Goal: Task Accomplishment & Management: Manage account settings

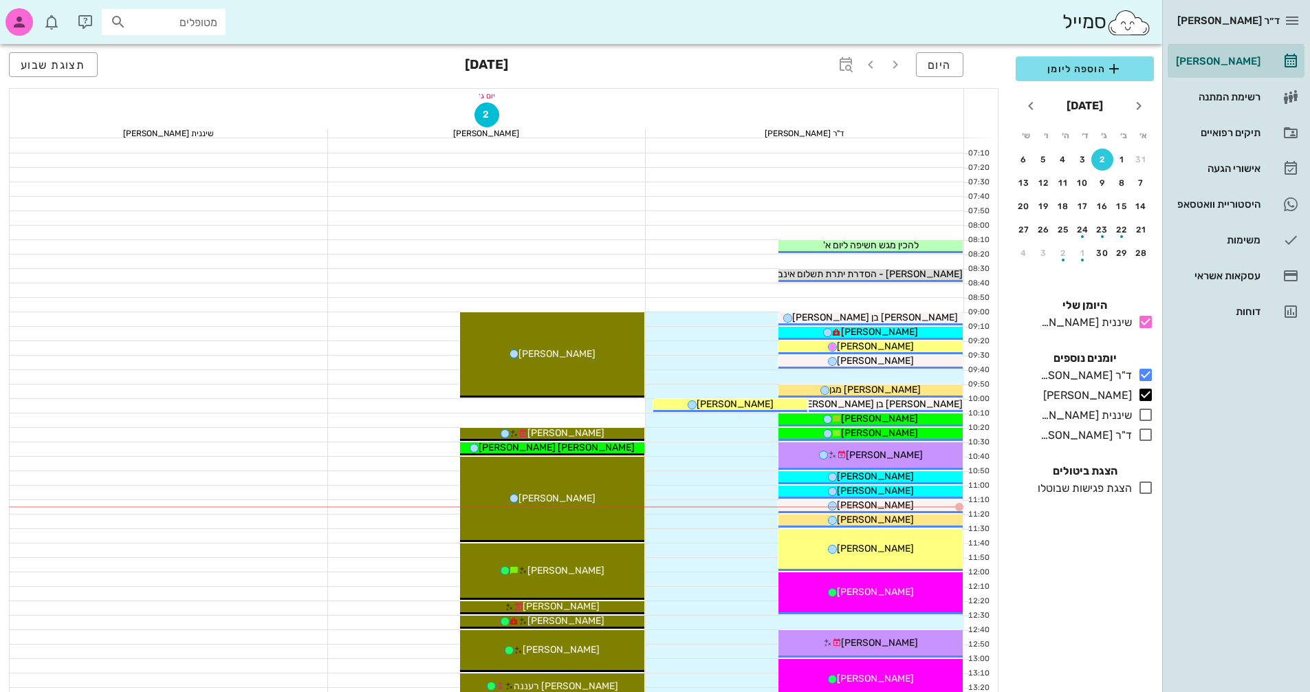
scroll to position [69, 0]
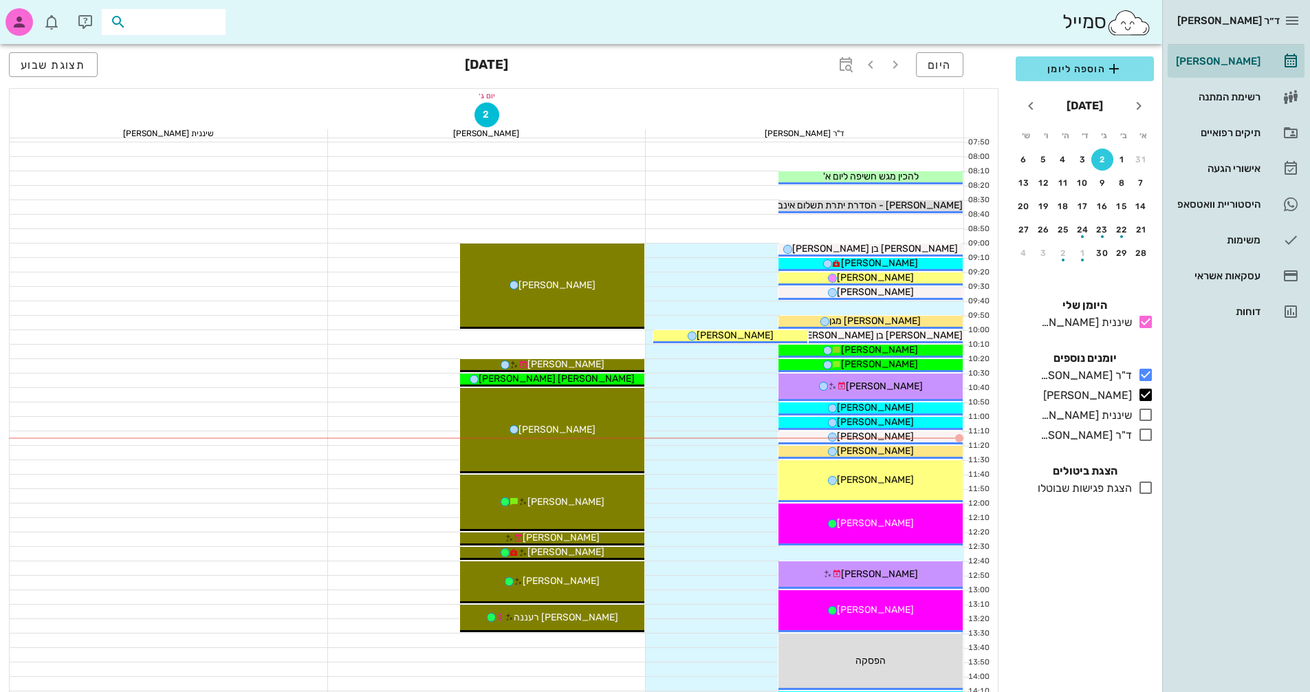
click at [210, 23] on input "text" at bounding box center [173, 22] width 88 height 18
type input "r"
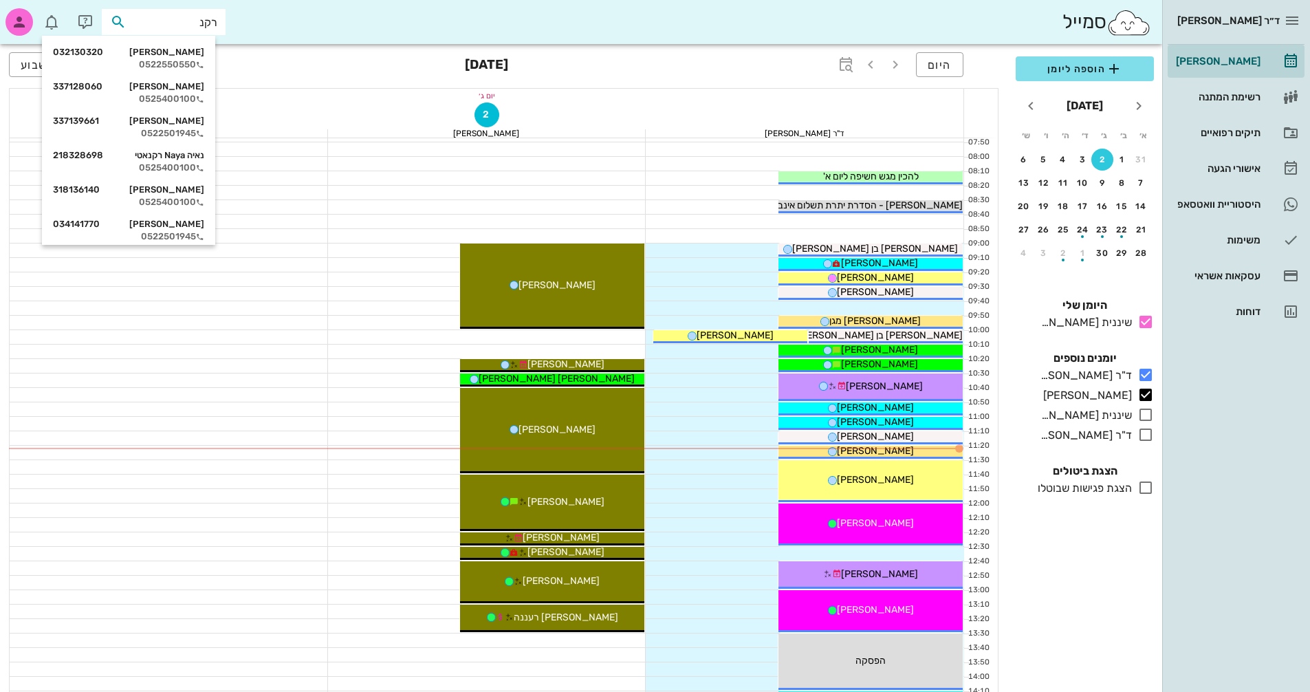
type input "רקנ"
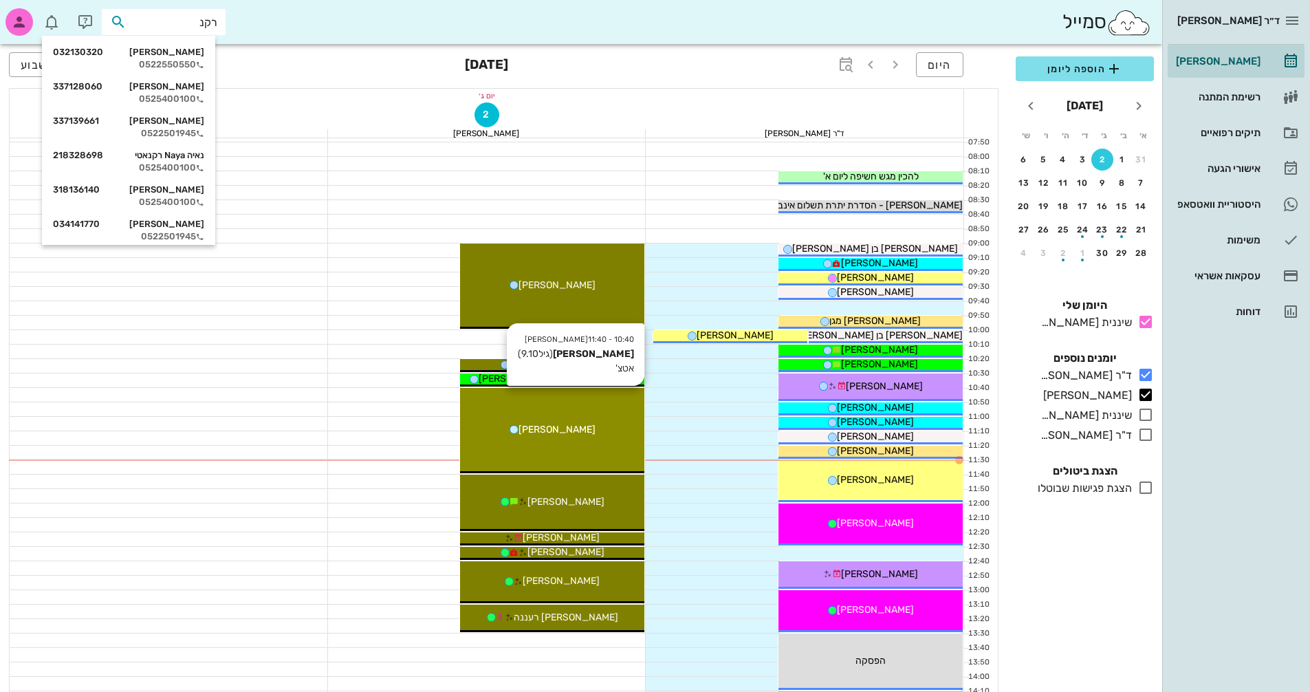
click at [584, 414] on div "10:40 - 11:40 [PERSON_NAME] (גיל 9.10 ) אטצ' [PERSON_NAME]" at bounding box center [552, 430] width 184 height 85
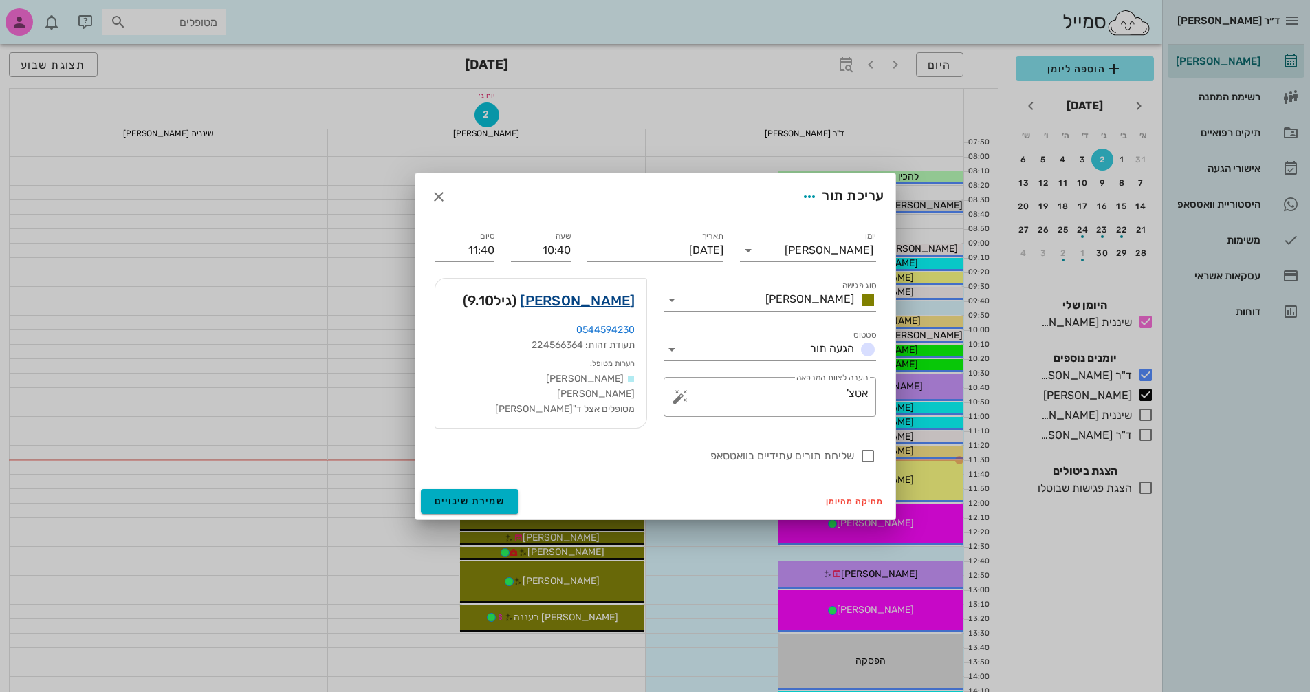
click at [607, 305] on link "[PERSON_NAME]" at bounding box center [577, 300] width 115 height 22
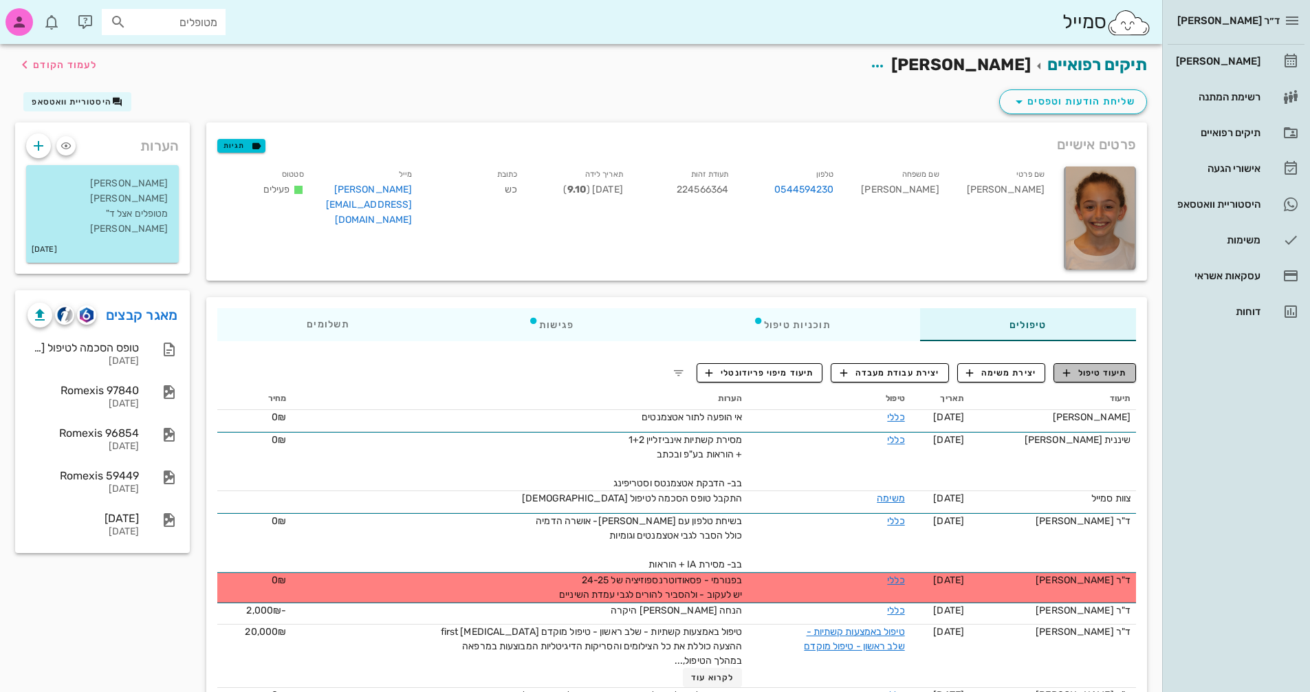
click at [1115, 372] on span "תיעוד טיפול" at bounding box center [1095, 372] width 64 height 12
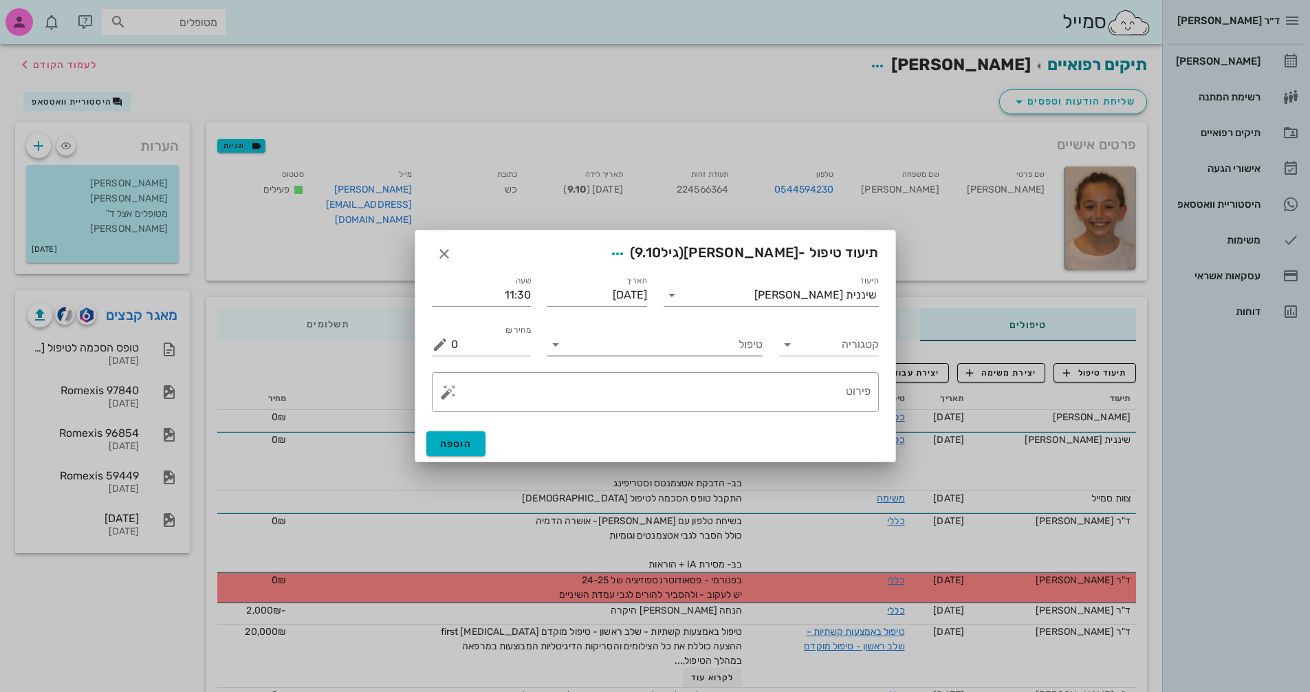
click at [552, 349] on icon at bounding box center [555, 344] width 17 height 17
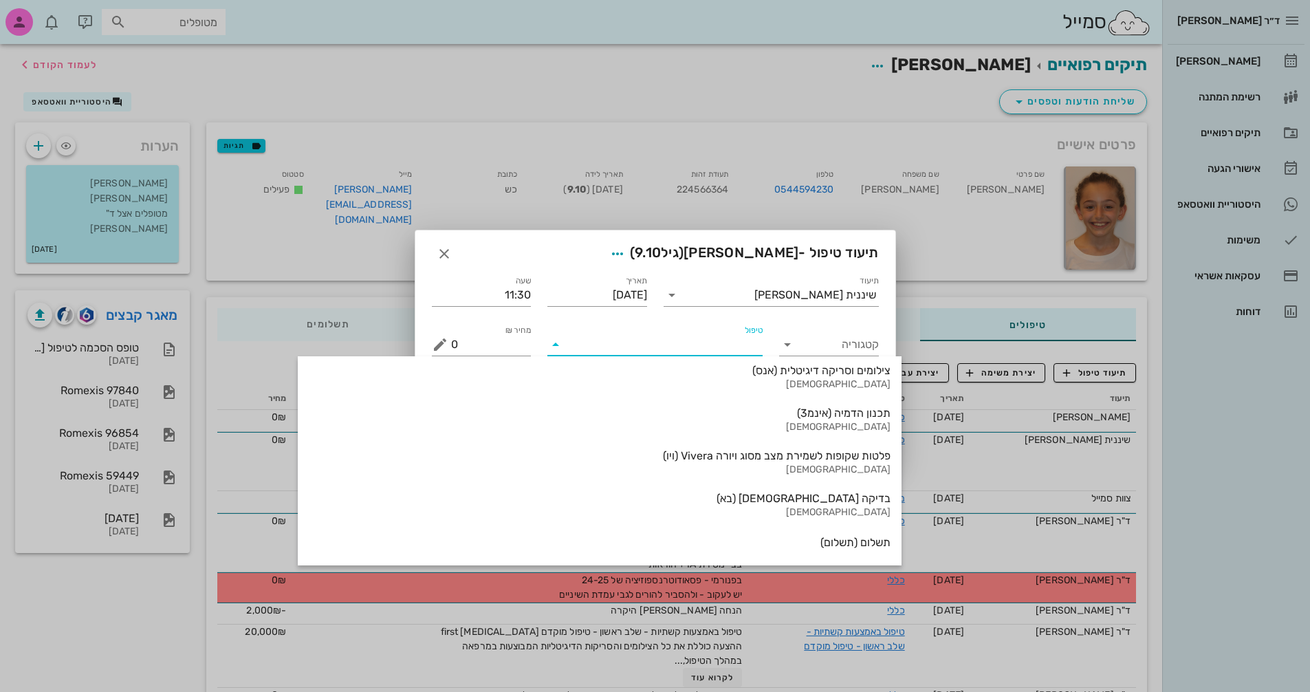
scroll to position [1478, 0]
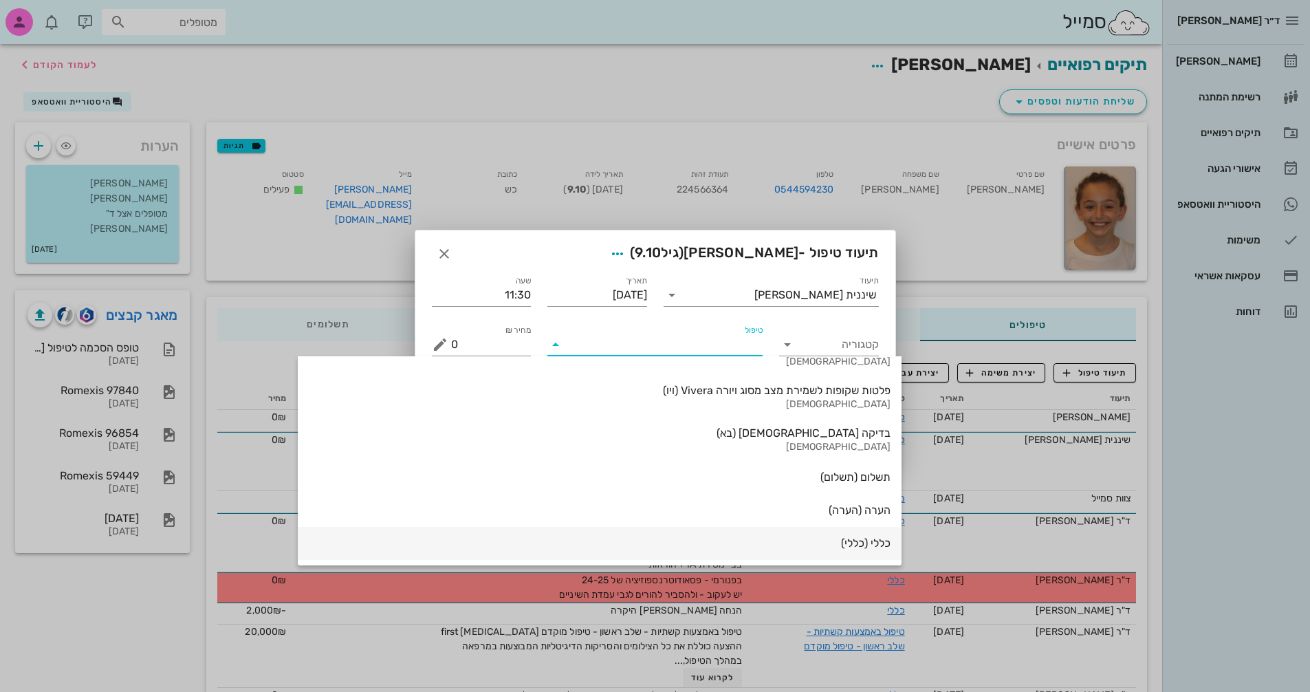
click at [728, 542] on div "כללי (כללי)" at bounding box center [600, 542] width 582 height 13
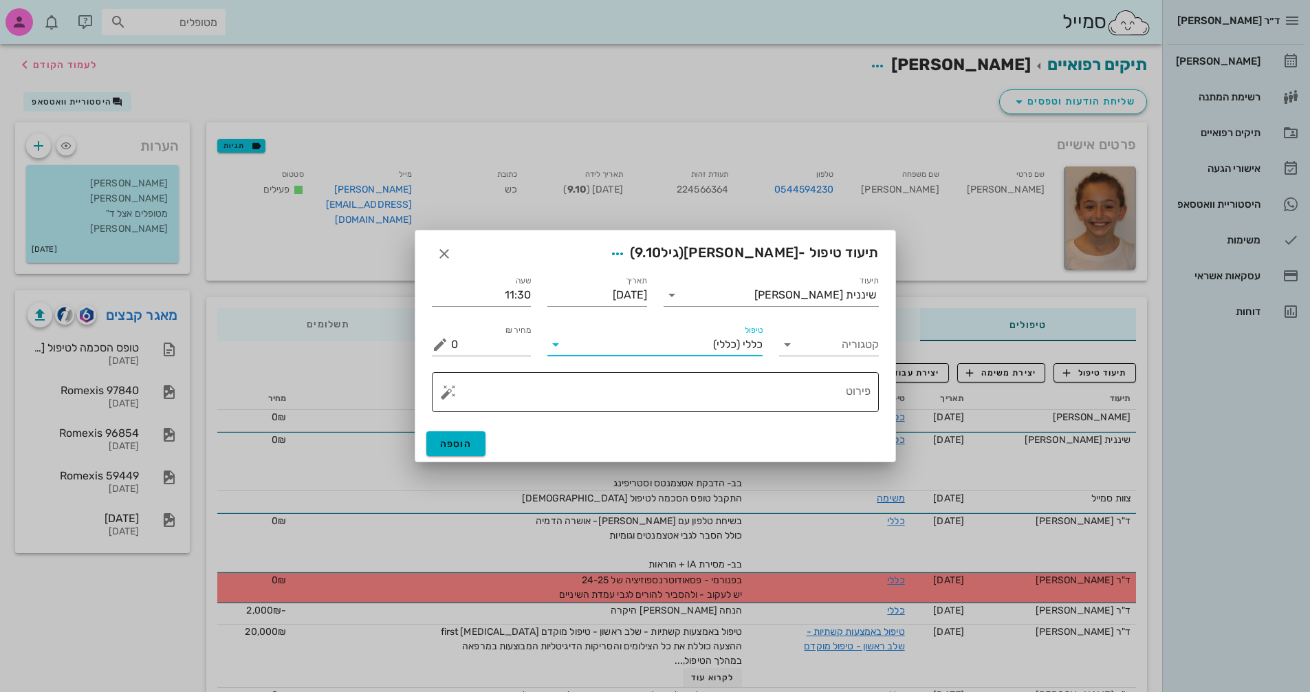
click at [449, 393] on button "button" at bounding box center [448, 392] width 17 height 17
click at [465, 339] on div "[MEDICAL_DATA]" at bounding box center [496, 337] width 112 height 28
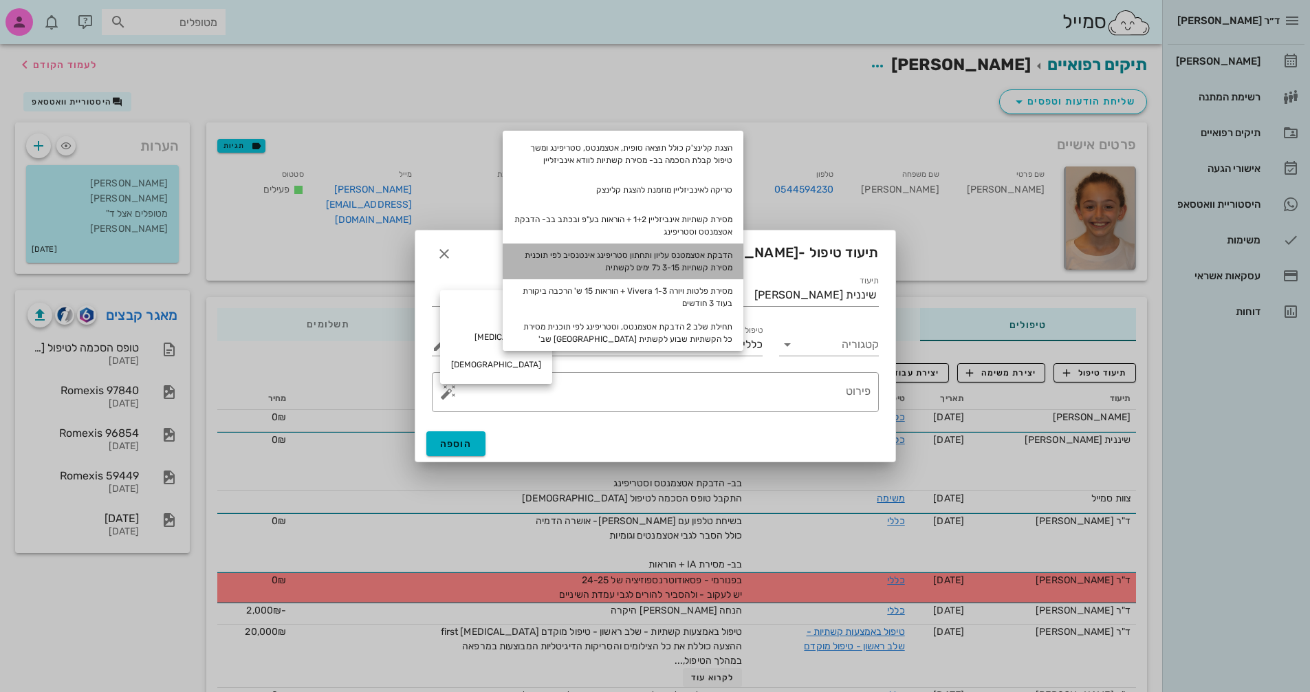
click at [697, 261] on div "הדבקת אטצמטנס עליון ותחתון סטריפינג אינטנסיב לפי תוכנית מסירת קשתיות 3-15 ל7 ימ…" at bounding box center [623, 261] width 241 height 36
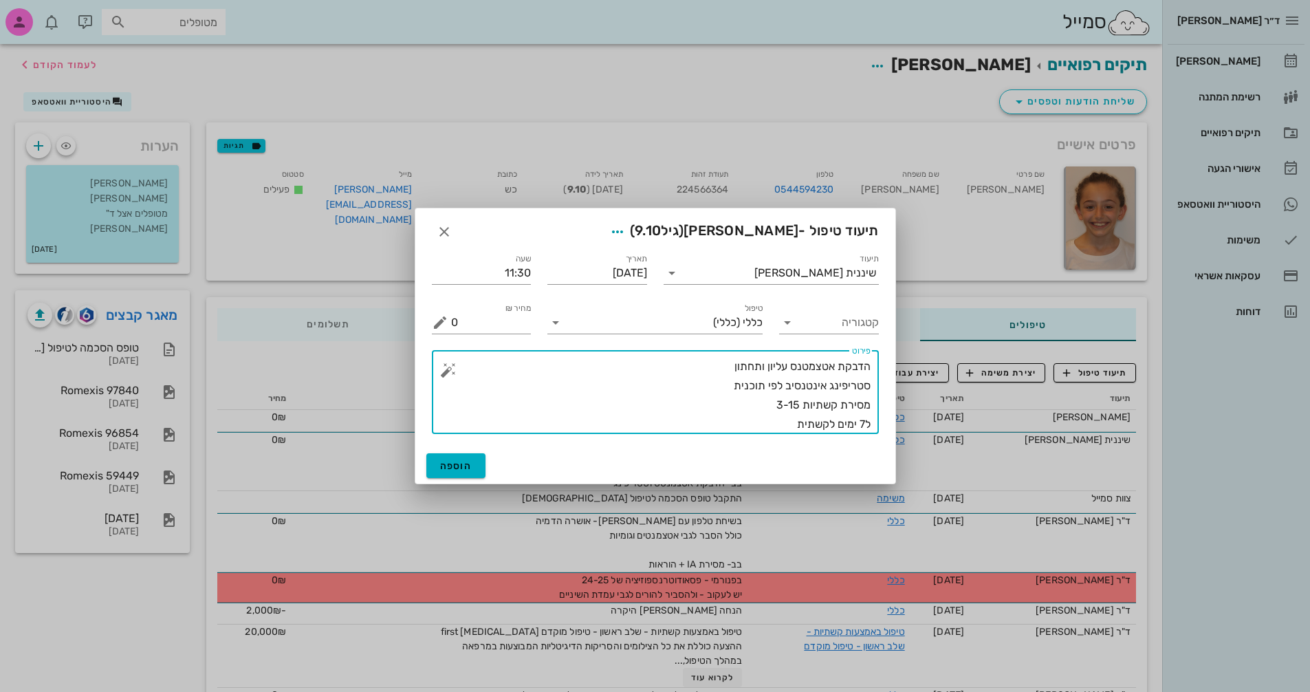
click at [793, 404] on textarea "הדבקת אטצמטנס עליון ותחתון סטריפינג אינטנסיב לפי תוכנית מסירת קשתיות 3-15 ל7 ימ…" at bounding box center [660, 395] width 419 height 77
click at [772, 424] on textarea "הדבקת אטצמטנס עליון ותחתון סטריפינג אינטנסיב לפי תוכנית מסירת קשתיות 3-25 ל7 ימ…" at bounding box center [660, 395] width 419 height 77
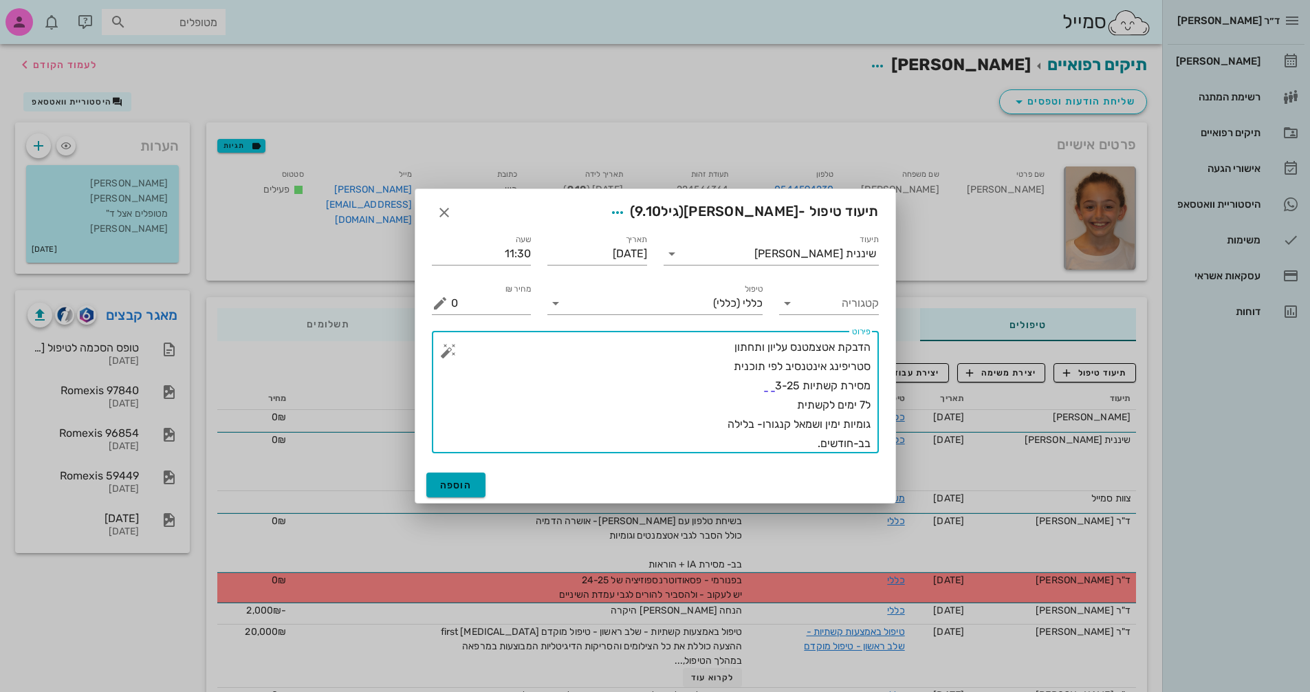
type textarea "הדבקת אטצמטנס עליון ותחתון סטריפינג אינטנסיב לפי תוכנית מסירת קשתיות 3-25 ל7 ימ…"
drag, startPoint x: 463, startPoint y: 492, endPoint x: 463, endPoint y: 485, distance: 7.6
click at [463, 491] on button "הוספה" at bounding box center [456, 484] width 60 height 25
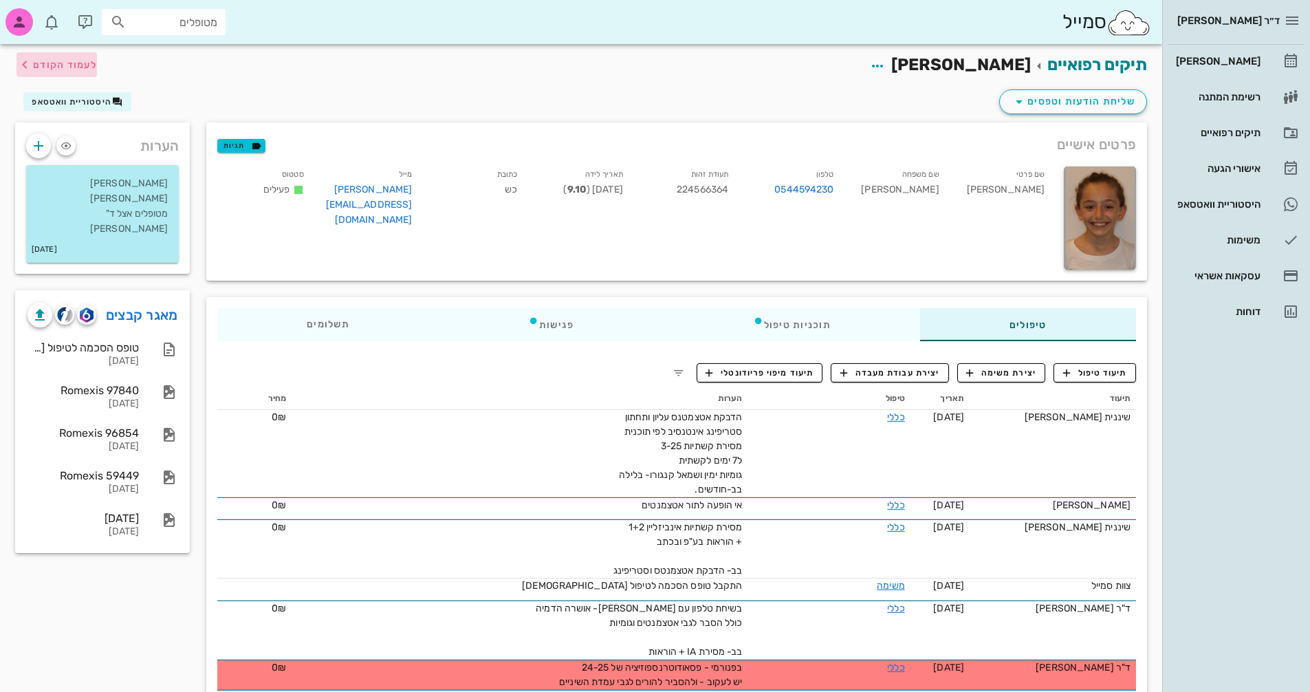
click at [61, 54] on button "לעמוד הקודם" at bounding box center [57, 64] width 80 height 25
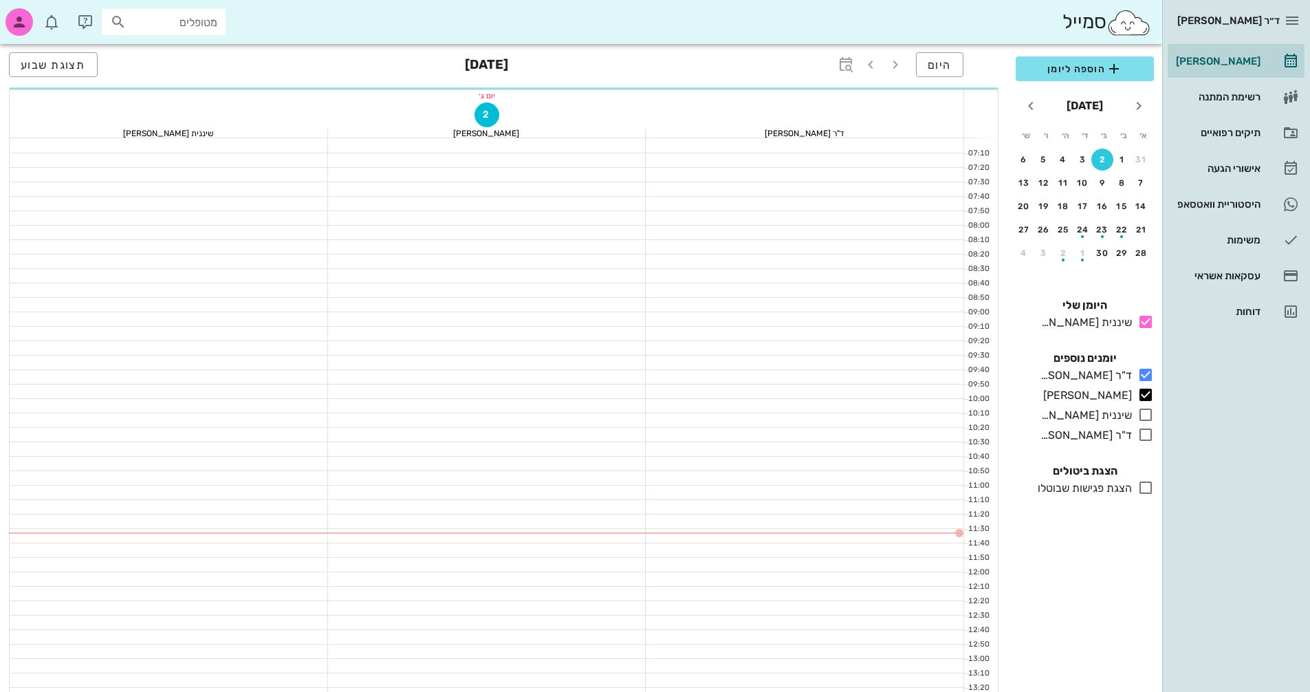
scroll to position [69, 0]
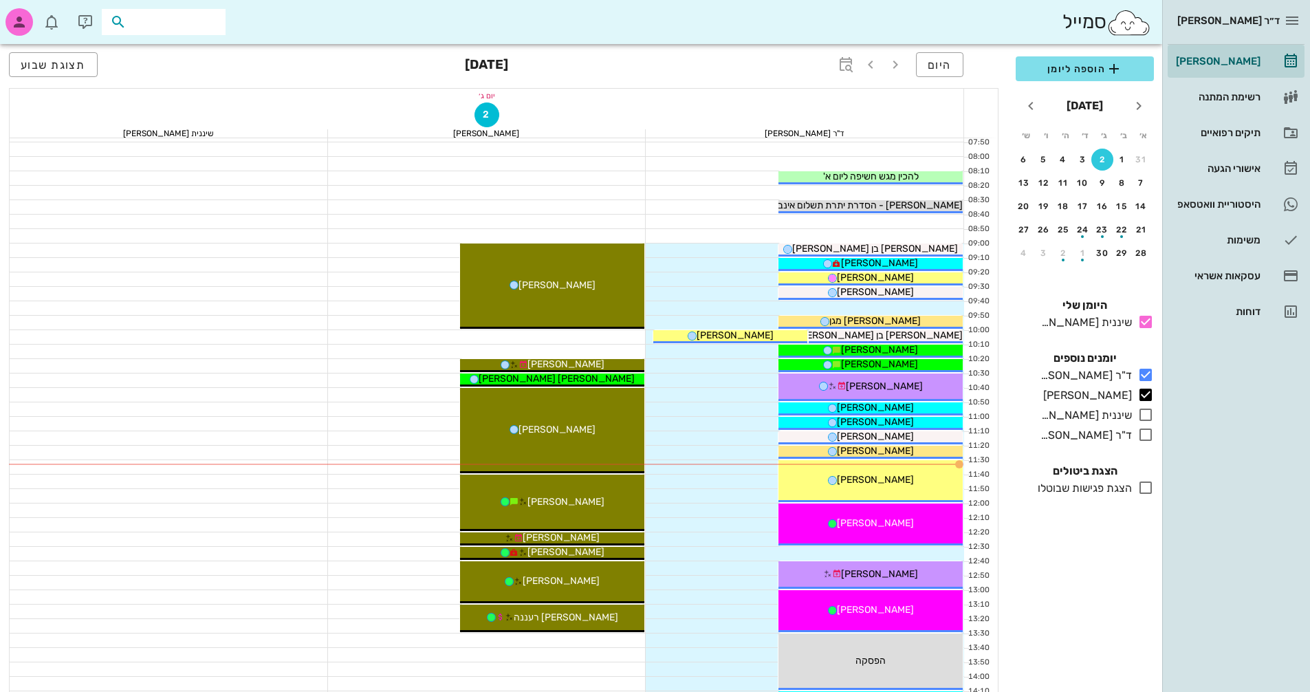
click at [203, 21] on input "text" at bounding box center [173, 22] width 88 height 18
type input "[PERSON_NAME]"
click at [202, 50] on div "[PERSON_NAME] מגן 14756472" at bounding box center [138, 52] width 151 height 11
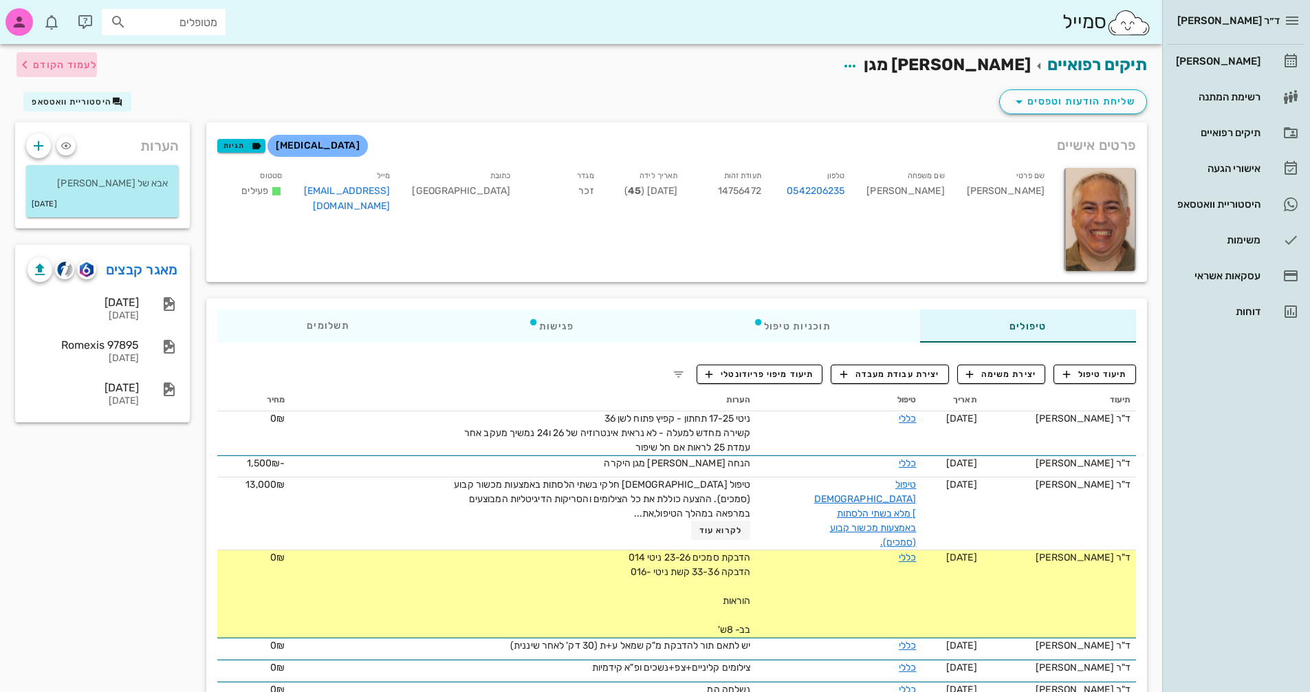
click at [28, 57] on icon "button" at bounding box center [25, 64] width 17 height 17
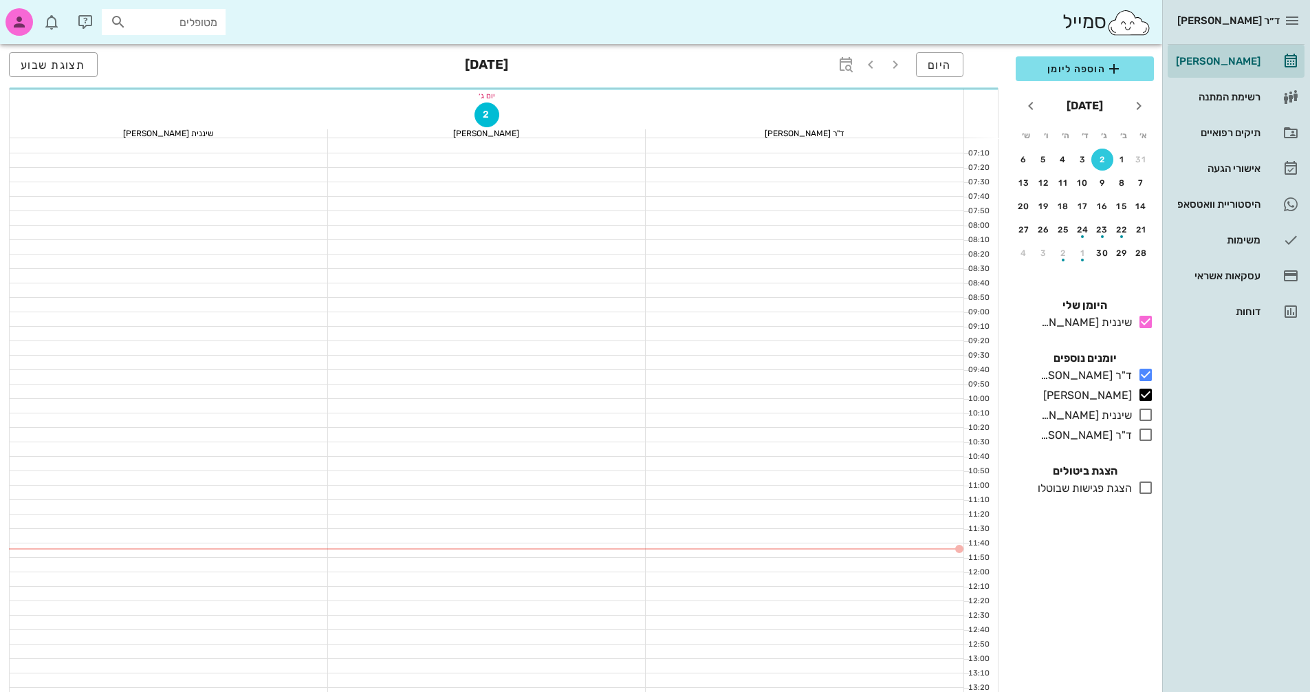
scroll to position [69, 0]
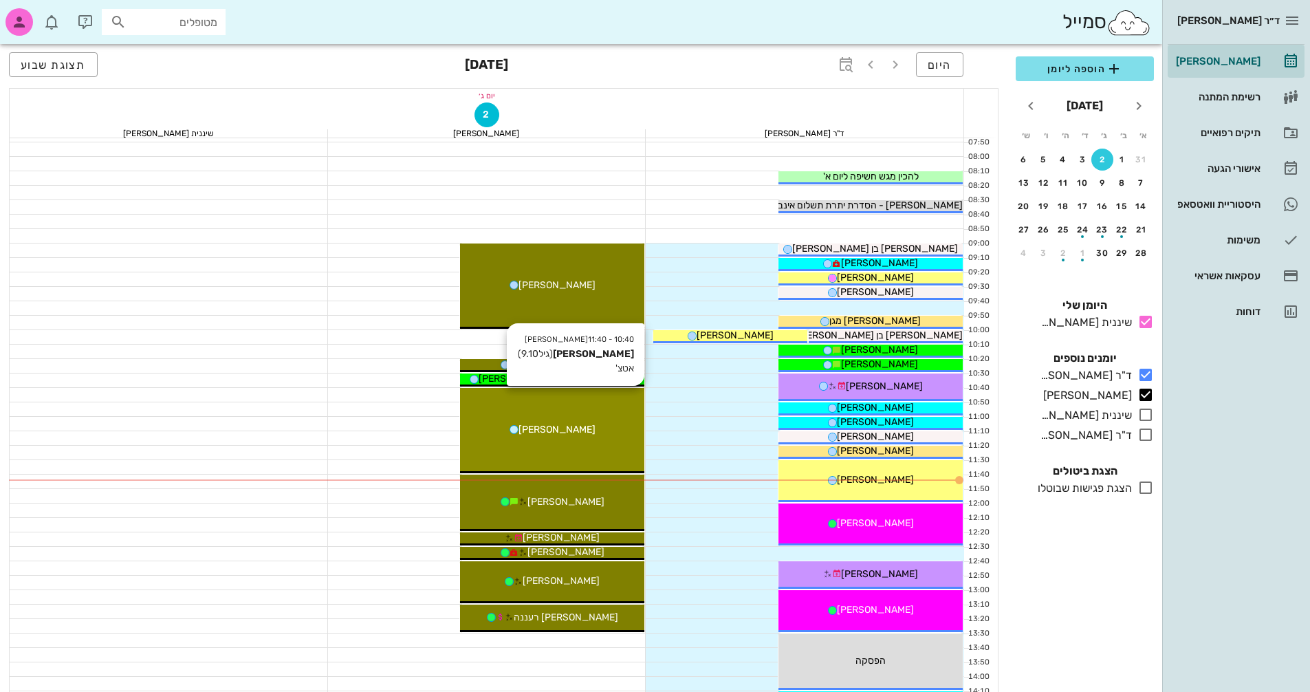
click at [597, 413] on div "10:40 - 11:40 [PERSON_NAME] (גיל 9.10 ) אטצ' [PERSON_NAME]" at bounding box center [552, 430] width 184 height 85
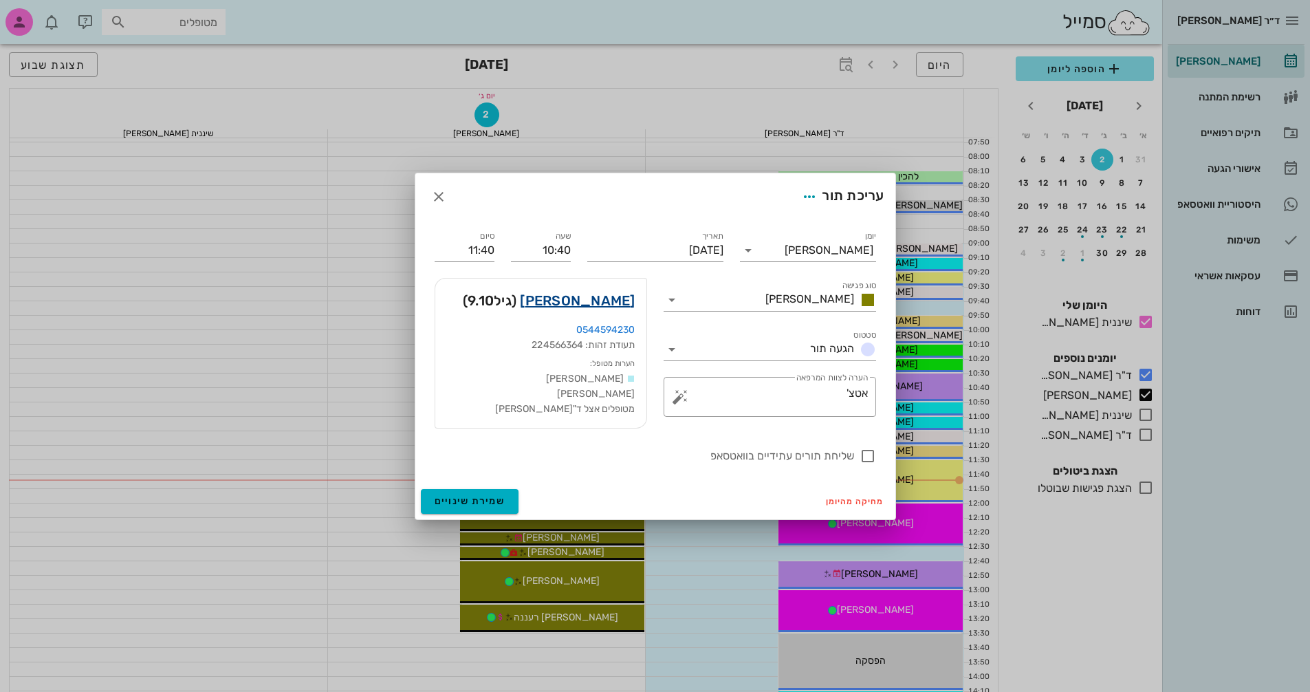
click at [602, 303] on link "[PERSON_NAME]" at bounding box center [577, 300] width 115 height 22
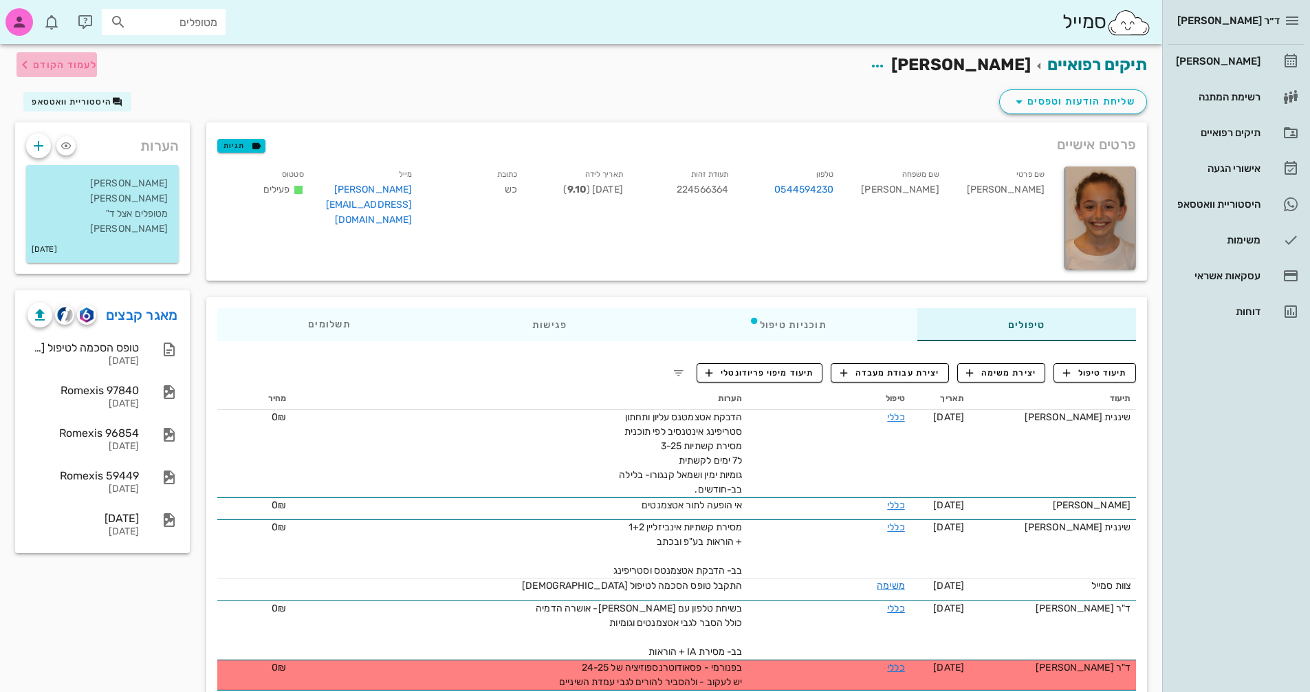
click at [45, 65] on span "לעמוד הקודם" at bounding box center [65, 65] width 64 height 12
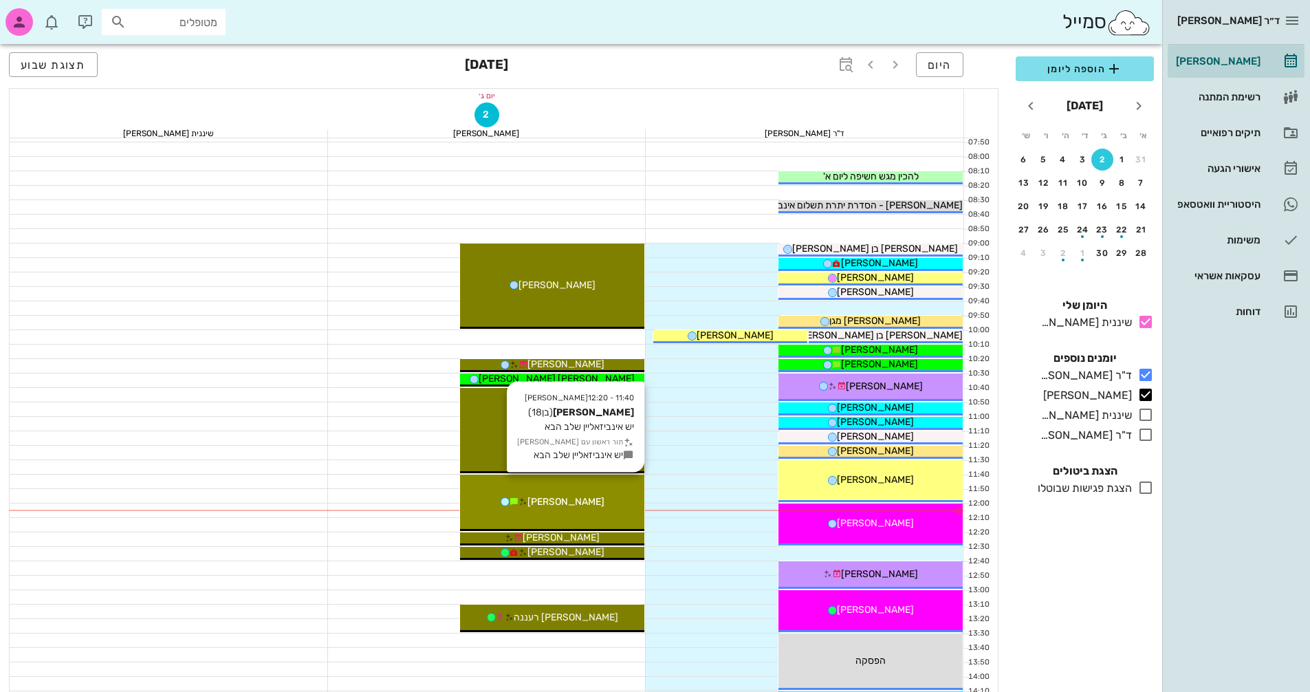
click at [581, 498] on span "[PERSON_NAME]" at bounding box center [565, 502] width 77 height 12
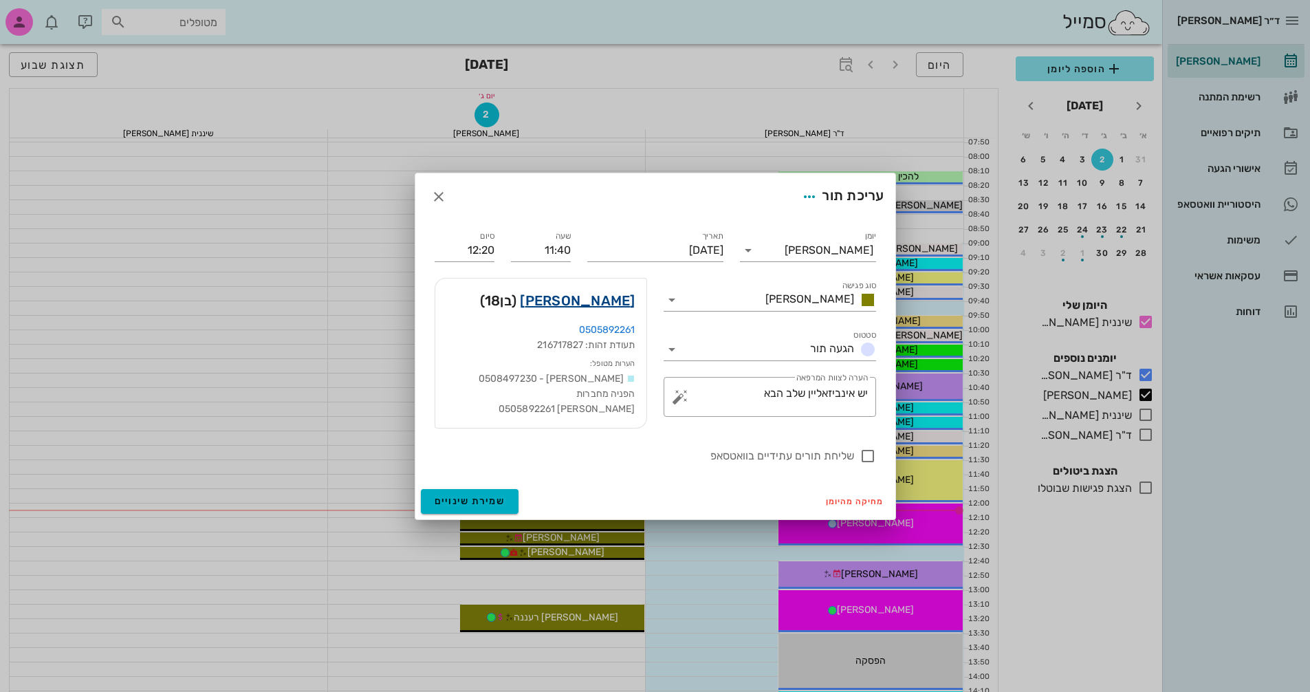
click at [602, 298] on link "[PERSON_NAME]" at bounding box center [577, 300] width 115 height 22
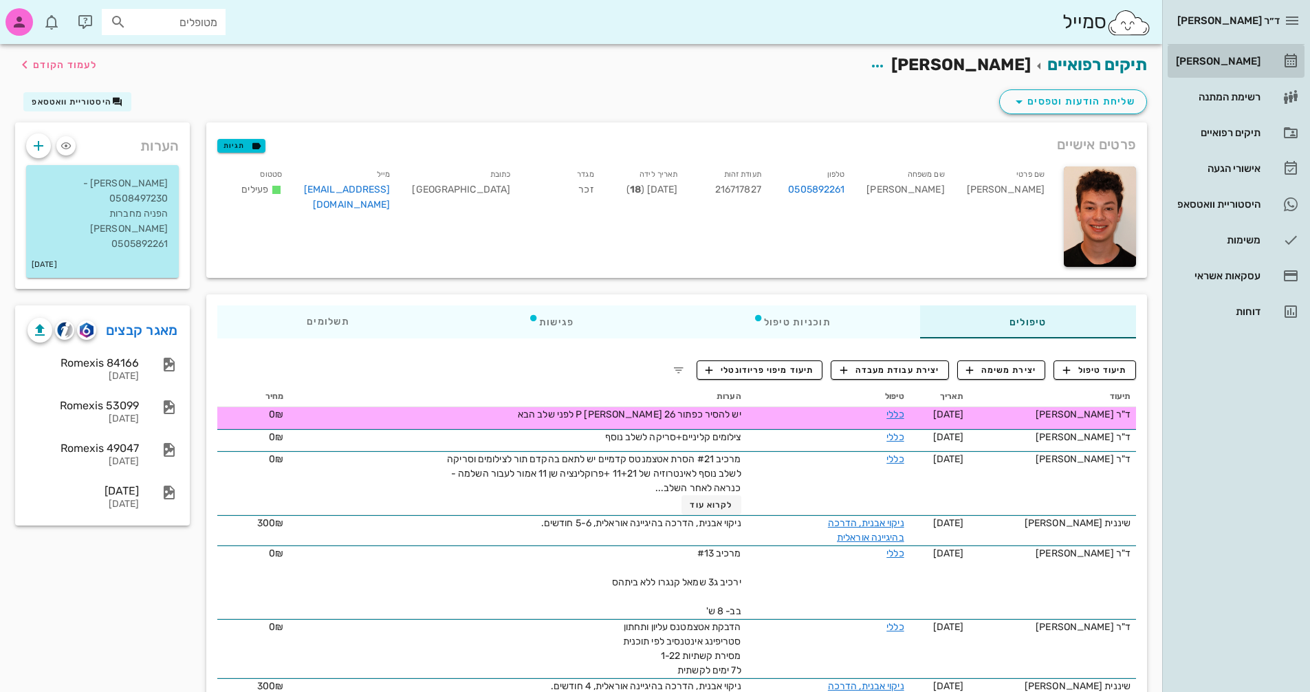
click at [1240, 59] on div "[PERSON_NAME]" at bounding box center [1216, 61] width 87 height 11
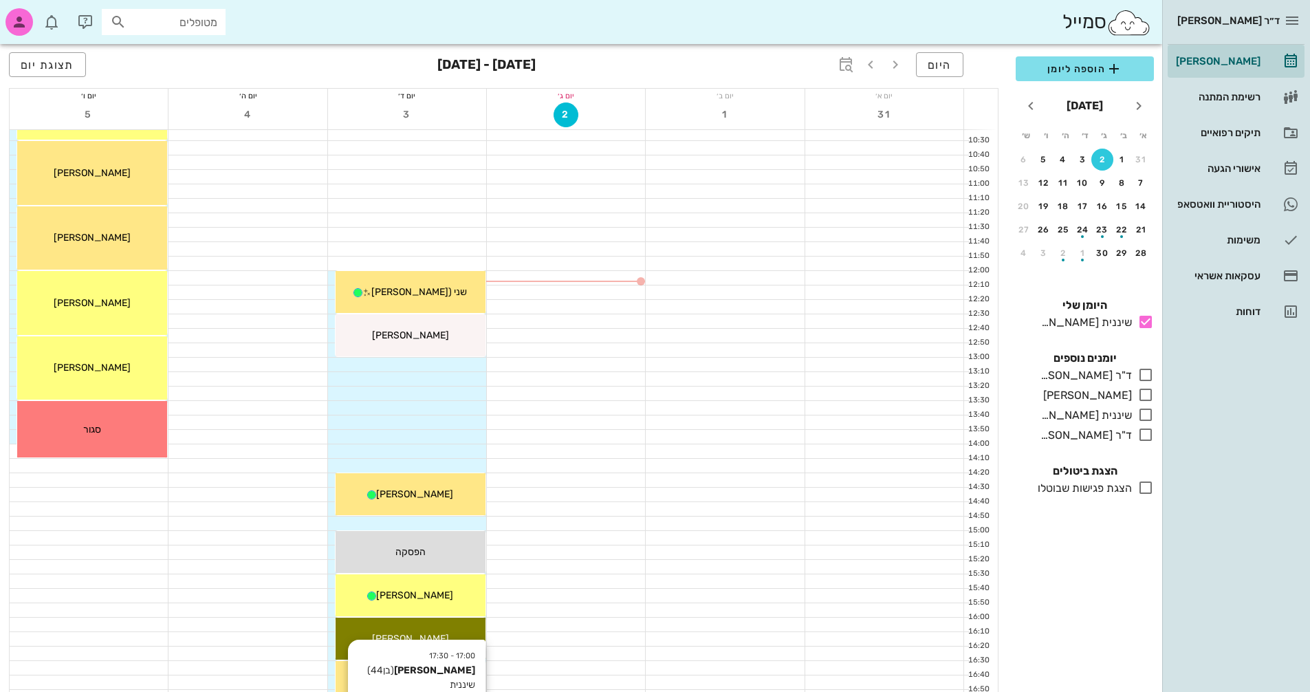
scroll to position [206, 0]
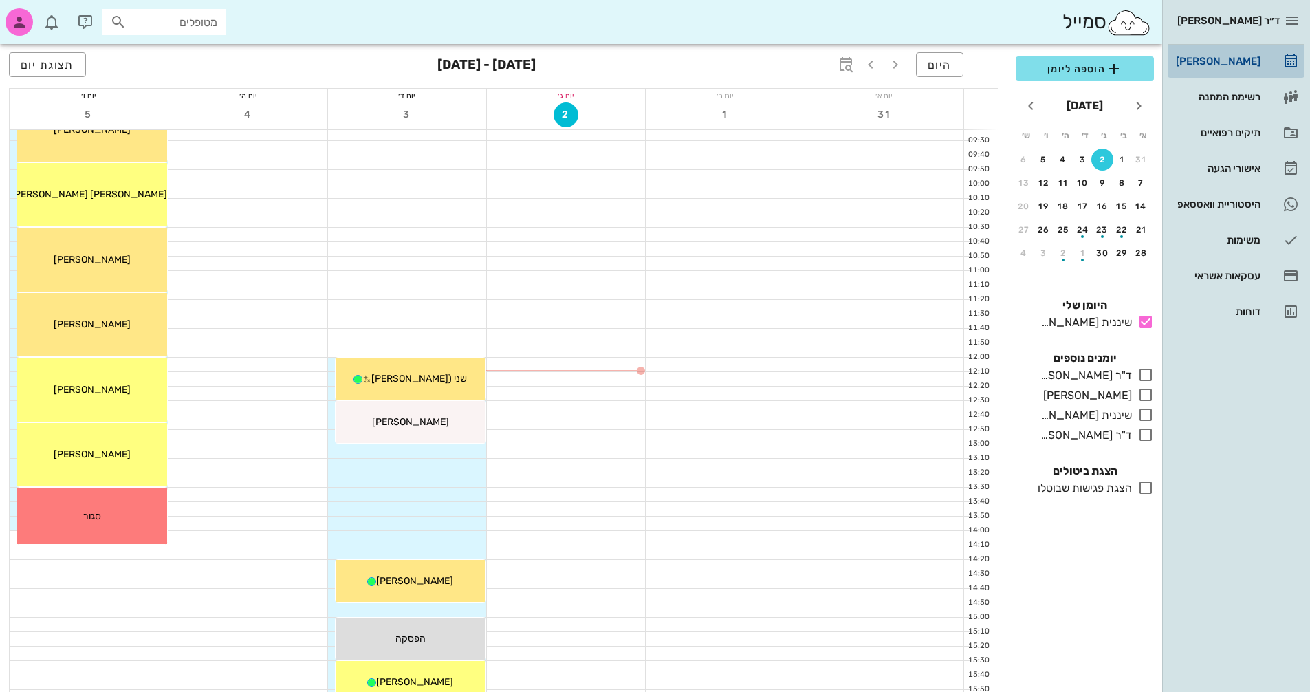
click at [1237, 61] on div "[PERSON_NAME]" at bounding box center [1216, 61] width 87 height 11
click at [1236, 56] on div "[PERSON_NAME]" at bounding box center [1216, 61] width 87 height 11
click at [1057, 182] on div "11" at bounding box center [1063, 183] width 22 height 10
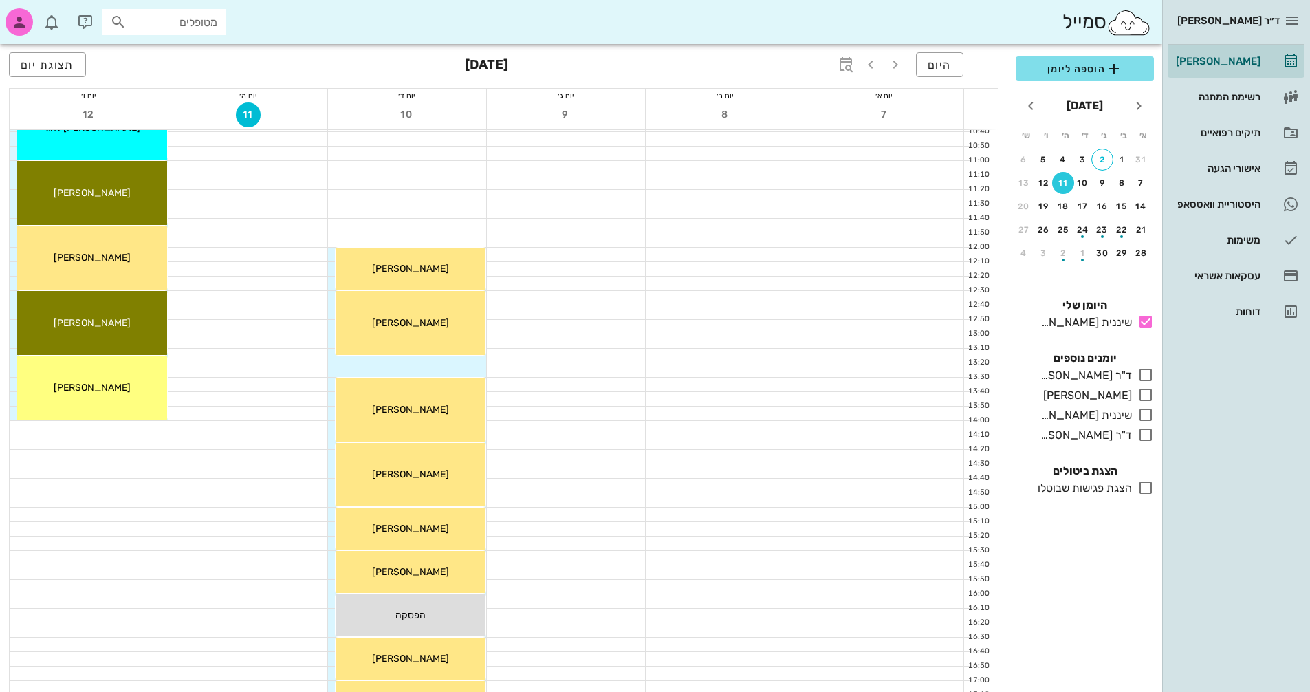
scroll to position [344, 0]
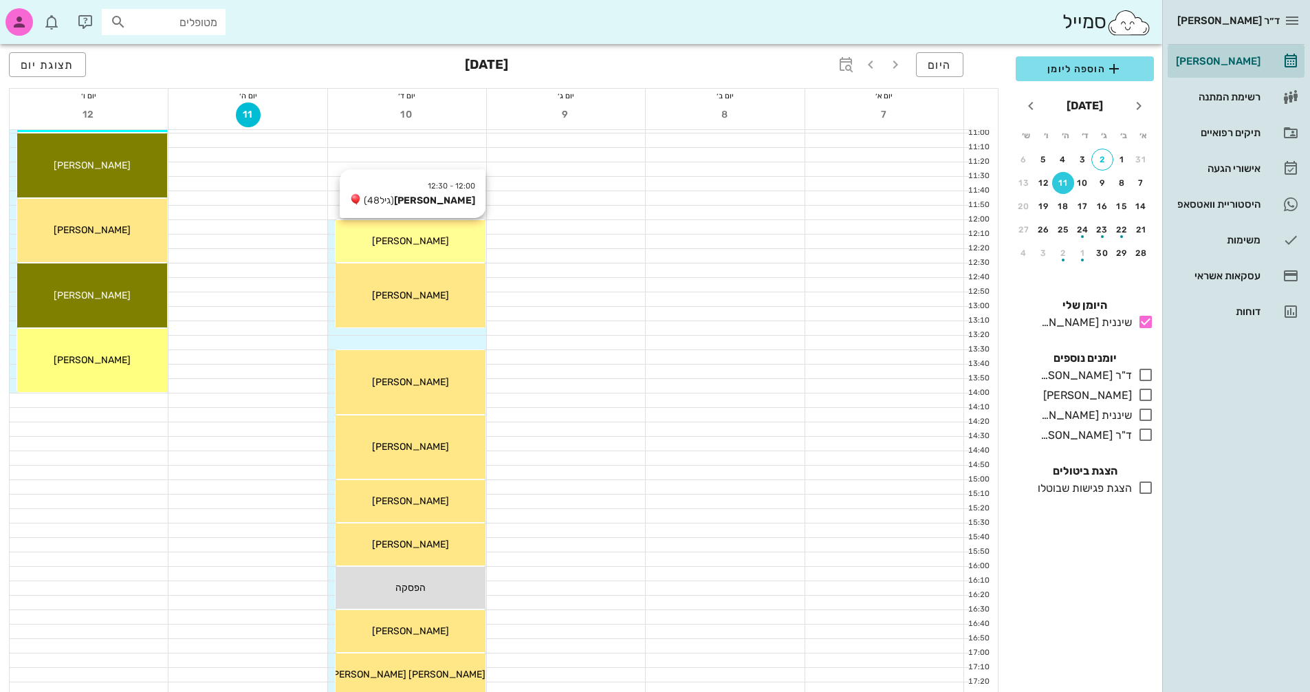
click at [443, 243] on div "[PERSON_NAME]" at bounding box center [411, 241] width 150 height 14
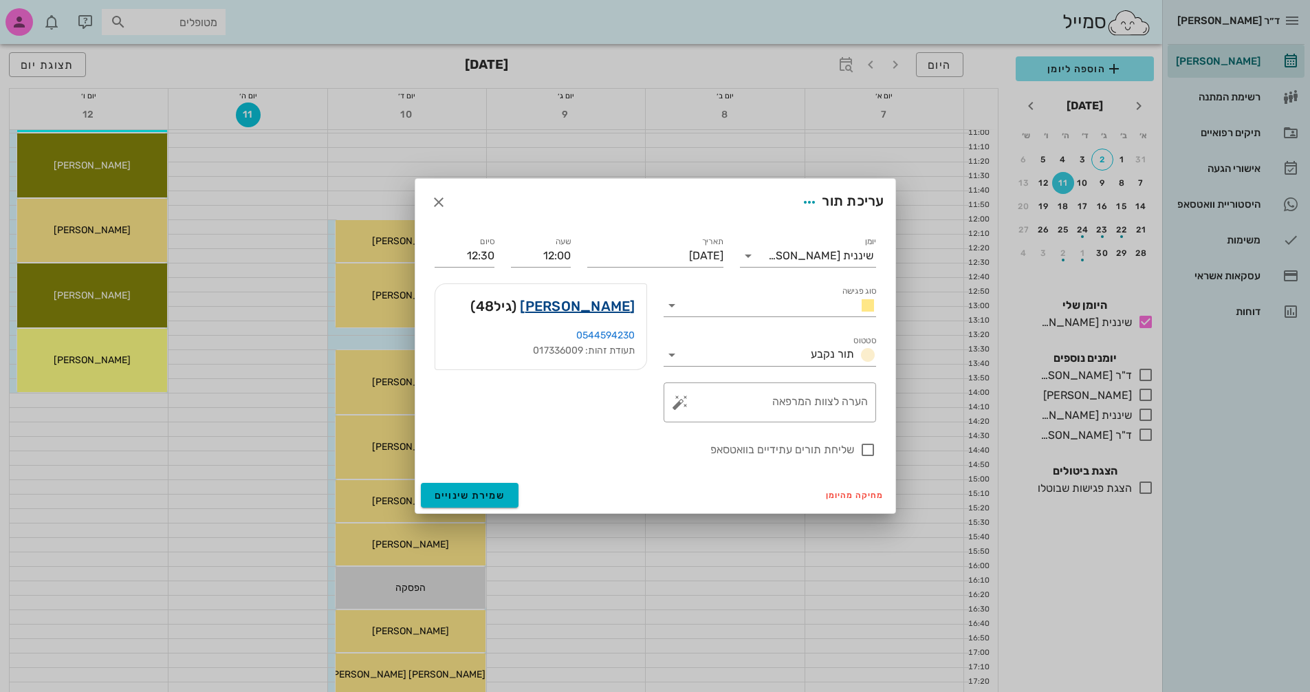
click at [605, 301] on link "[PERSON_NAME]" at bounding box center [577, 306] width 115 height 22
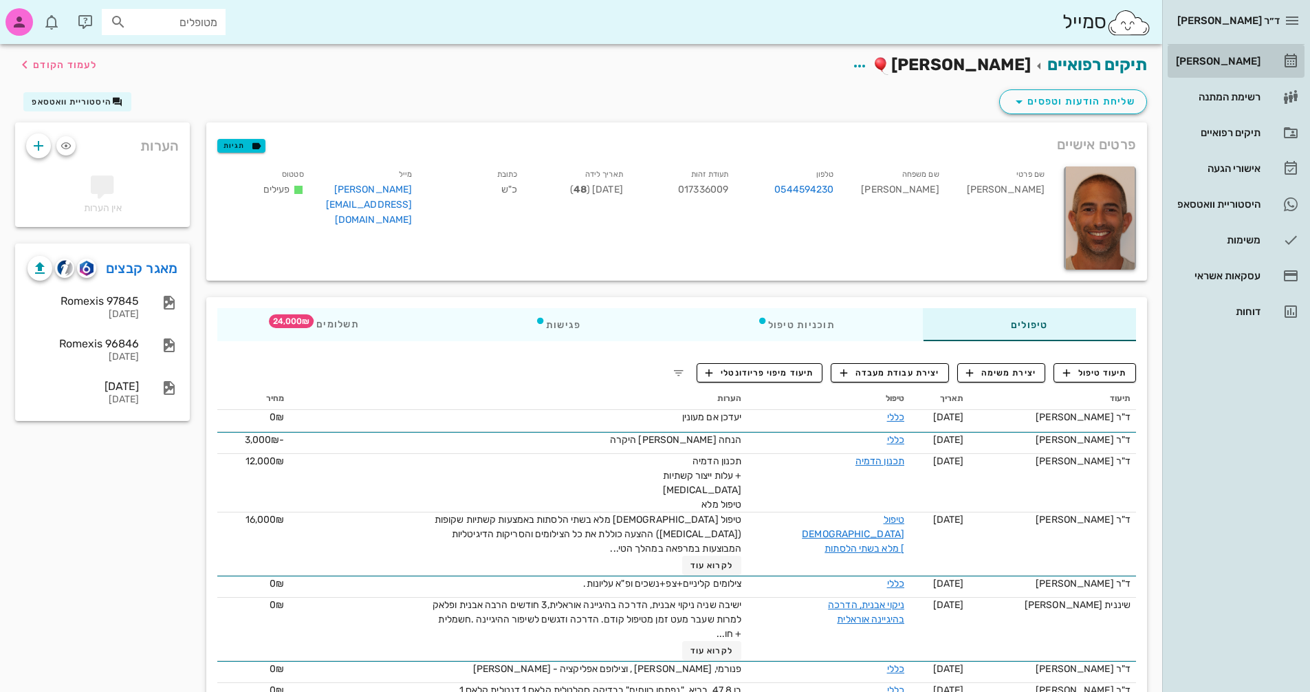
click at [1236, 55] on div "[PERSON_NAME]" at bounding box center [1216, 61] width 87 height 22
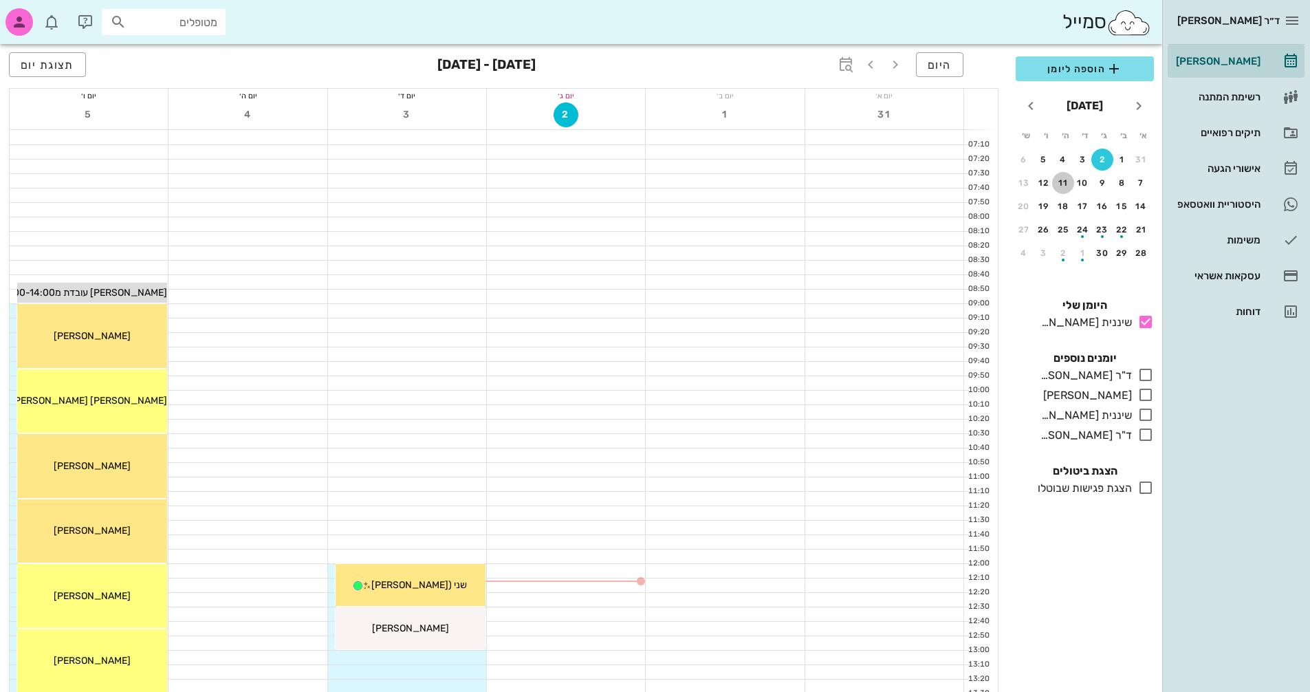
click at [1058, 186] on div "11" at bounding box center [1063, 183] width 22 height 10
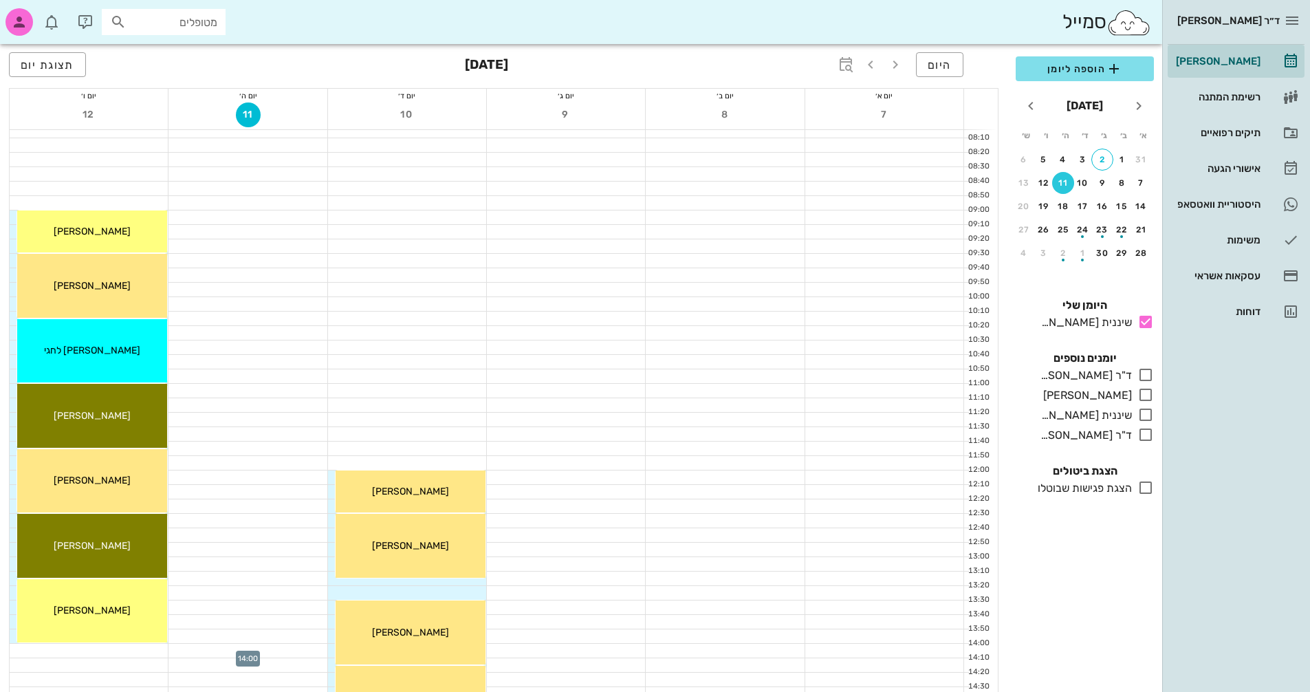
scroll to position [69, 0]
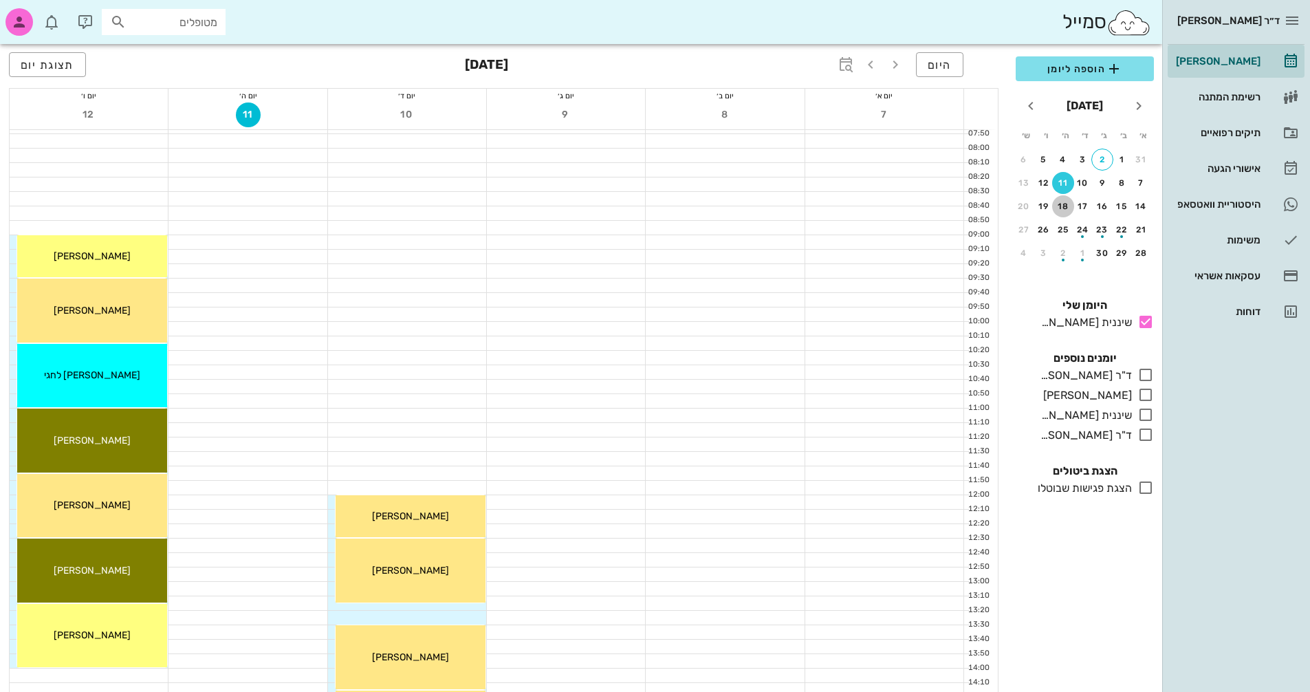
click at [1068, 208] on div "18" at bounding box center [1063, 206] width 22 height 10
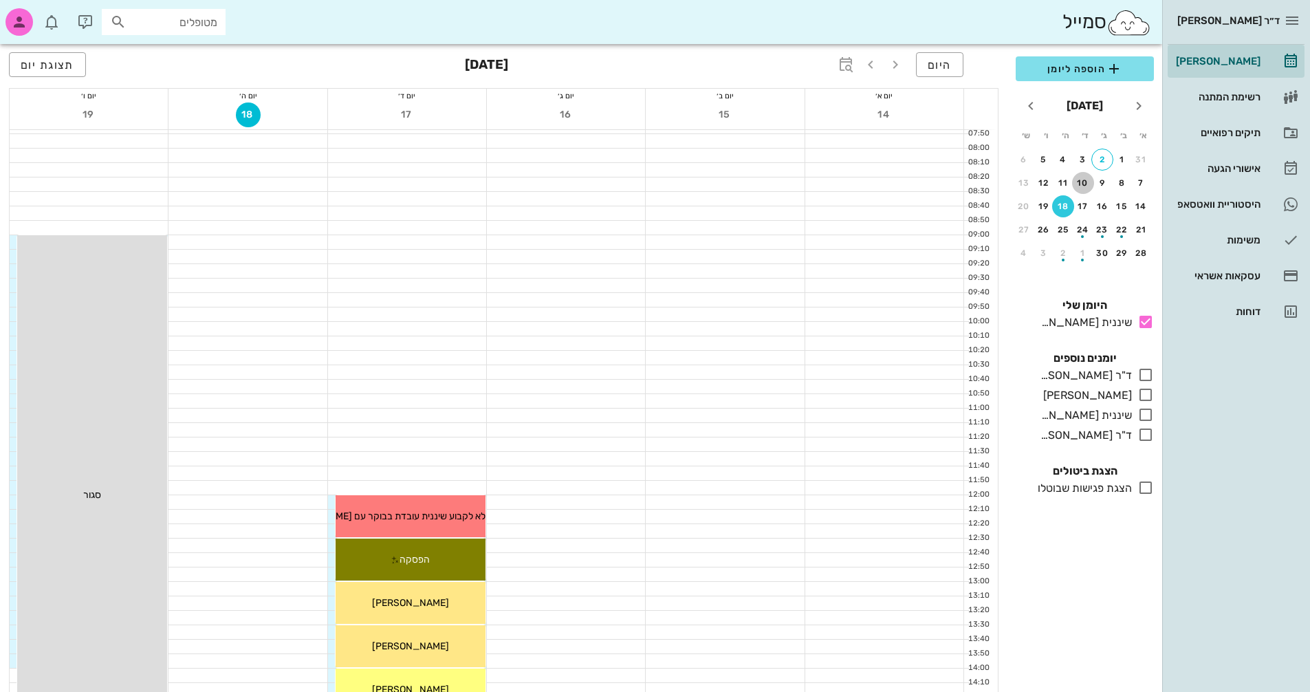
click at [1079, 184] on div "10" at bounding box center [1083, 183] width 22 height 10
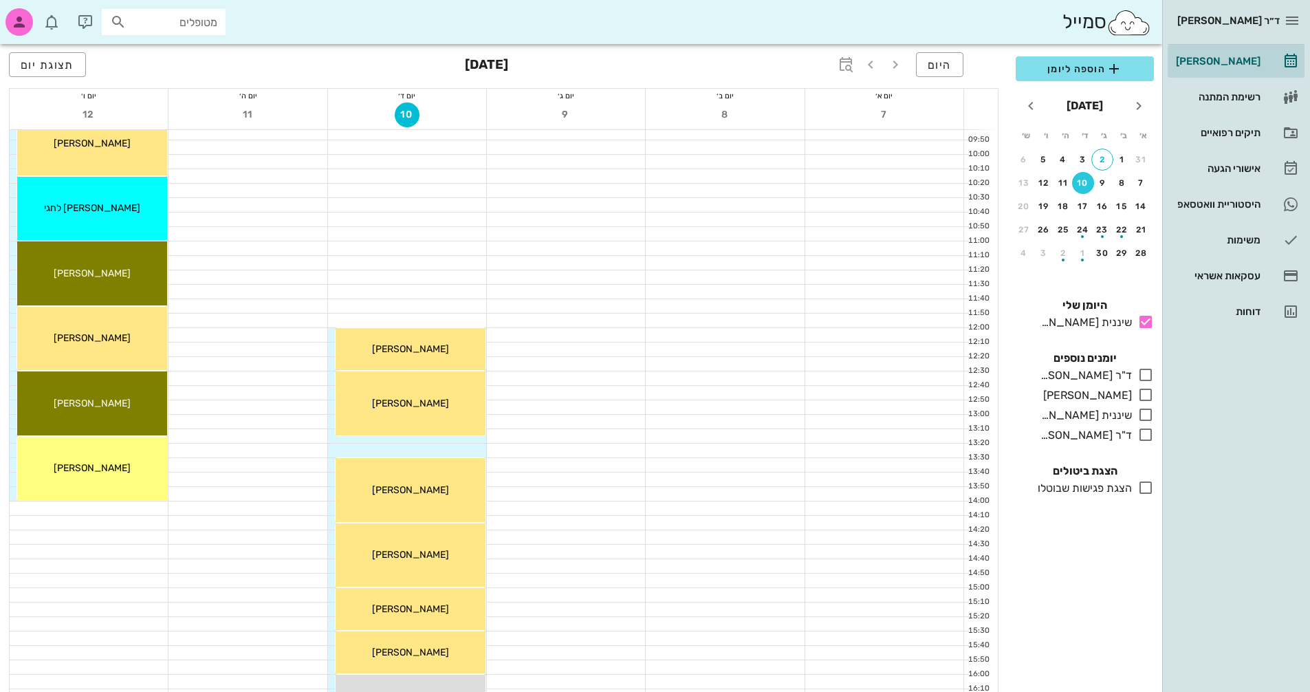
scroll to position [69, 0]
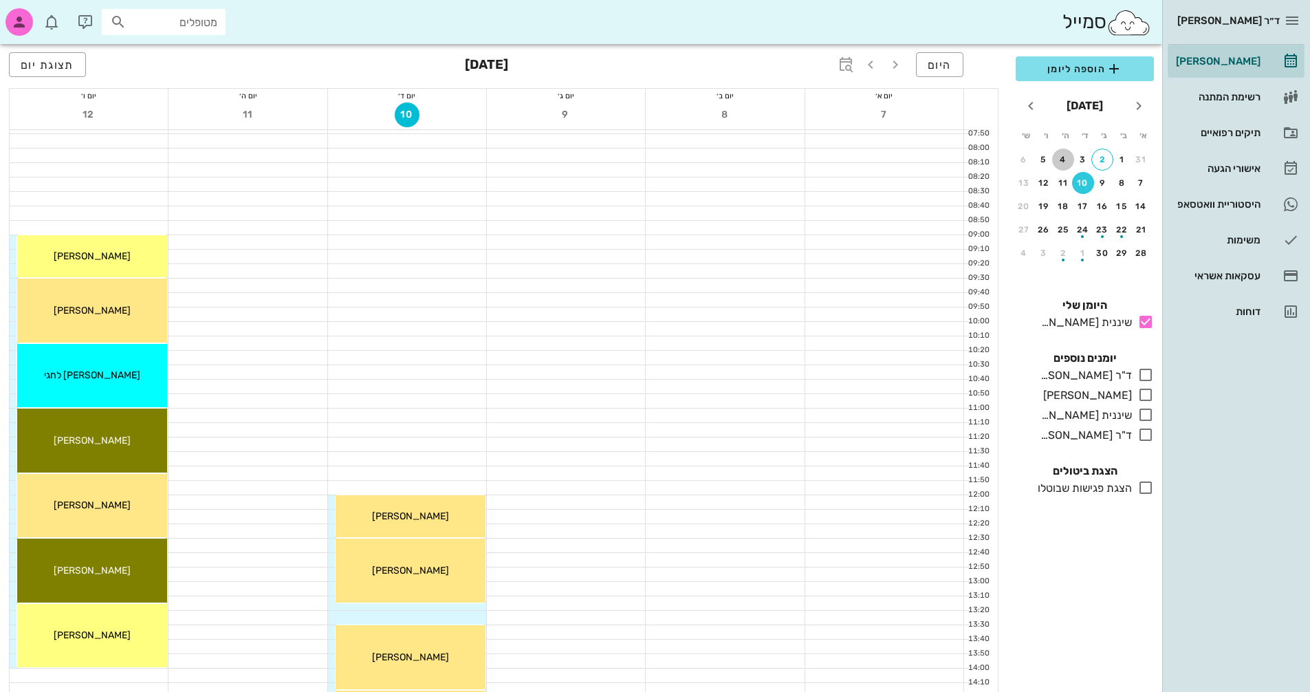
click at [1059, 160] on div "4" at bounding box center [1063, 160] width 22 height 10
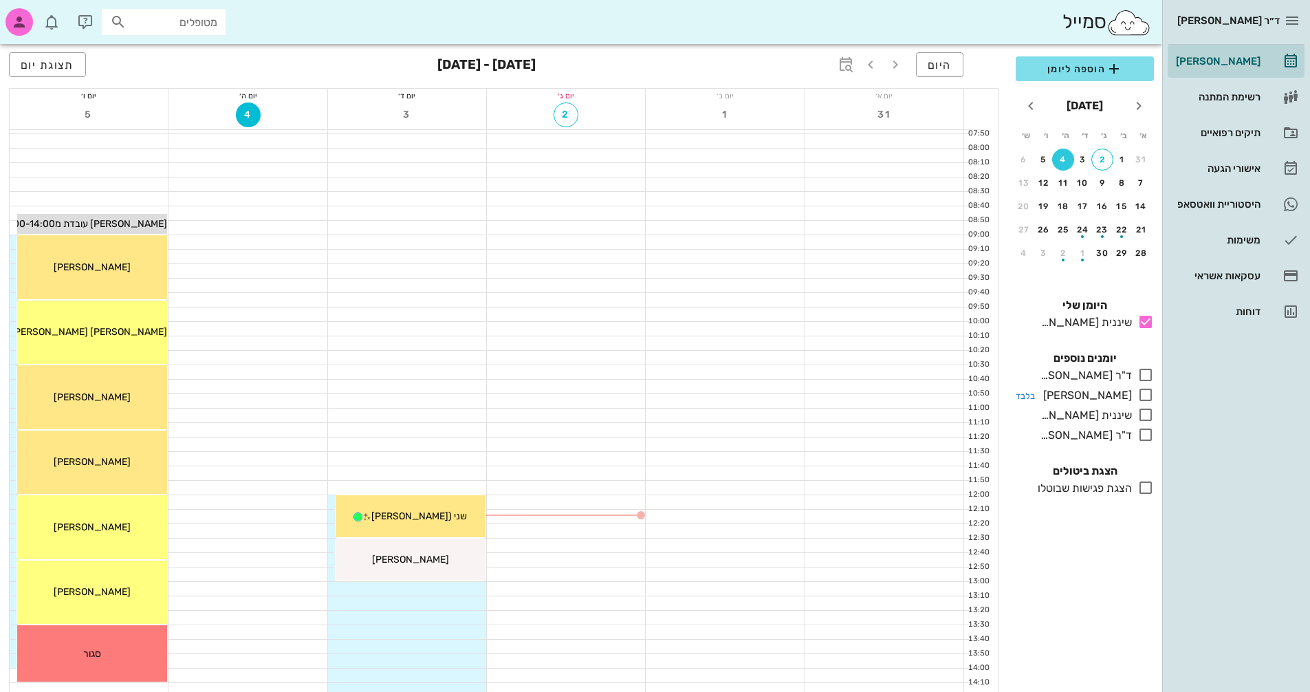
click at [1146, 394] on icon at bounding box center [1145, 394] width 17 height 17
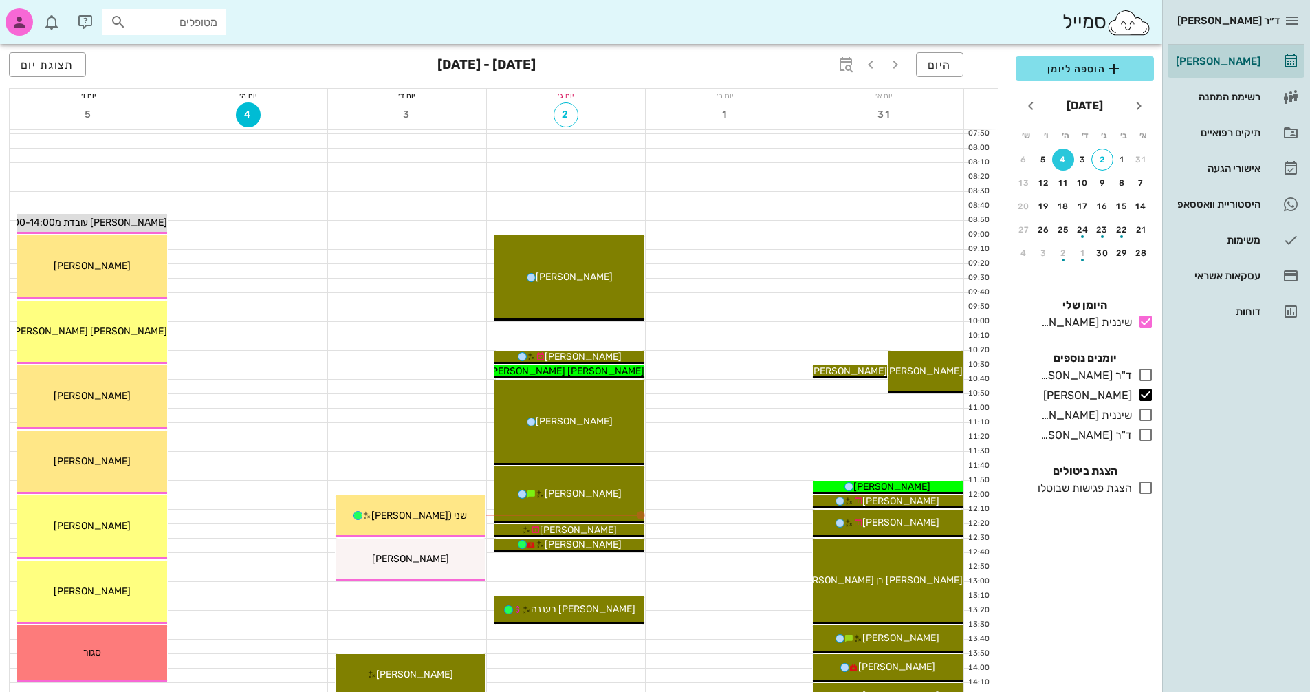
click at [1065, 161] on div "4" at bounding box center [1063, 160] width 22 height 10
click at [1038, 162] on div "5" at bounding box center [1044, 160] width 22 height 10
click at [1064, 159] on div "4" at bounding box center [1063, 160] width 22 height 10
click at [1152, 376] on icon at bounding box center [1145, 374] width 17 height 17
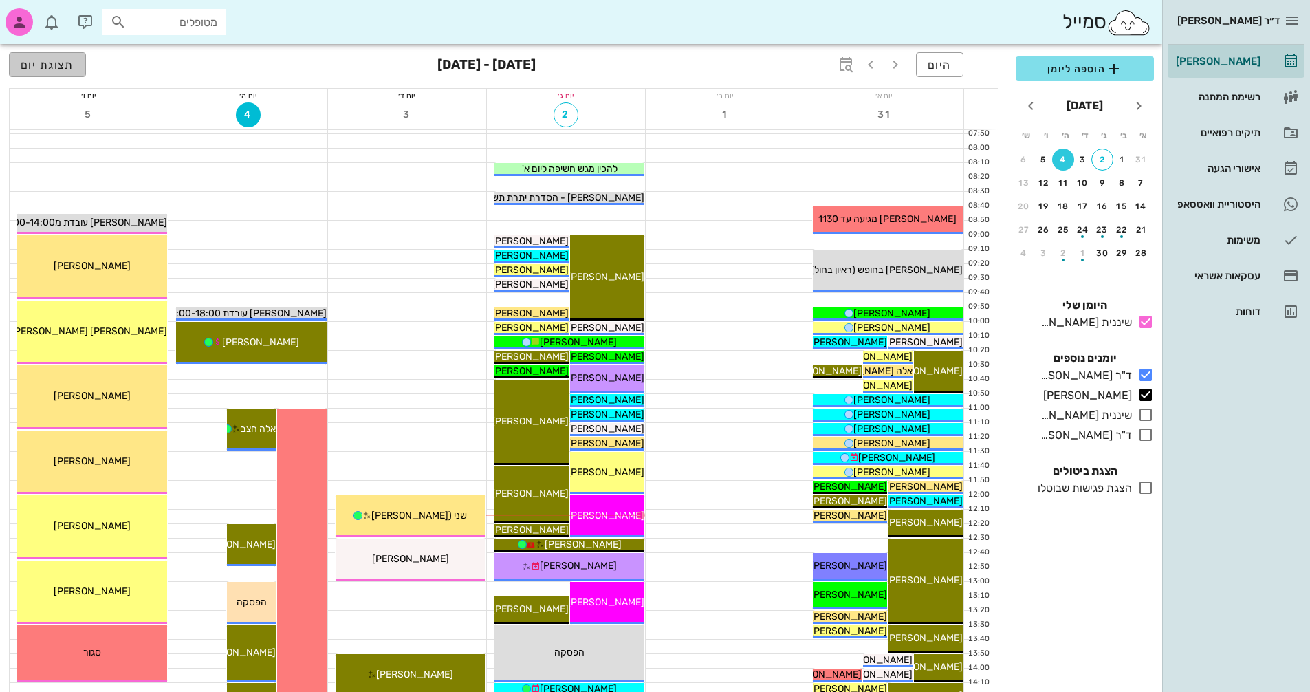
click at [54, 54] on button "תצוגת יום" at bounding box center [47, 64] width 77 height 25
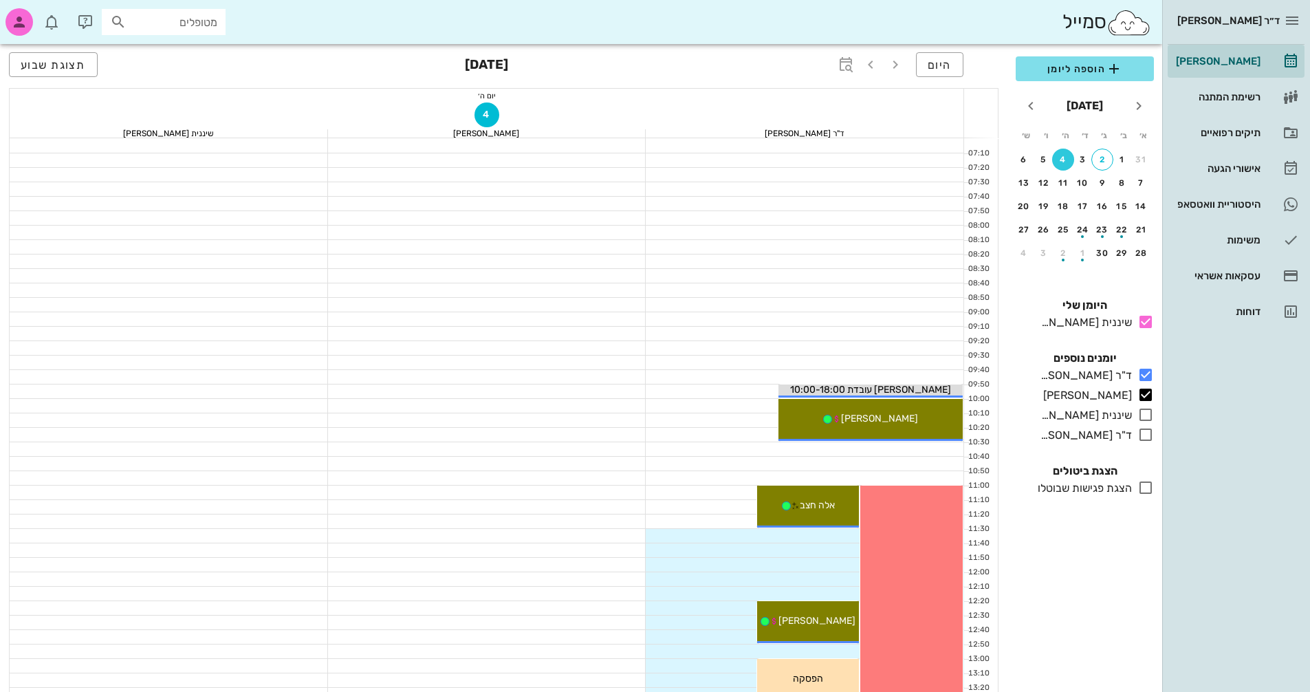
click at [635, 252] on div at bounding box center [487, 247] width 318 height 14
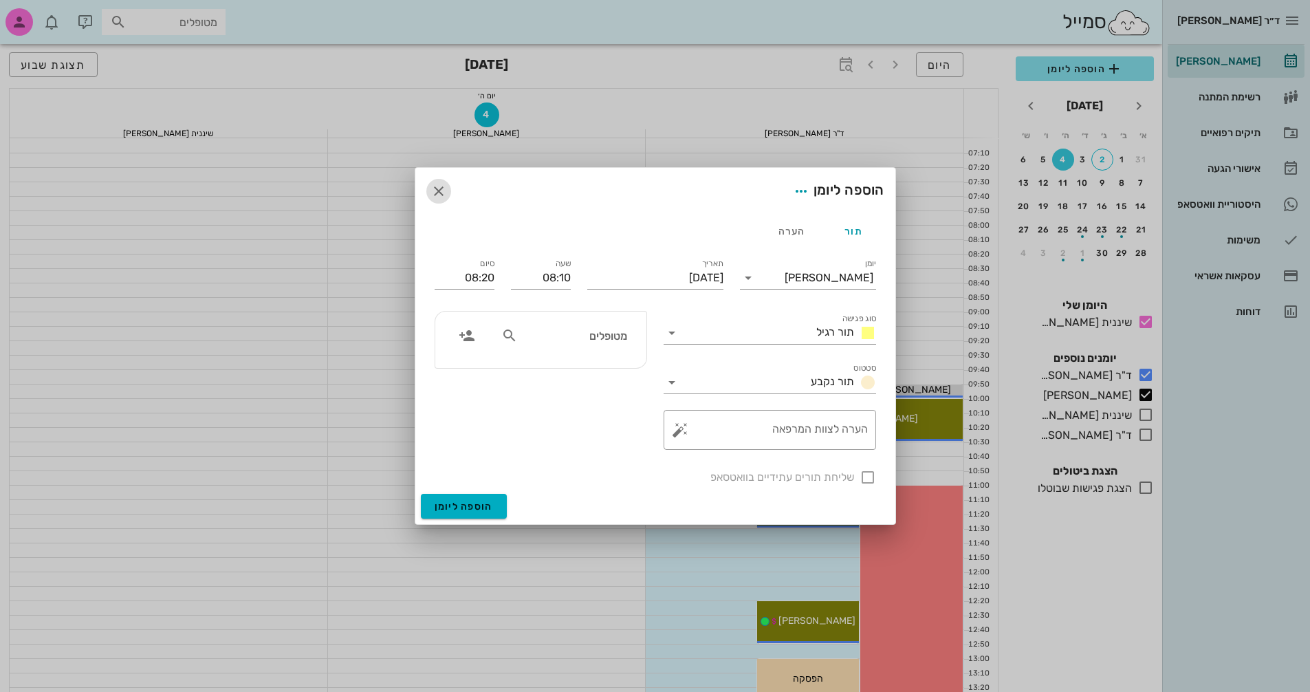
click at [438, 188] on icon "button" at bounding box center [438, 191] width 17 height 17
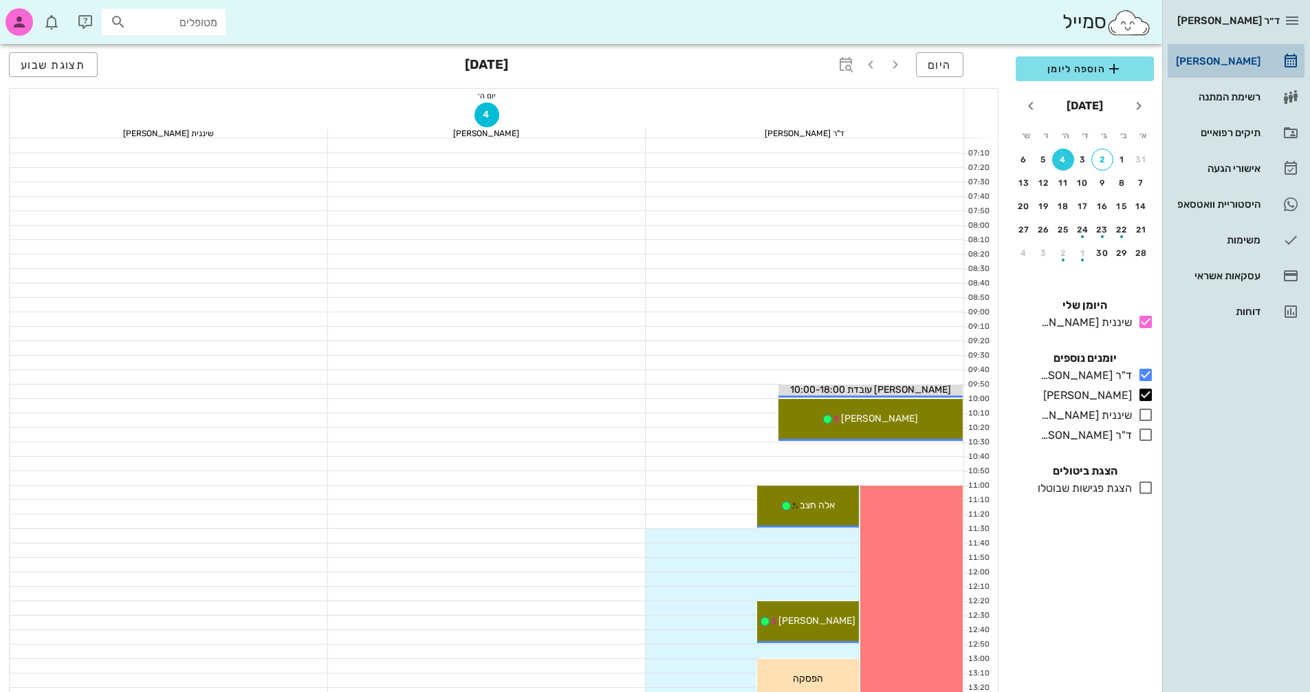
click at [1236, 67] on div "[PERSON_NAME]" at bounding box center [1216, 61] width 87 height 22
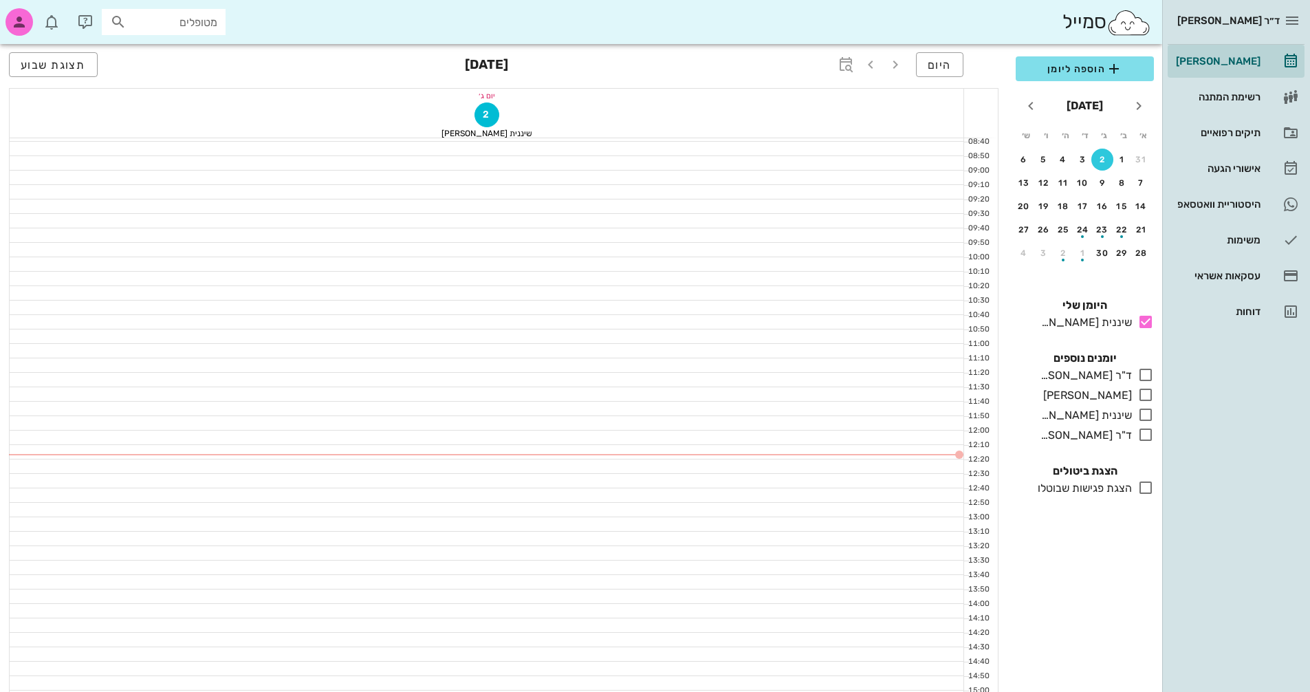
scroll to position [206, 0]
click at [939, 66] on span "היום" at bounding box center [940, 64] width 24 height 13
click at [1146, 395] on icon at bounding box center [1145, 394] width 17 height 17
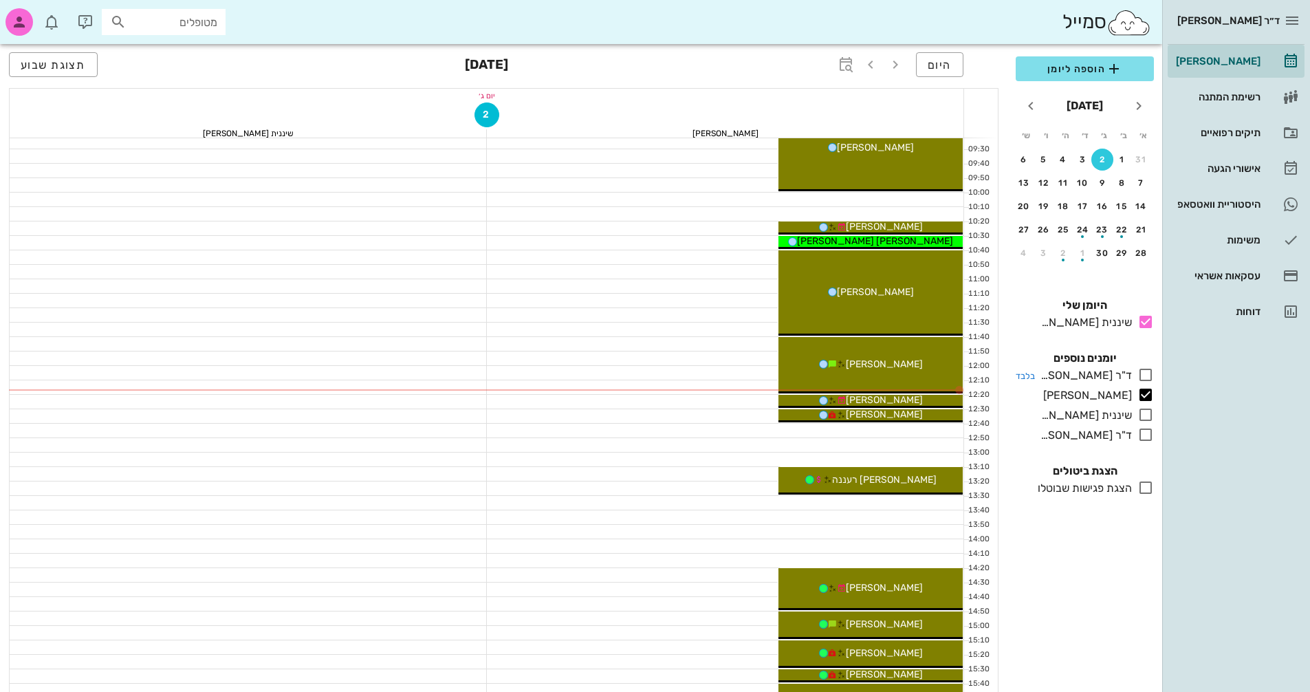
click at [1143, 378] on icon at bounding box center [1145, 374] width 17 height 17
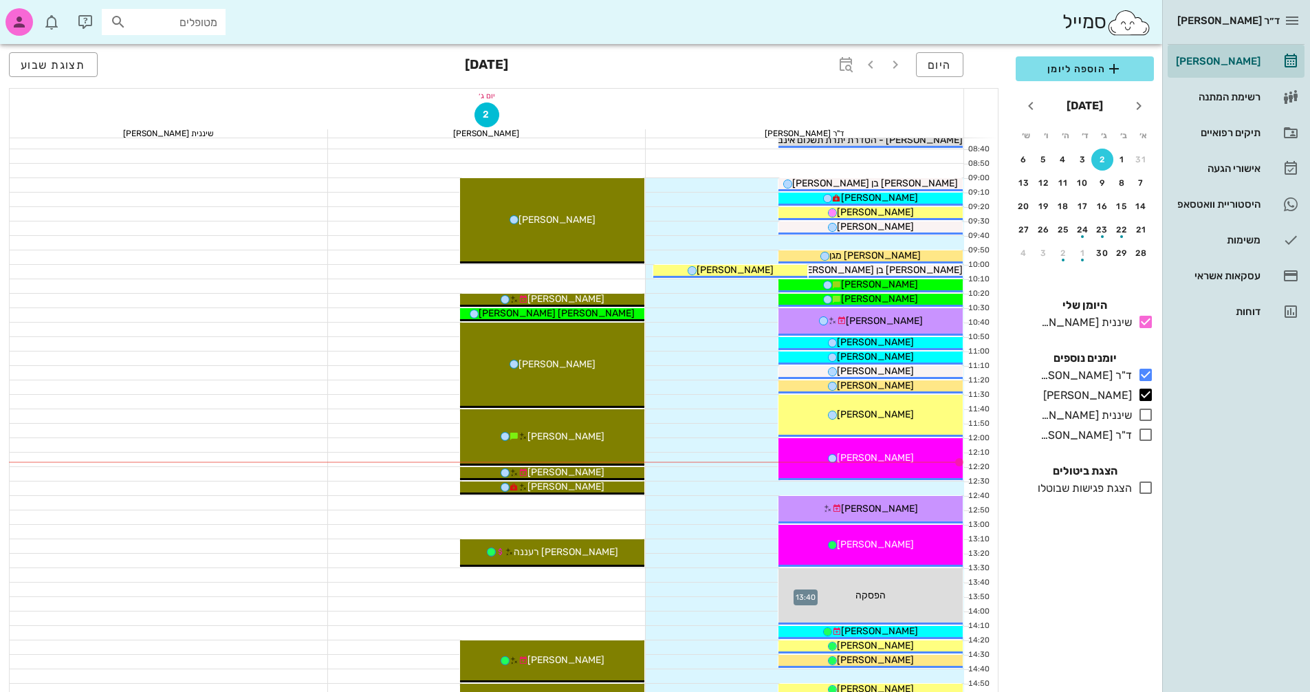
scroll to position [69, 0]
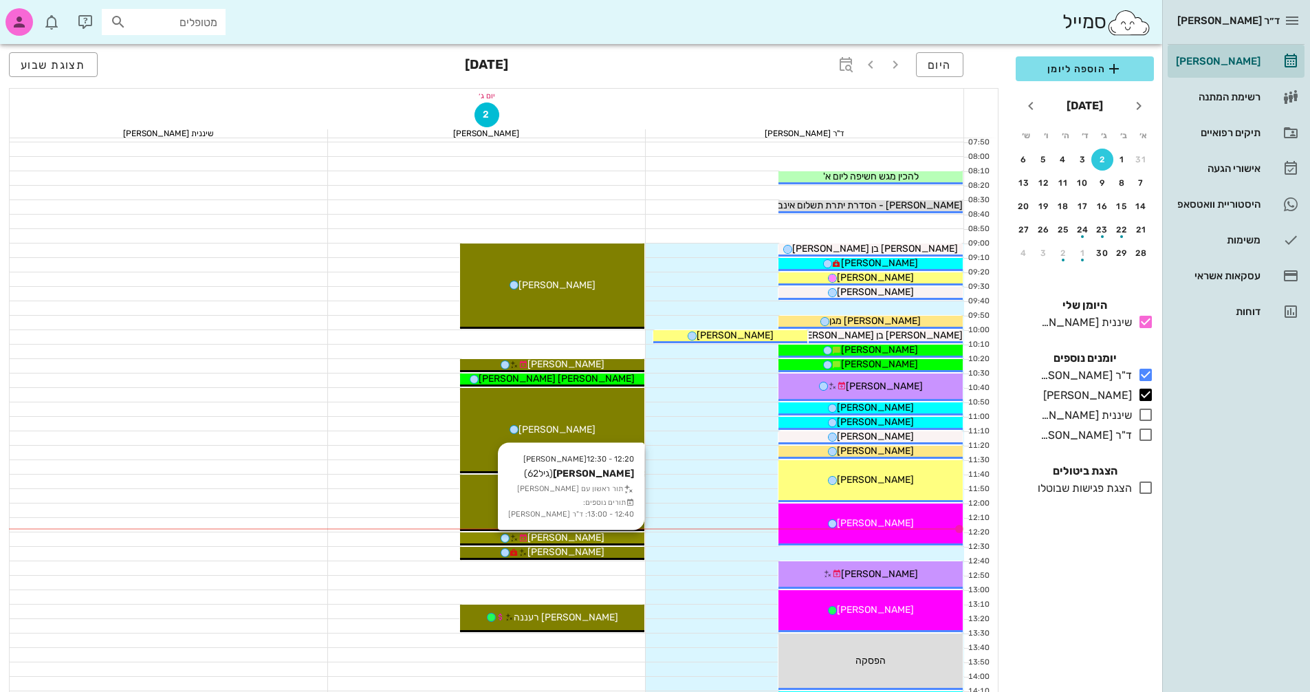
click at [602, 538] on div "[PERSON_NAME]" at bounding box center [552, 537] width 184 height 14
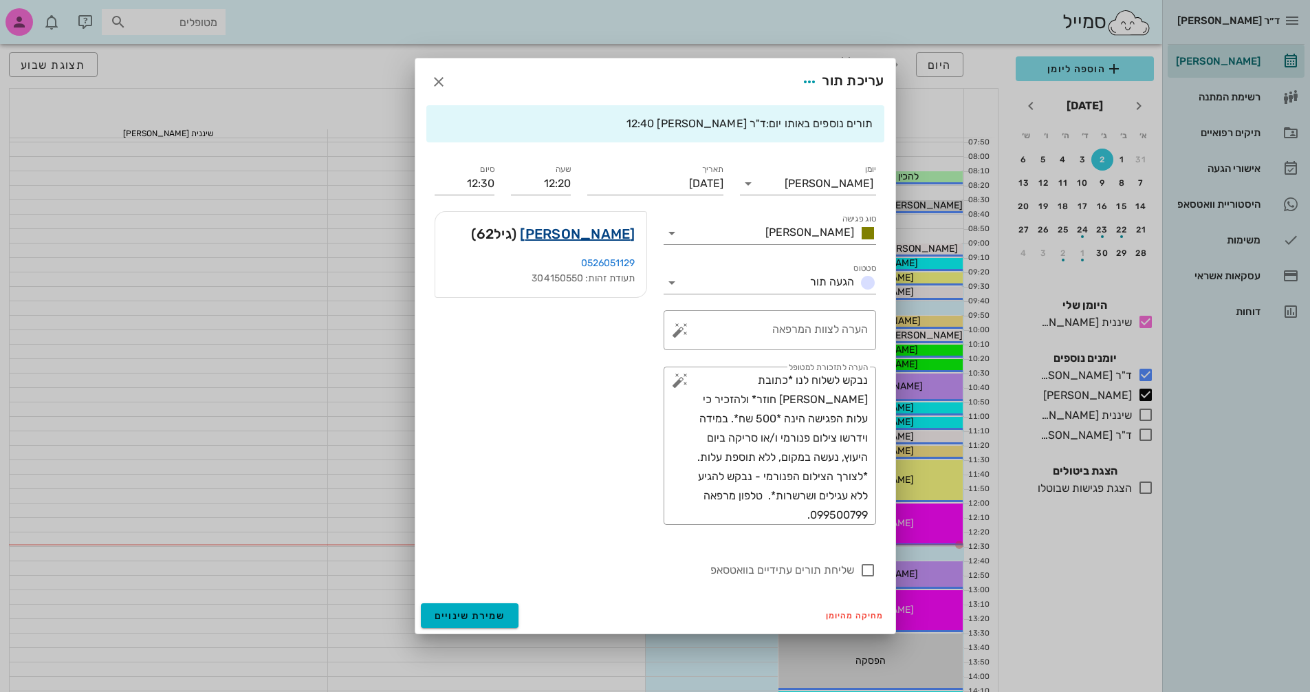
click at [605, 232] on link "[PERSON_NAME]" at bounding box center [577, 234] width 115 height 22
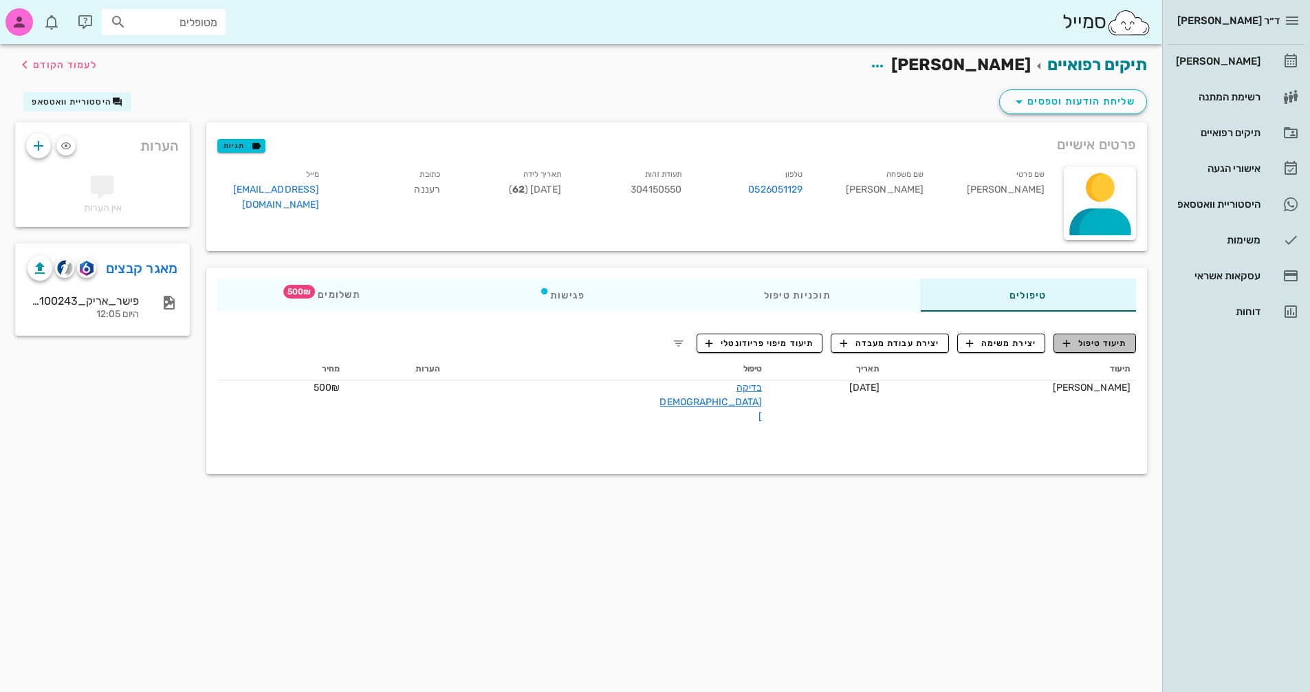
click at [1078, 343] on span "תיעוד טיפול" at bounding box center [1095, 343] width 64 height 12
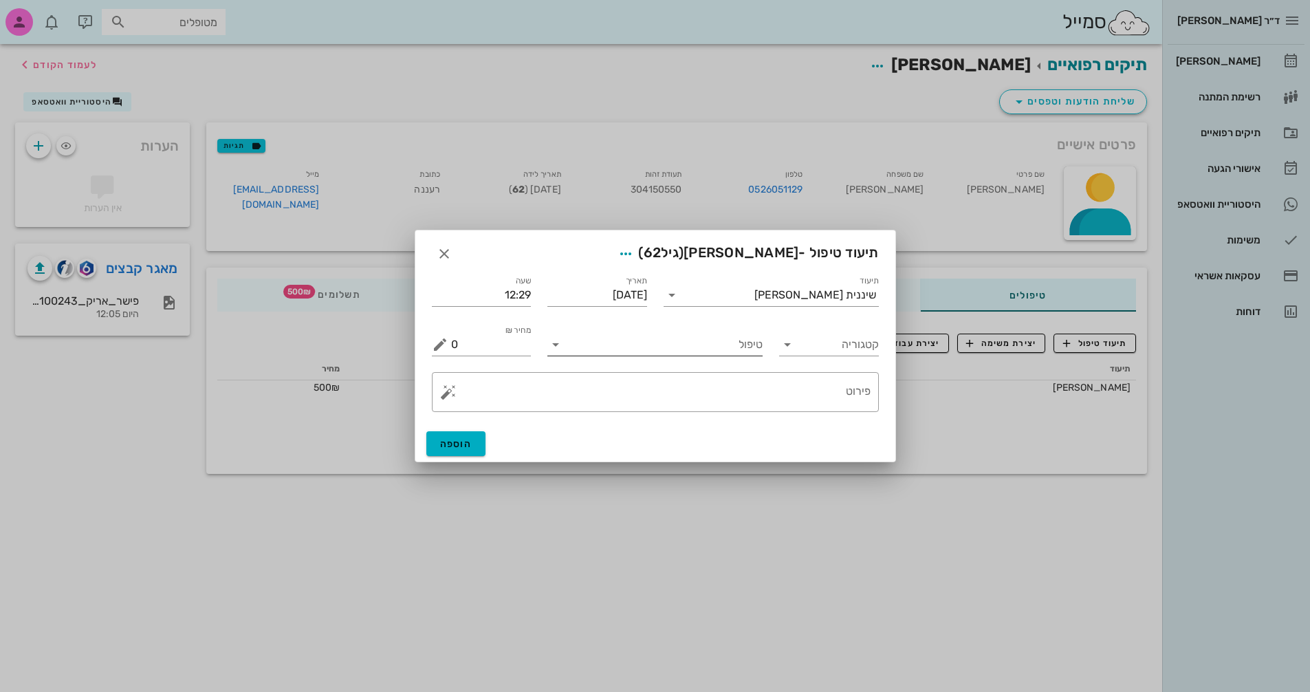
click at [685, 345] on input "טיפול" at bounding box center [665, 344] width 196 height 22
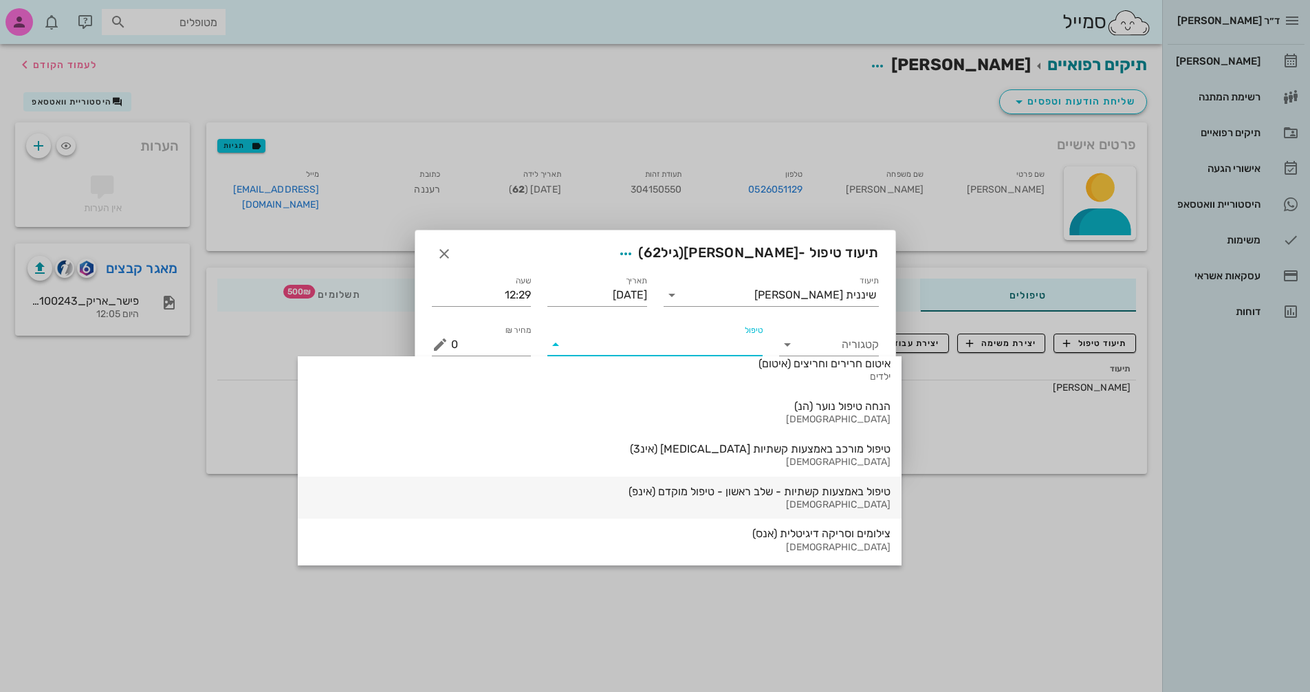
scroll to position [1478, 0]
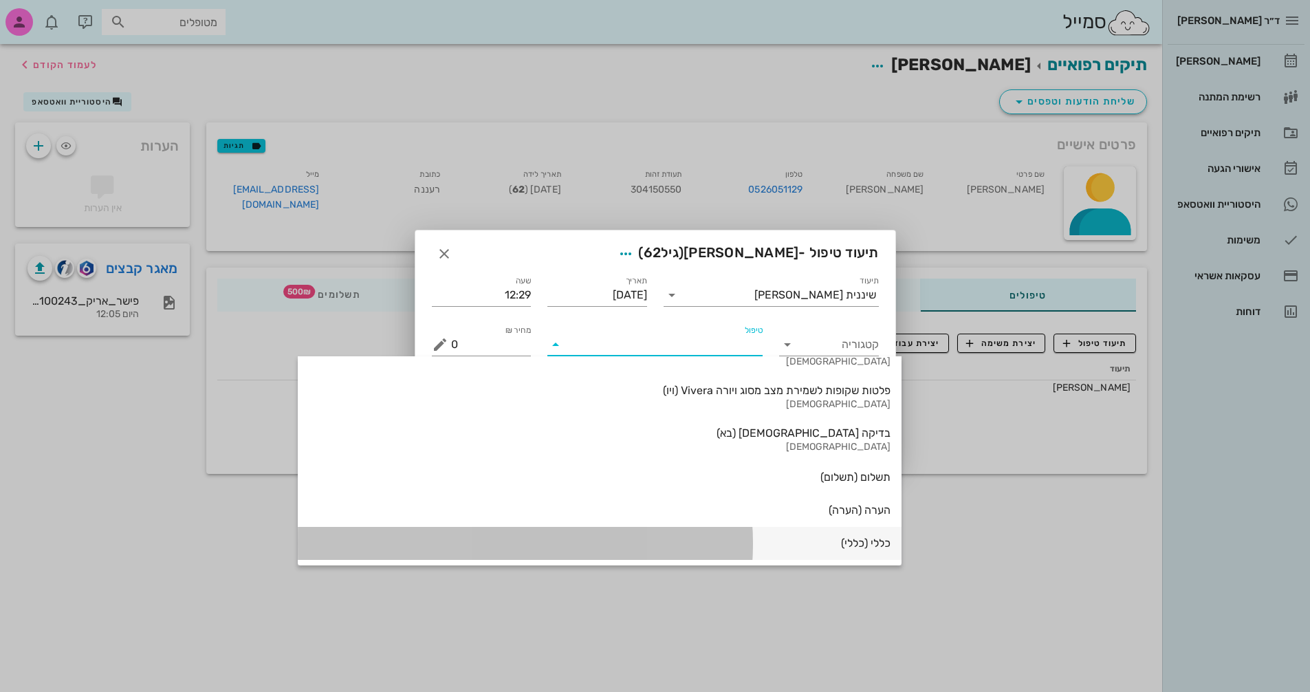
click at [723, 553] on div "כללי (כללי)" at bounding box center [600, 543] width 582 height 31
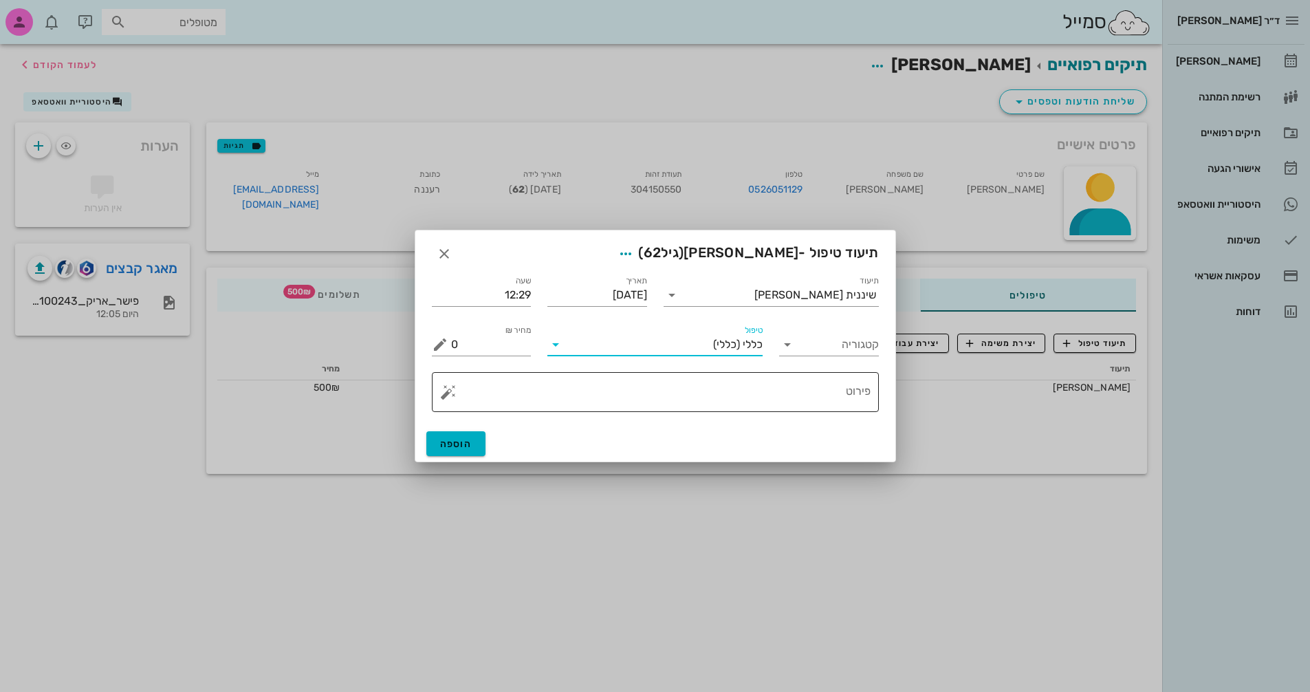
click at [804, 392] on textarea "פירוט" at bounding box center [660, 395] width 419 height 33
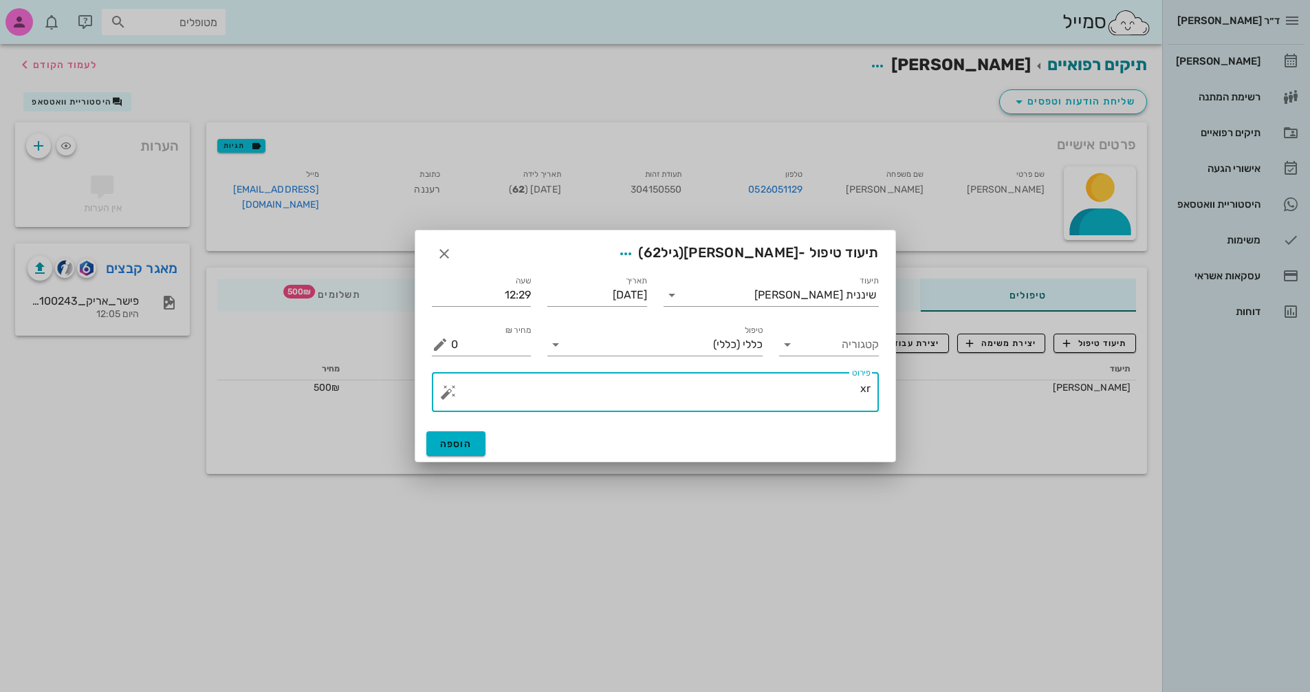
type textarea "x"
type textarea "סריקה +צ.אפליקציה +וידאו"
click at [470, 442] on span "הוספה" at bounding box center [456, 444] width 32 height 12
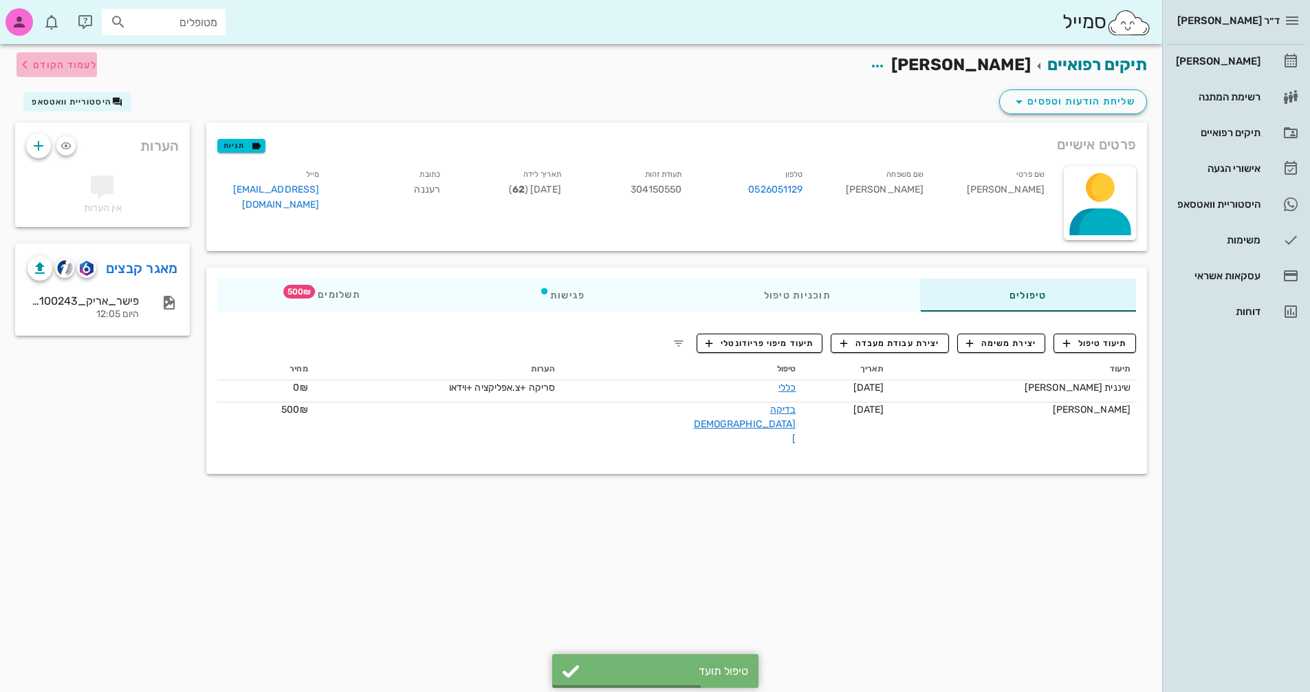
click at [55, 64] on span "לעמוד הקודם" at bounding box center [65, 65] width 64 height 12
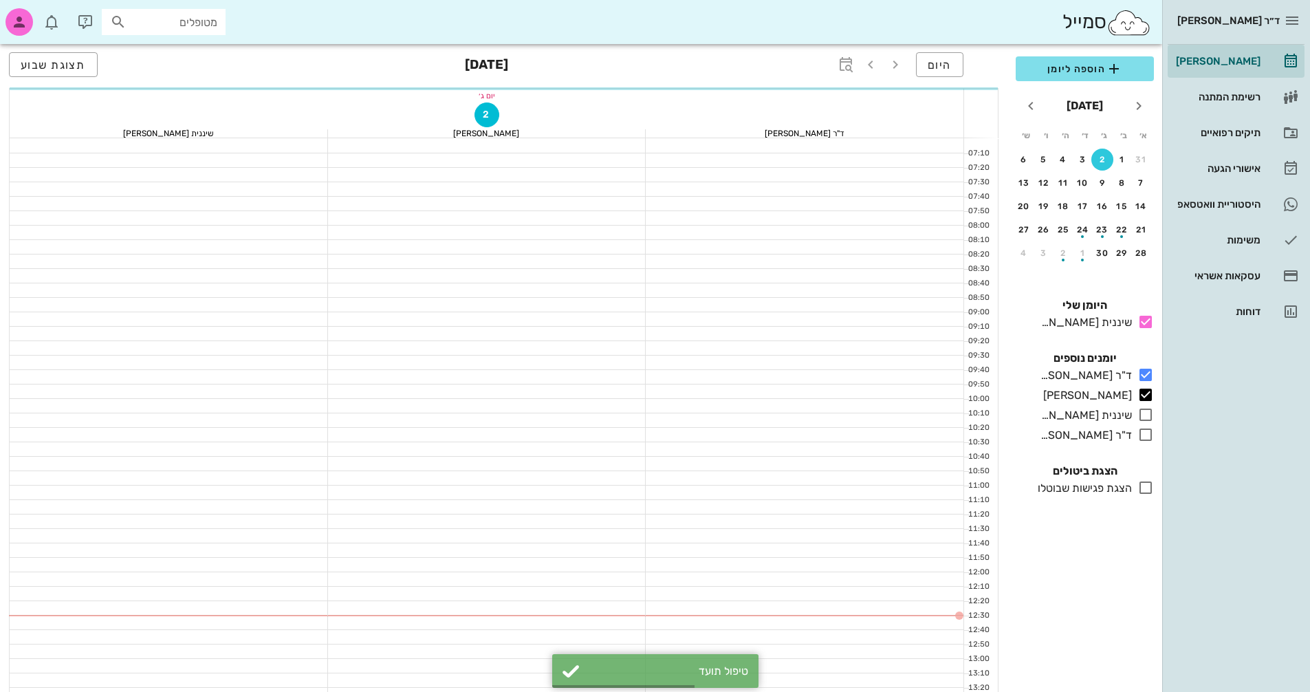
scroll to position [69, 0]
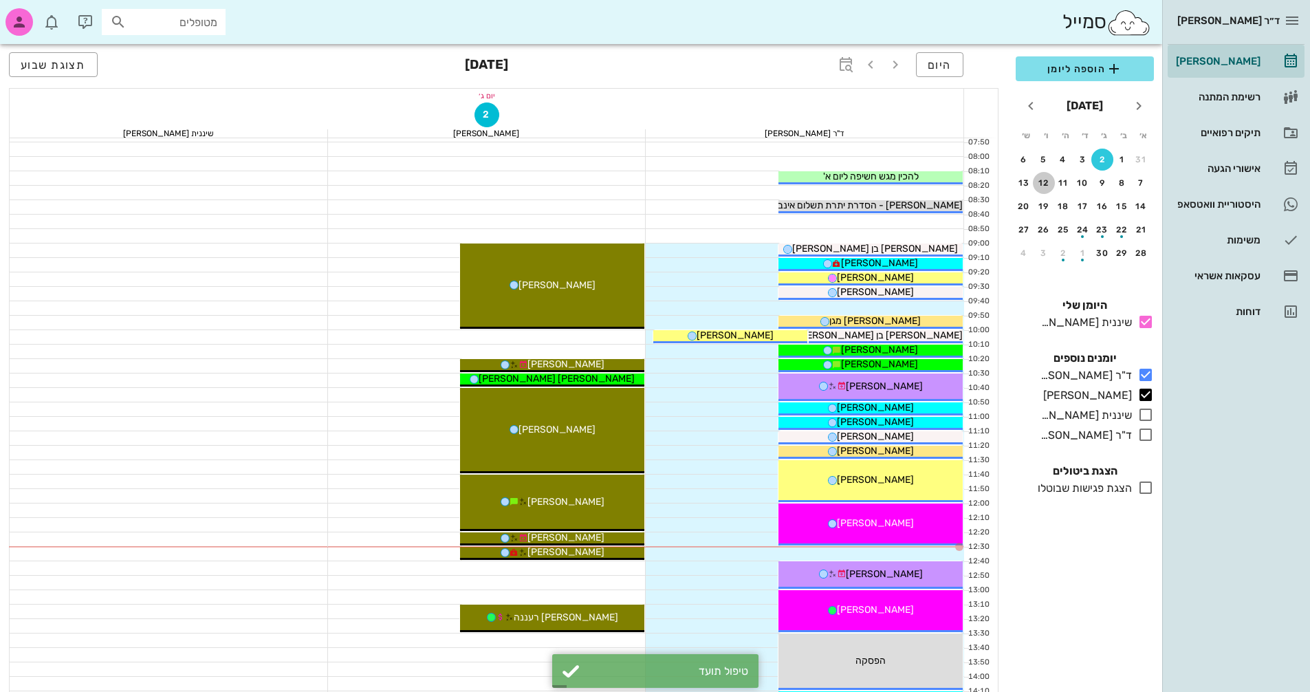
click at [1049, 185] on div "12" at bounding box center [1044, 183] width 22 height 10
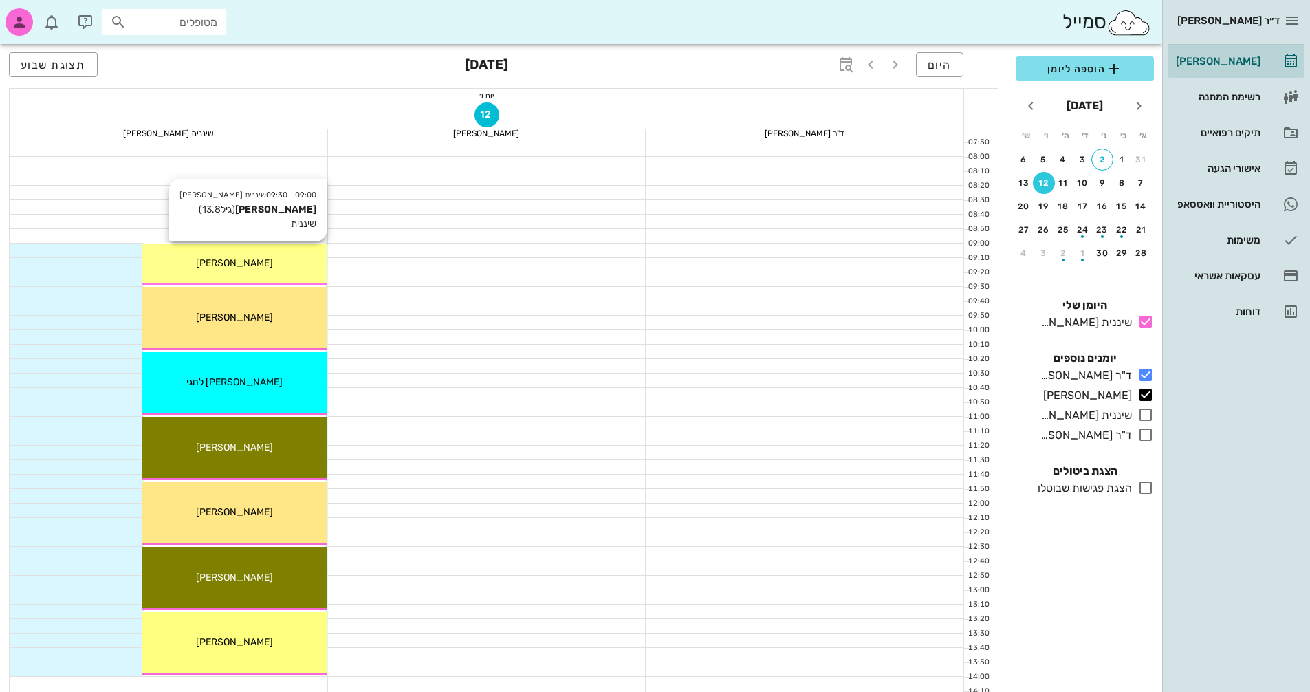
click at [265, 262] on div "[PERSON_NAME]" at bounding box center [234, 263] width 184 height 14
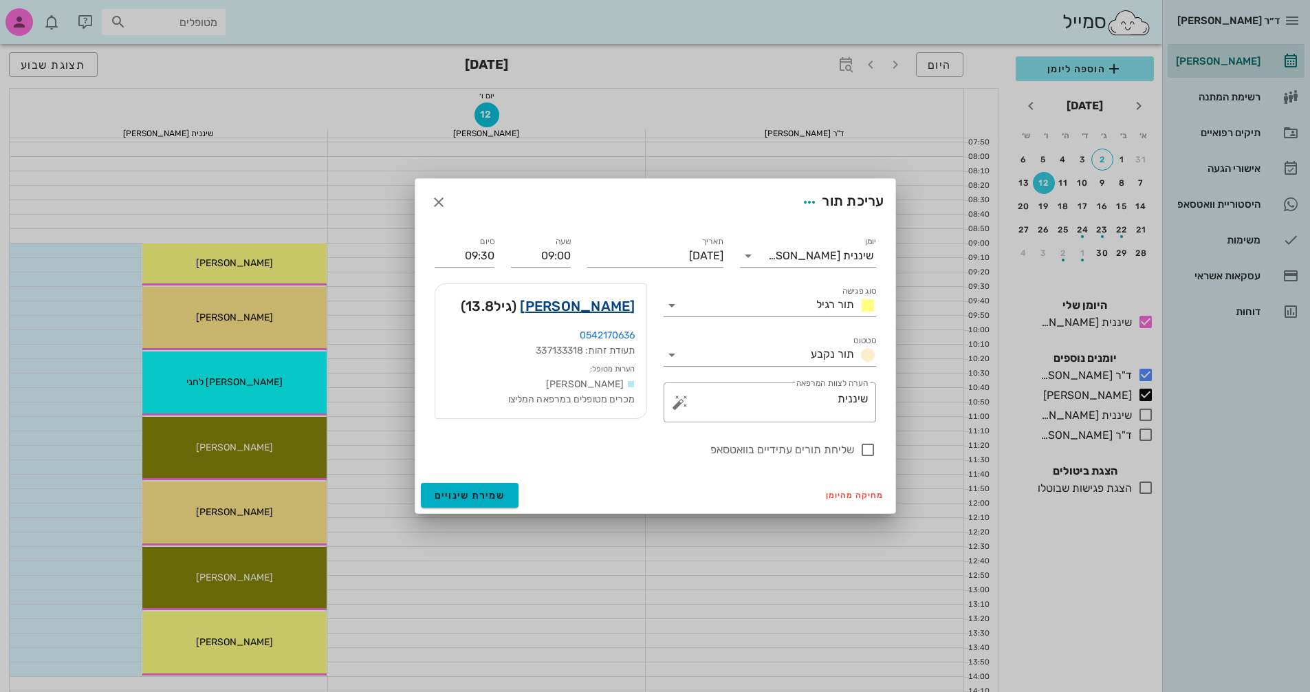
click at [584, 303] on link "[PERSON_NAME]" at bounding box center [577, 306] width 115 height 22
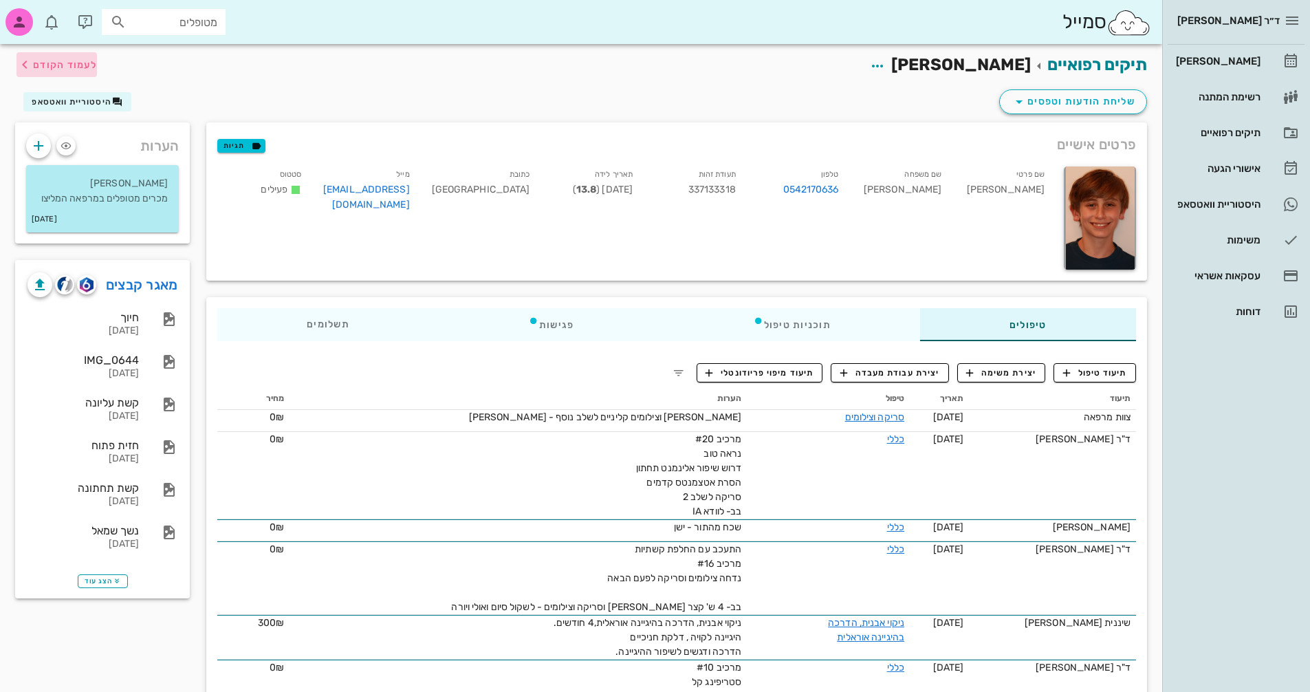
click at [54, 59] on span "לעמוד הקודם" at bounding box center [65, 65] width 64 height 12
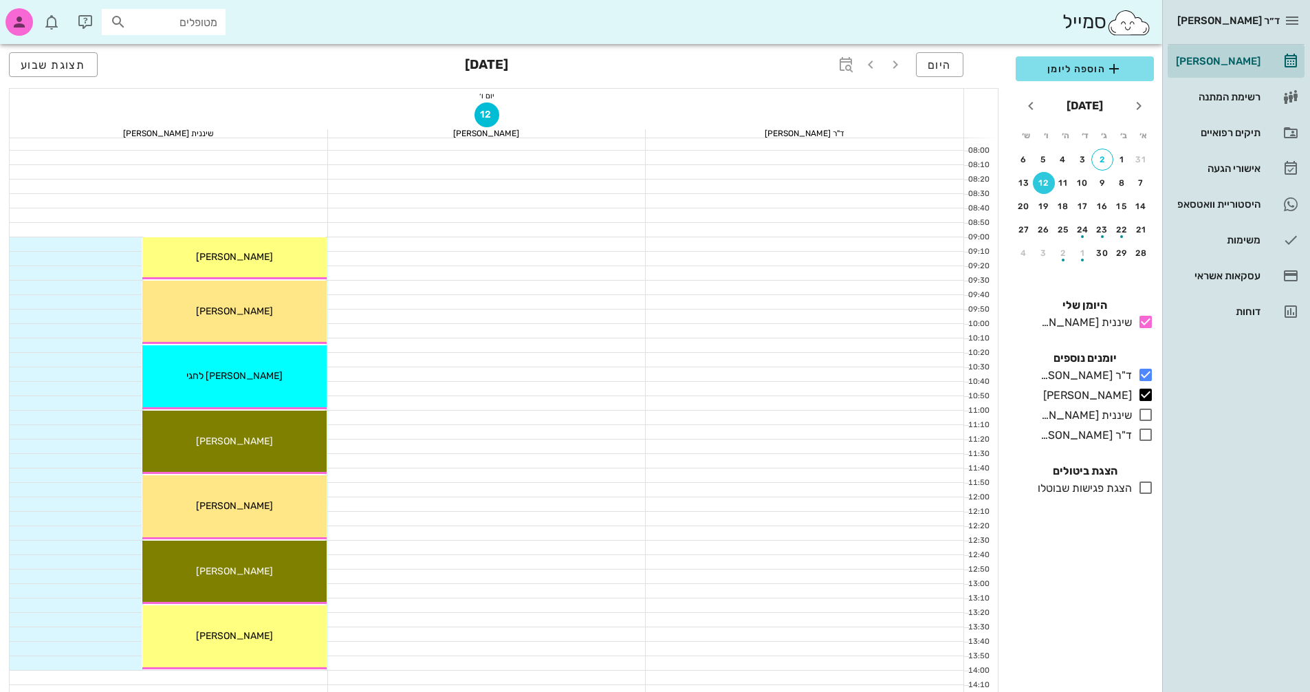
scroll to position [69, 0]
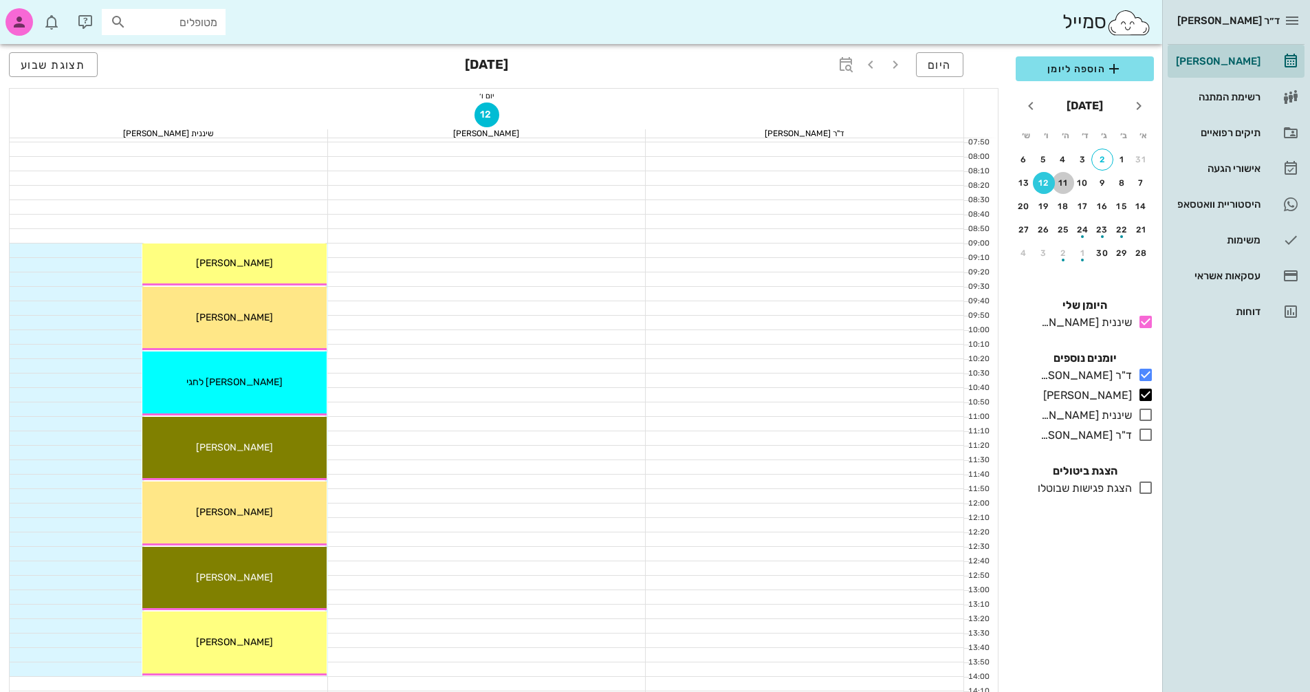
click at [1062, 182] on div "11" at bounding box center [1063, 183] width 22 height 10
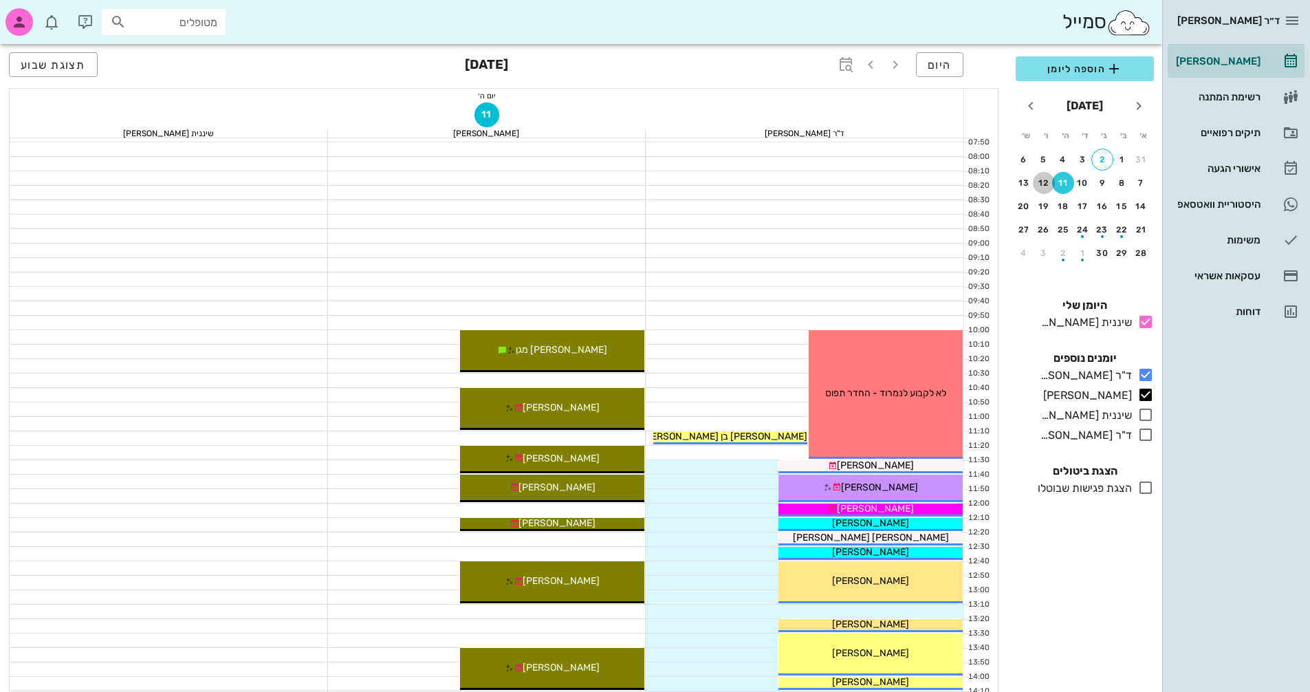
click at [1045, 185] on div "12" at bounding box center [1044, 183] width 22 height 10
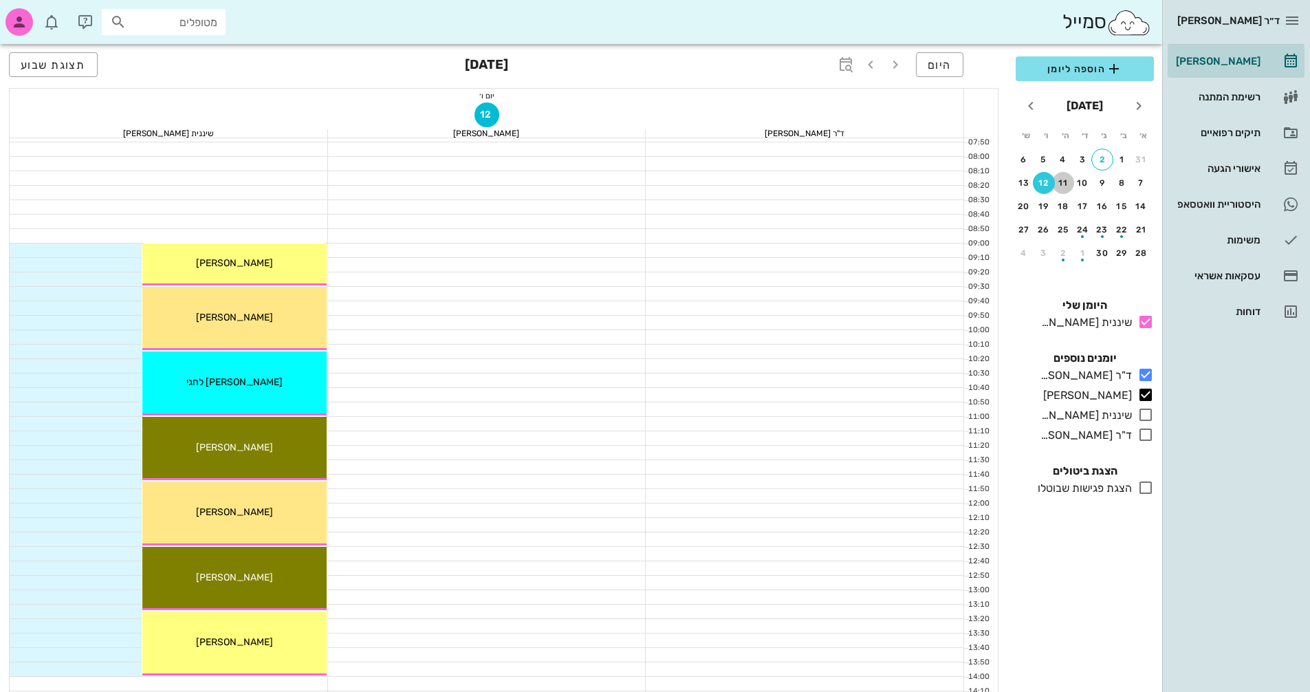
click at [1060, 182] on div "11" at bounding box center [1063, 183] width 22 height 10
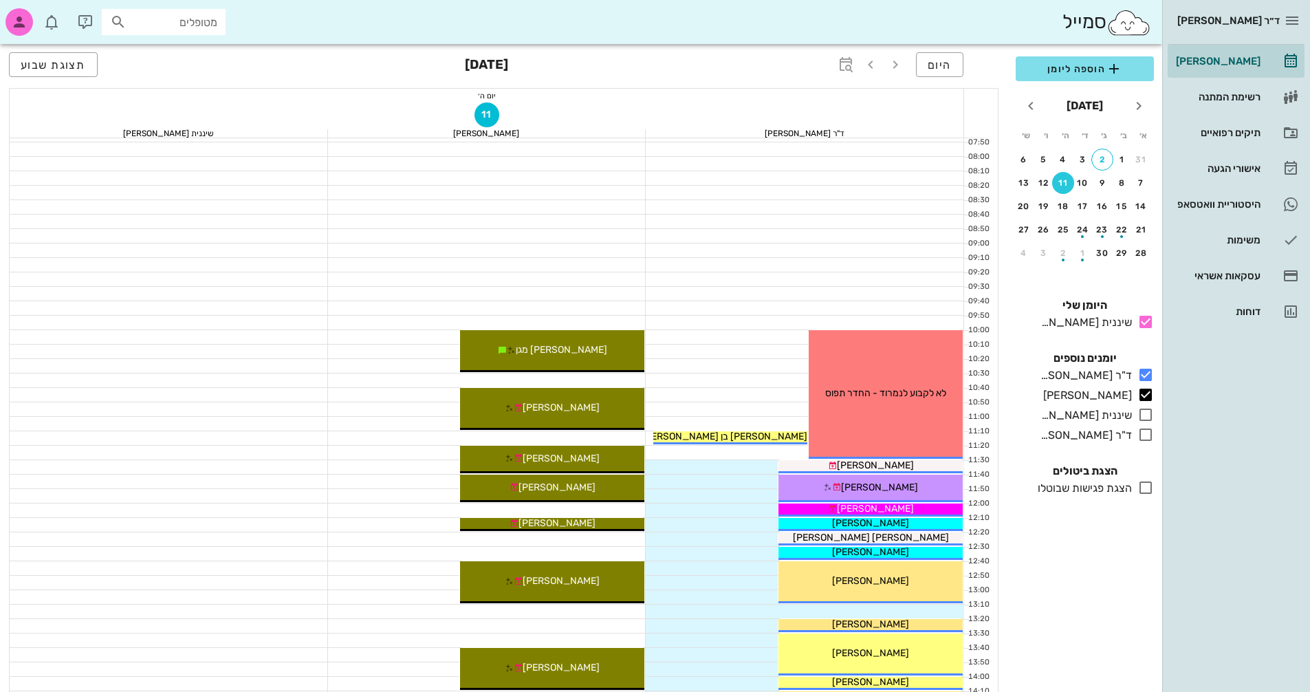
click at [1064, 184] on div "11" at bounding box center [1063, 183] width 22 height 10
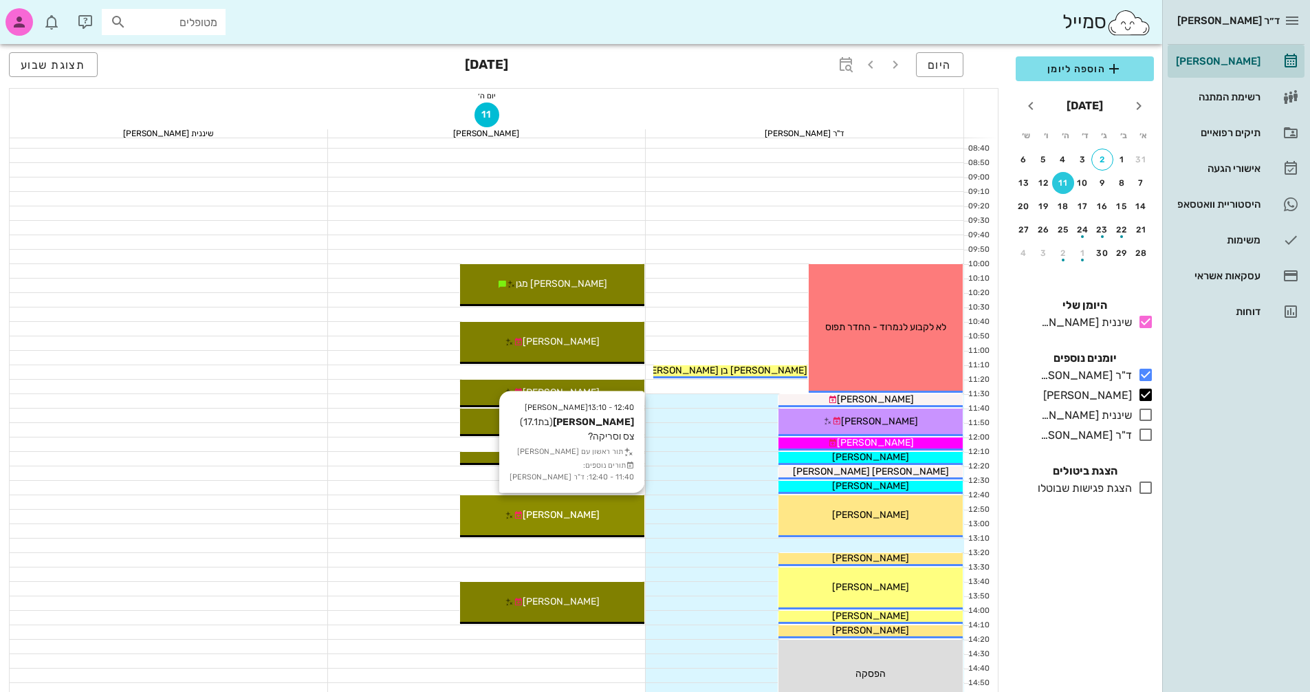
scroll to position [206, 0]
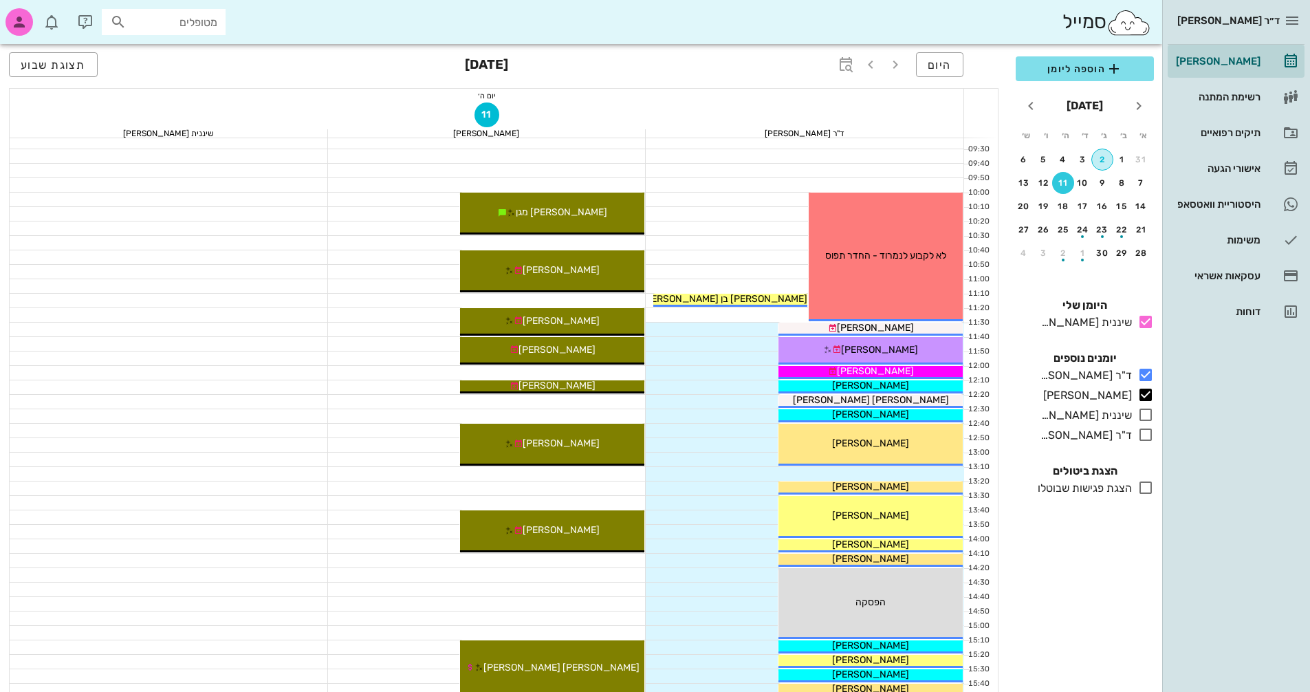
click at [1097, 162] on div "2" at bounding box center [1102, 160] width 21 height 10
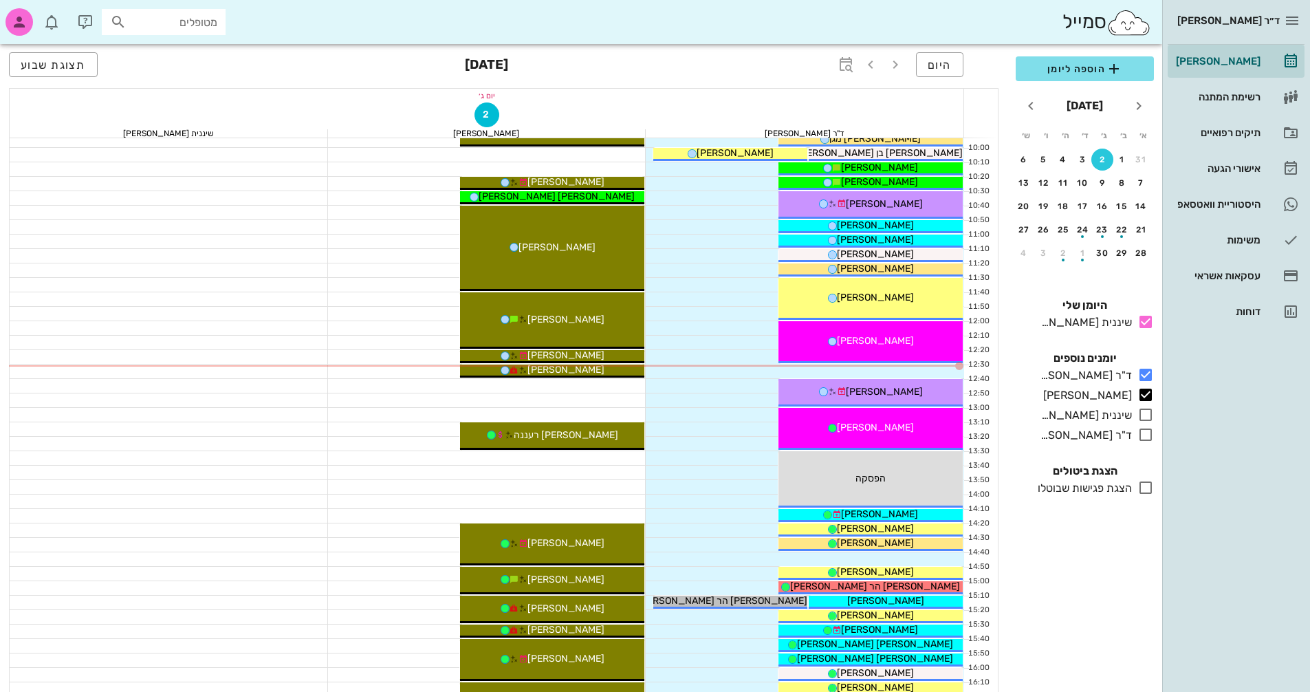
scroll to position [275, 0]
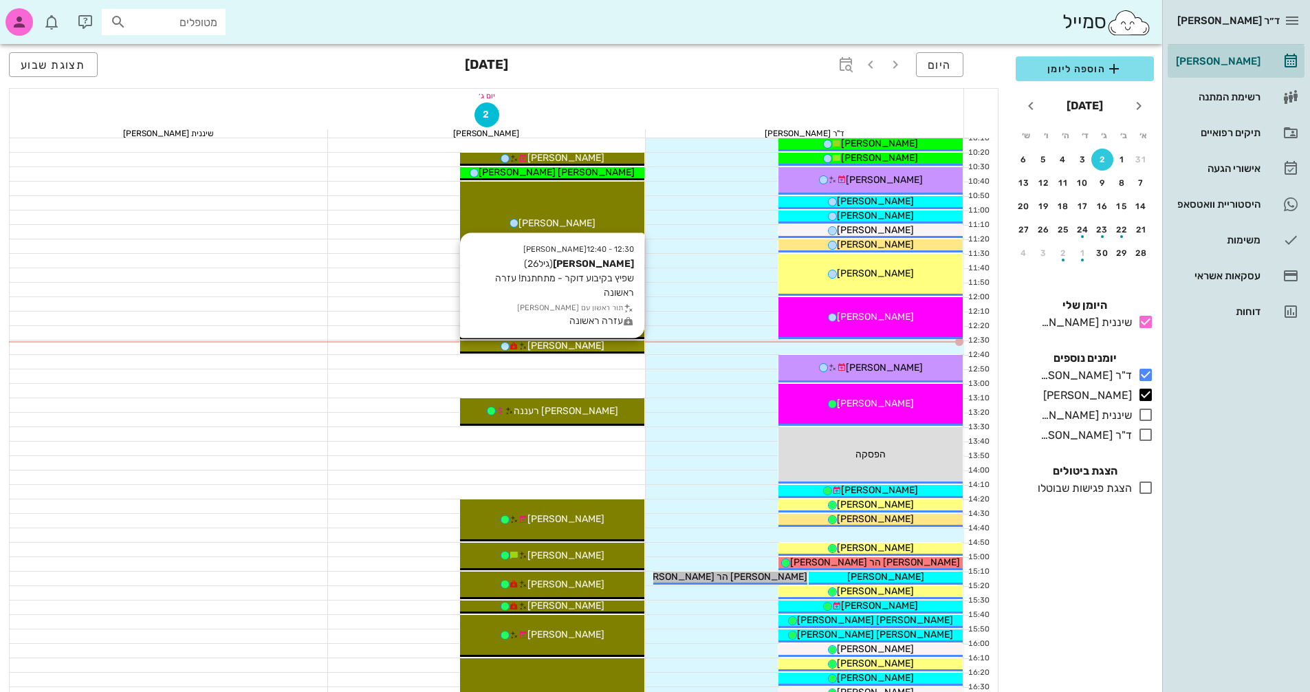
click at [597, 344] on div "[PERSON_NAME]" at bounding box center [552, 345] width 184 height 14
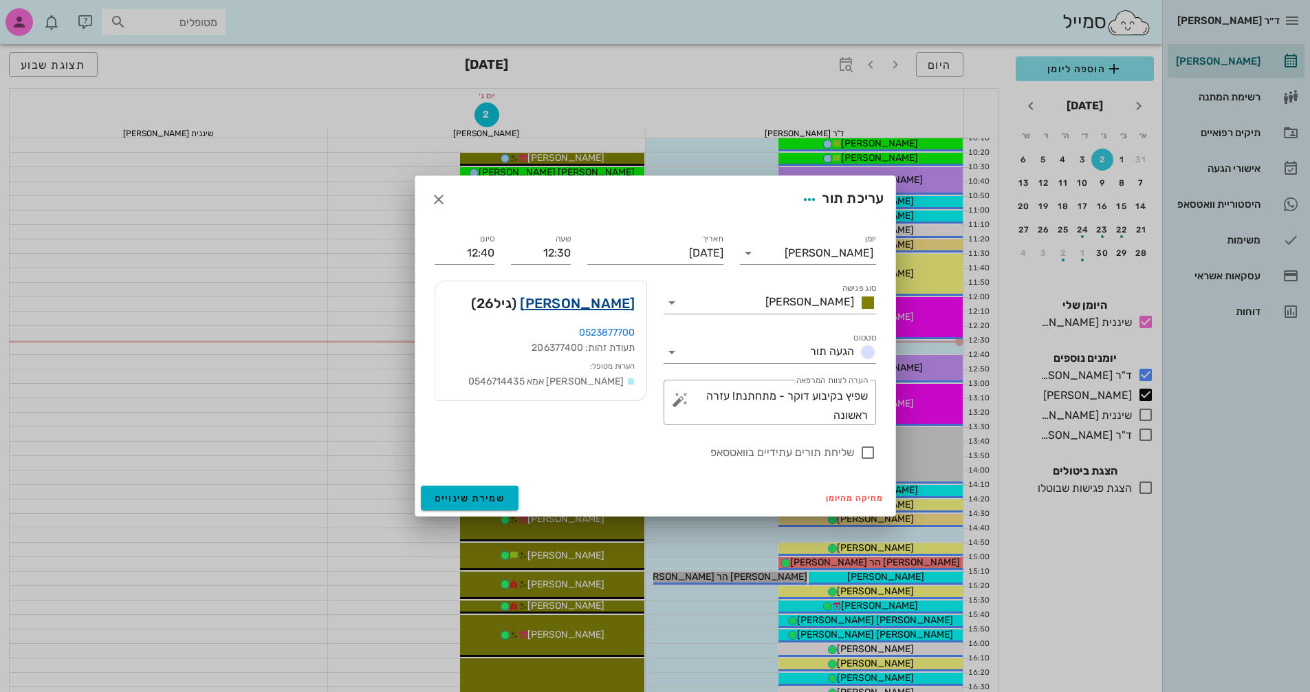
click at [604, 303] on link "[PERSON_NAME]" at bounding box center [577, 303] width 115 height 22
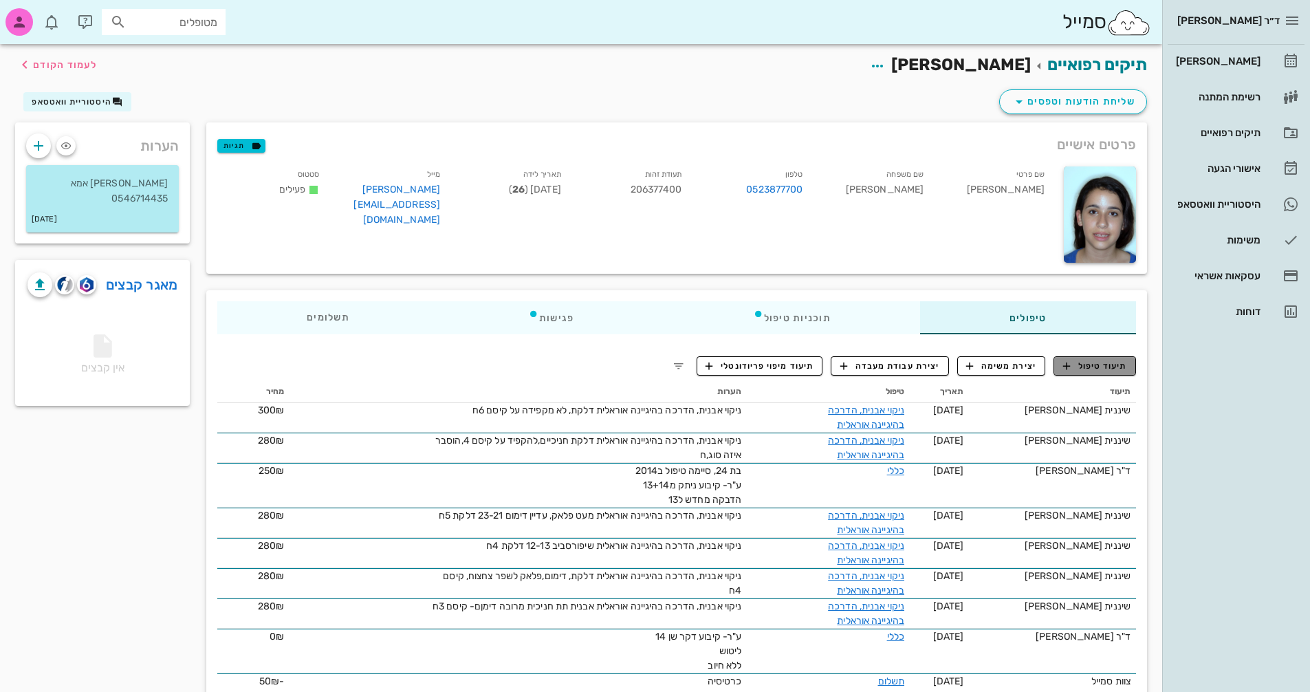
click at [1096, 360] on span "תיעוד טיפול" at bounding box center [1095, 366] width 64 height 12
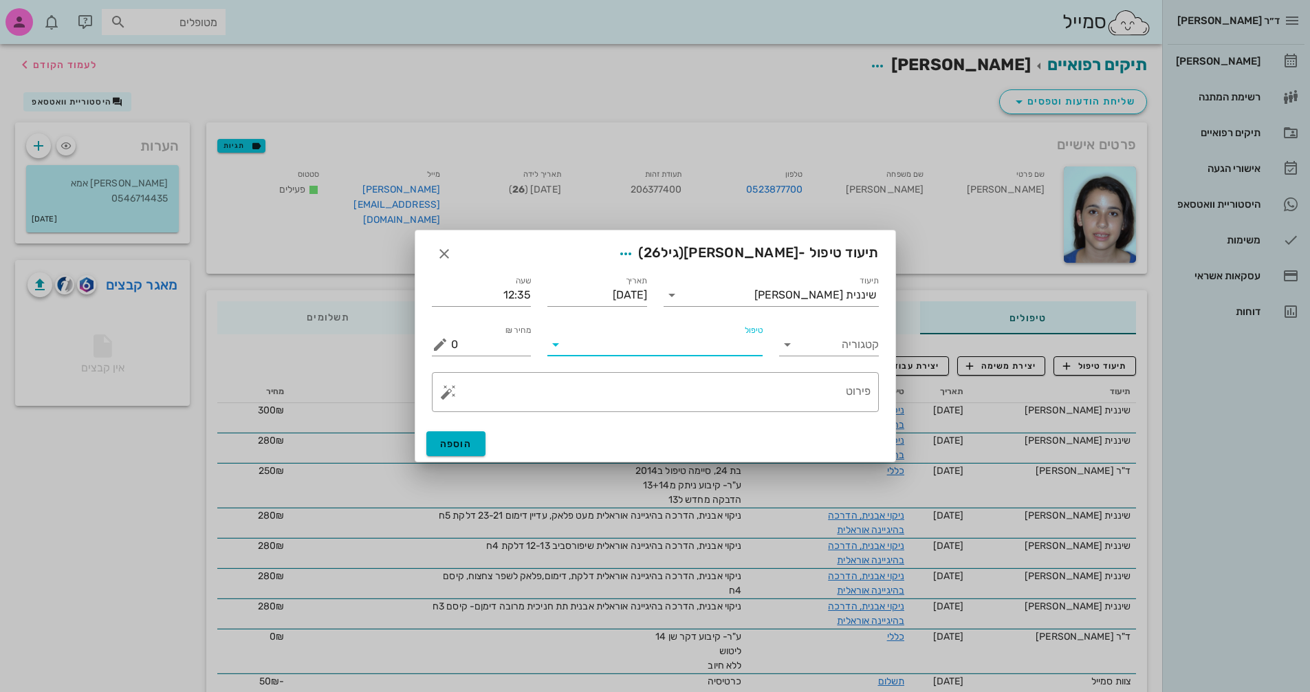
click at [696, 342] on input "טיפול" at bounding box center [665, 344] width 196 height 22
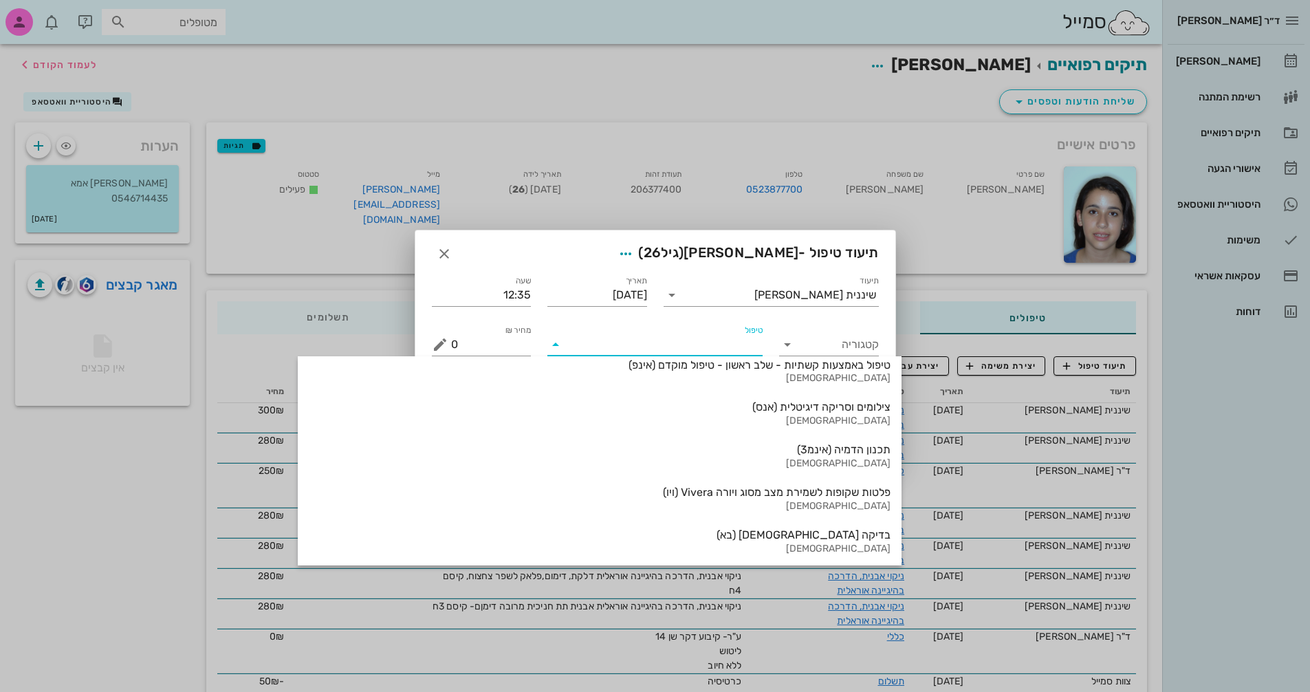
scroll to position [1478, 0]
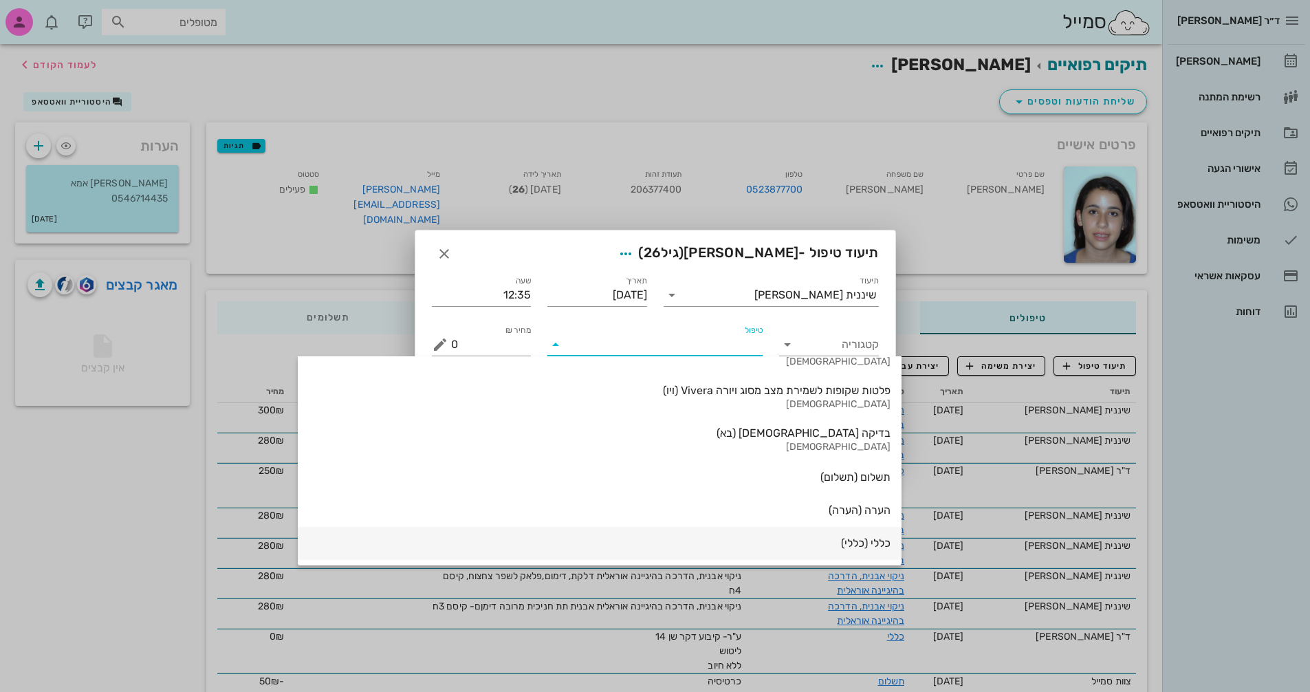
click at [736, 545] on div "כללי (כללי)" at bounding box center [600, 542] width 582 height 13
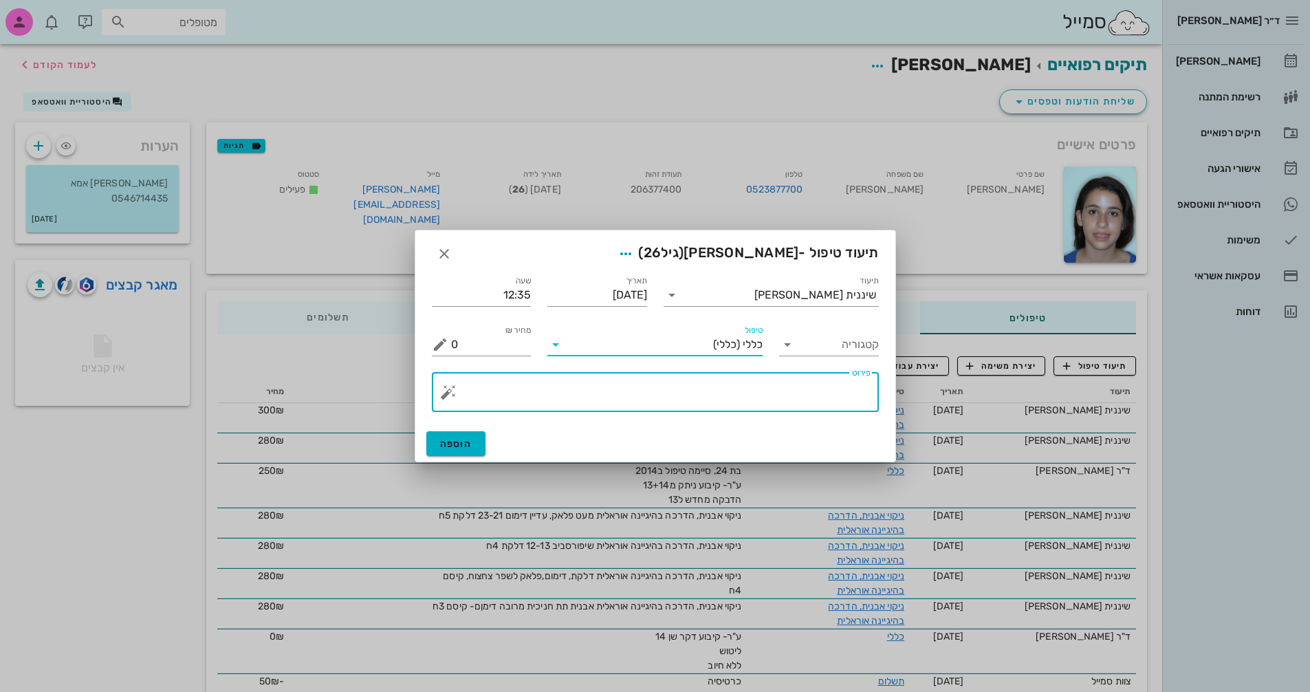
click at [571, 393] on textarea "פירוט" at bounding box center [660, 395] width 419 height 33
click at [736, 388] on textarea "ליטוש קצה קיבוע דוקר בשיניים13,24" at bounding box center [660, 395] width 419 height 33
type textarea "ליטוש קצה קיבוע דוקר בשיניים 13,24"
click at [463, 442] on span "הוספה" at bounding box center [456, 444] width 32 height 12
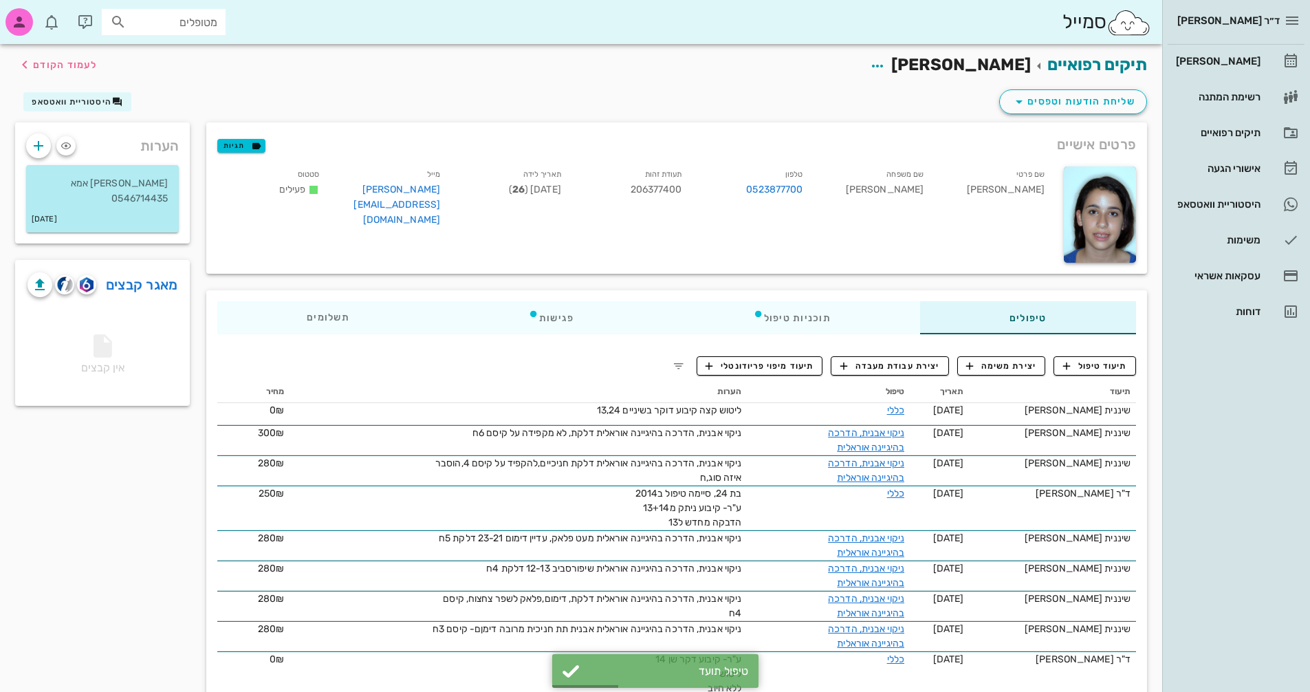
click at [56, 52] on div "תיקים רפואיים [PERSON_NAME] לעמוד הקודם" at bounding box center [581, 65] width 1148 height 43
click at [54, 59] on span "לעמוד הקודם" at bounding box center [65, 65] width 64 height 12
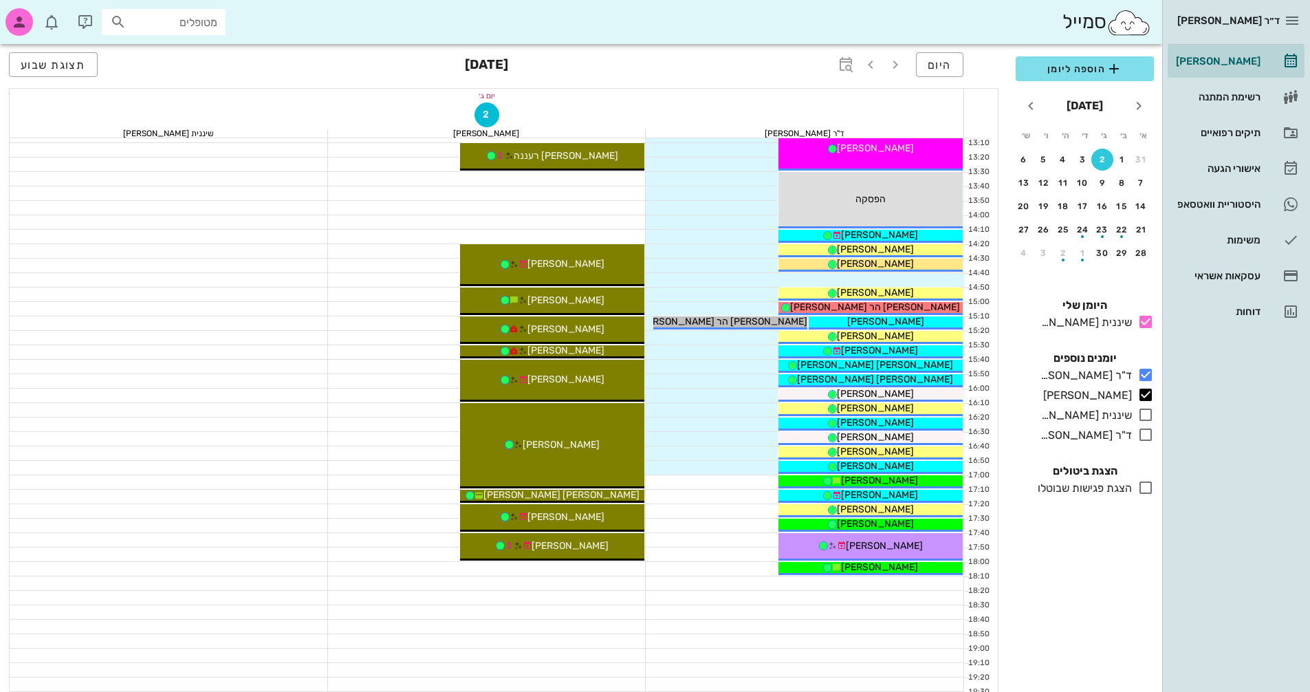
scroll to position [619, 0]
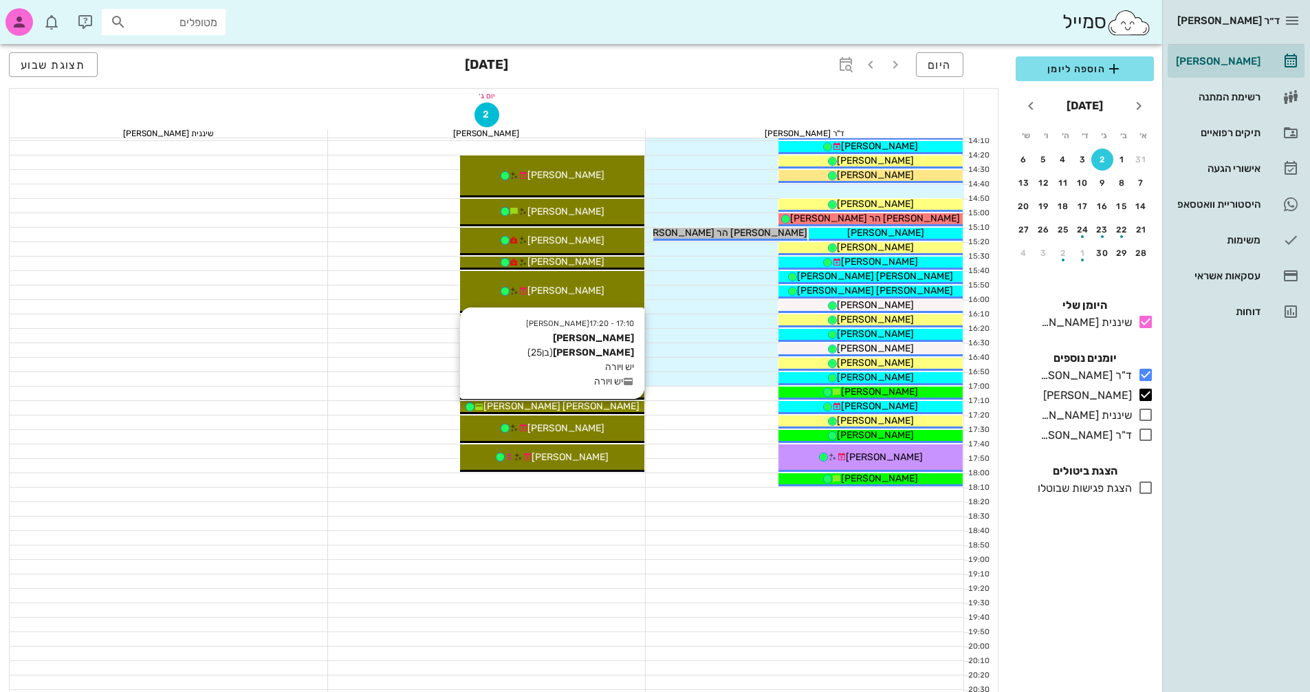
click at [608, 404] on div "[PERSON_NAME] [PERSON_NAME]" at bounding box center [552, 406] width 184 height 14
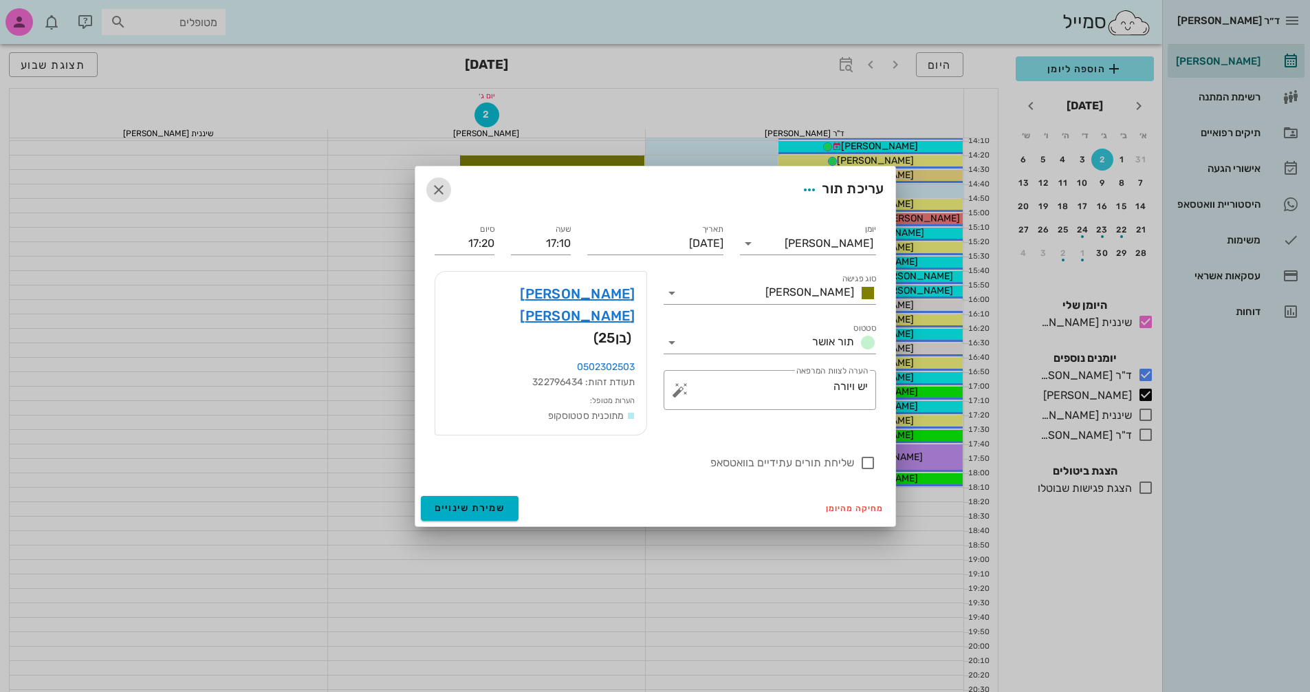
click at [437, 198] on icon "button" at bounding box center [438, 190] width 17 height 17
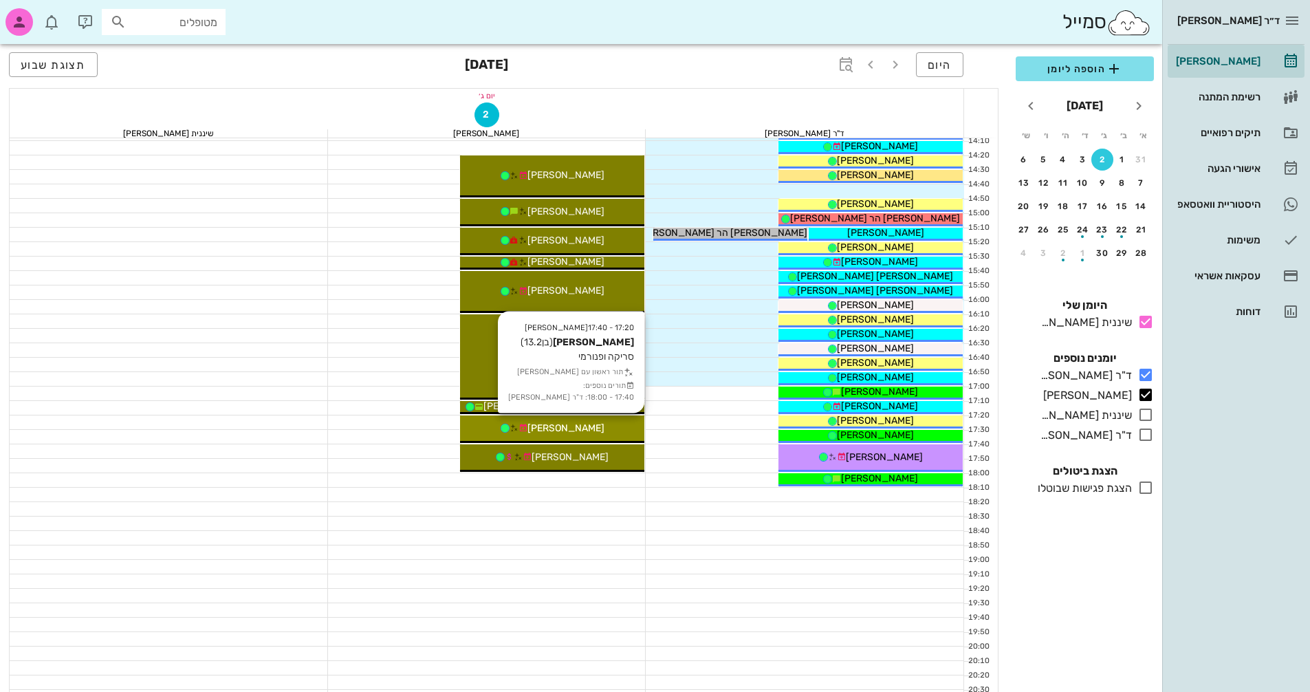
click at [573, 432] on span "[PERSON_NAME]" at bounding box center [565, 428] width 77 height 12
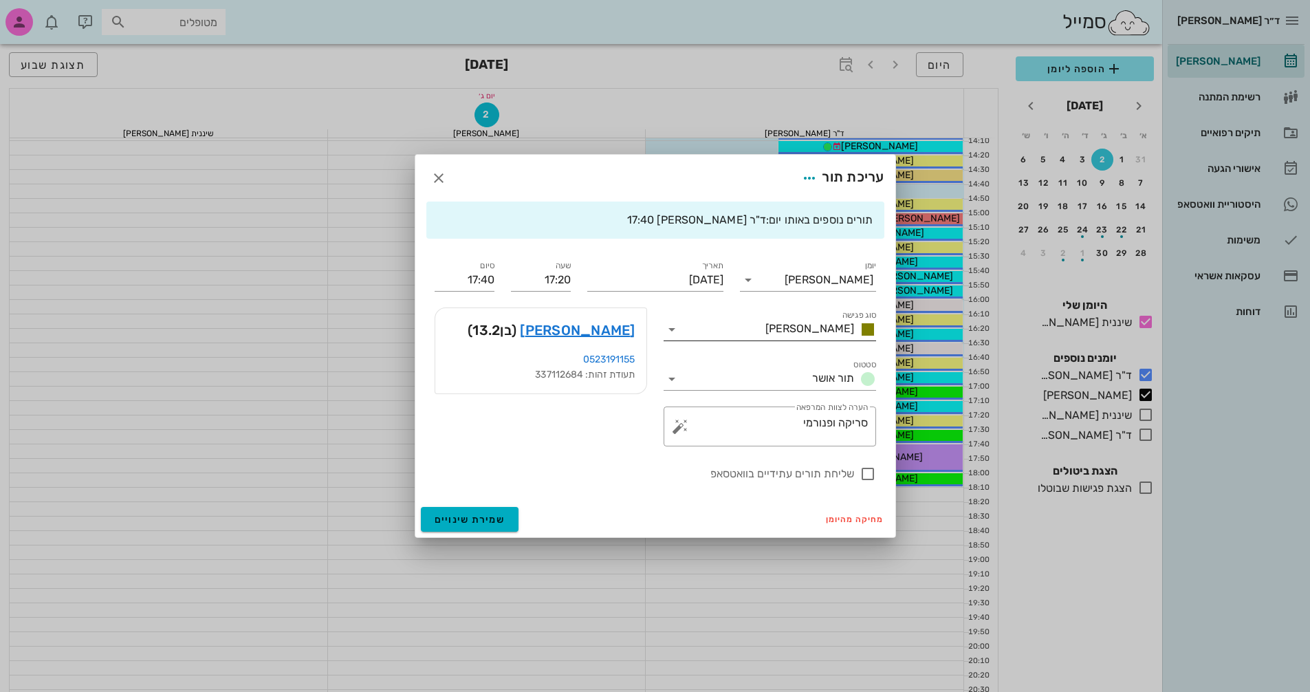
click at [760, 335] on input "סוג פגישה" at bounding box center [721, 329] width 77 height 22
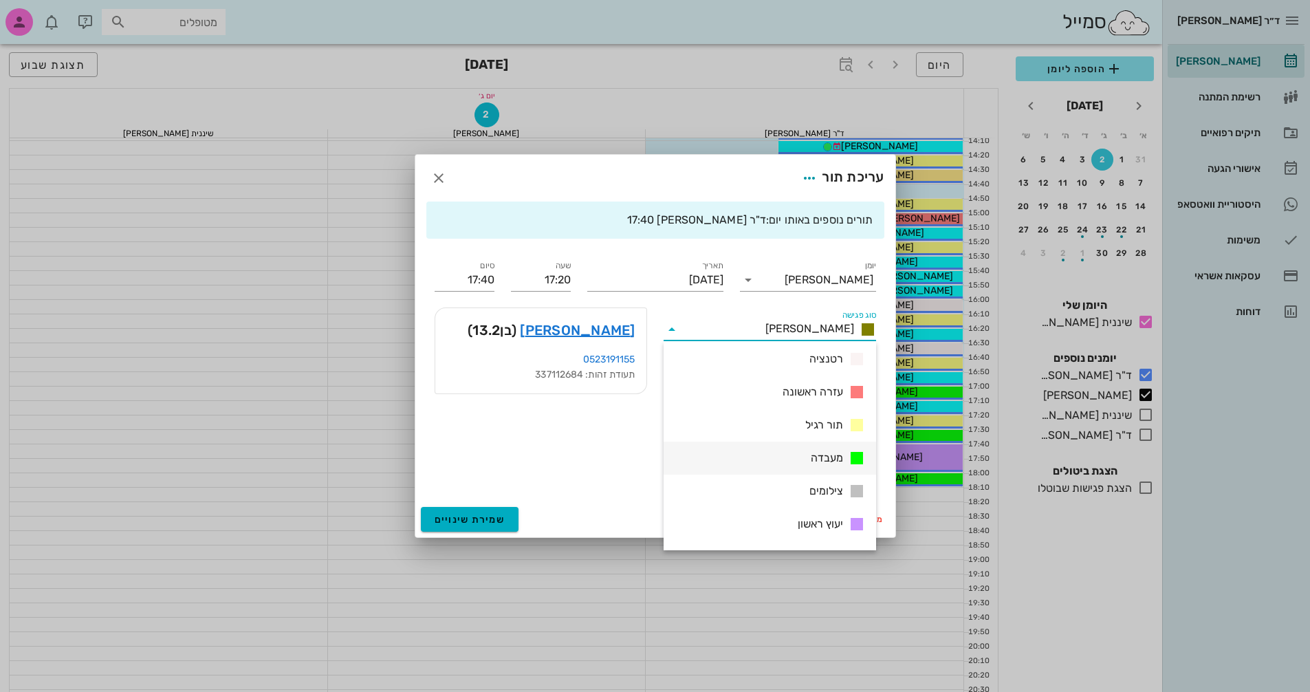
scroll to position [138, 0]
click at [817, 463] on span "צילומים" at bounding box center [826, 456] width 34 height 17
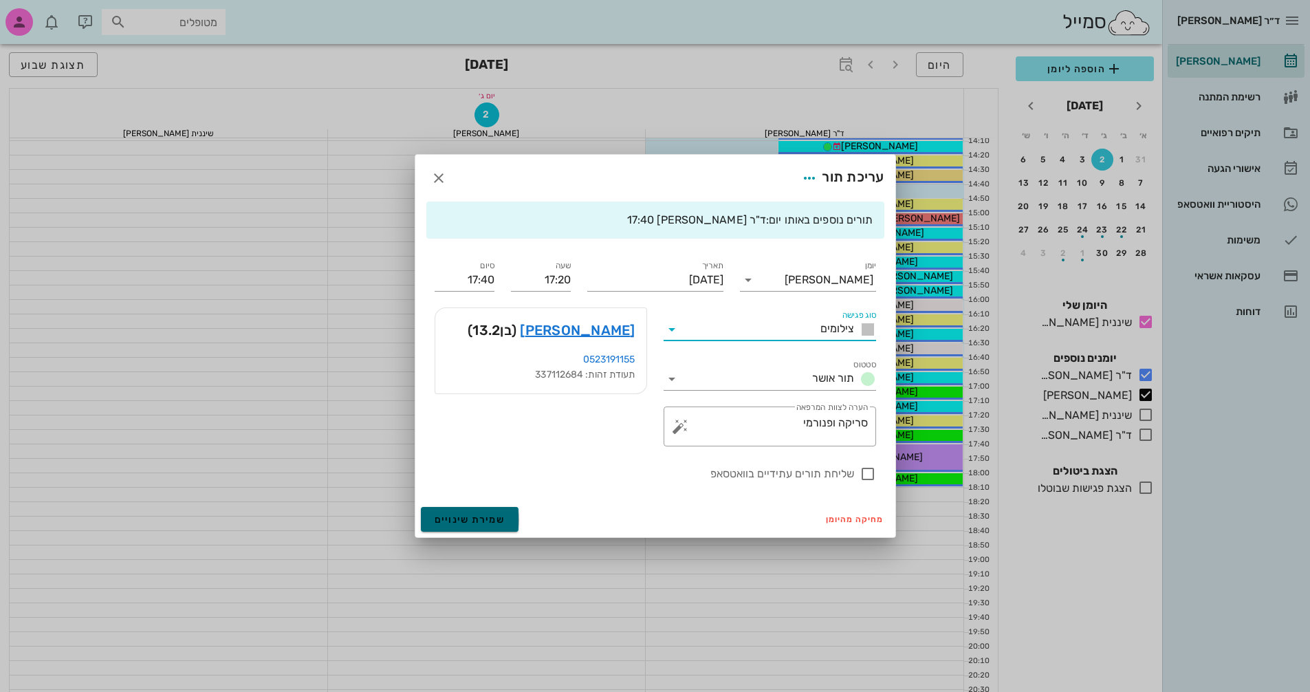
click at [479, 521] on span "שמירת שינויים" at bounding box center [470, 520] width 71 height 12
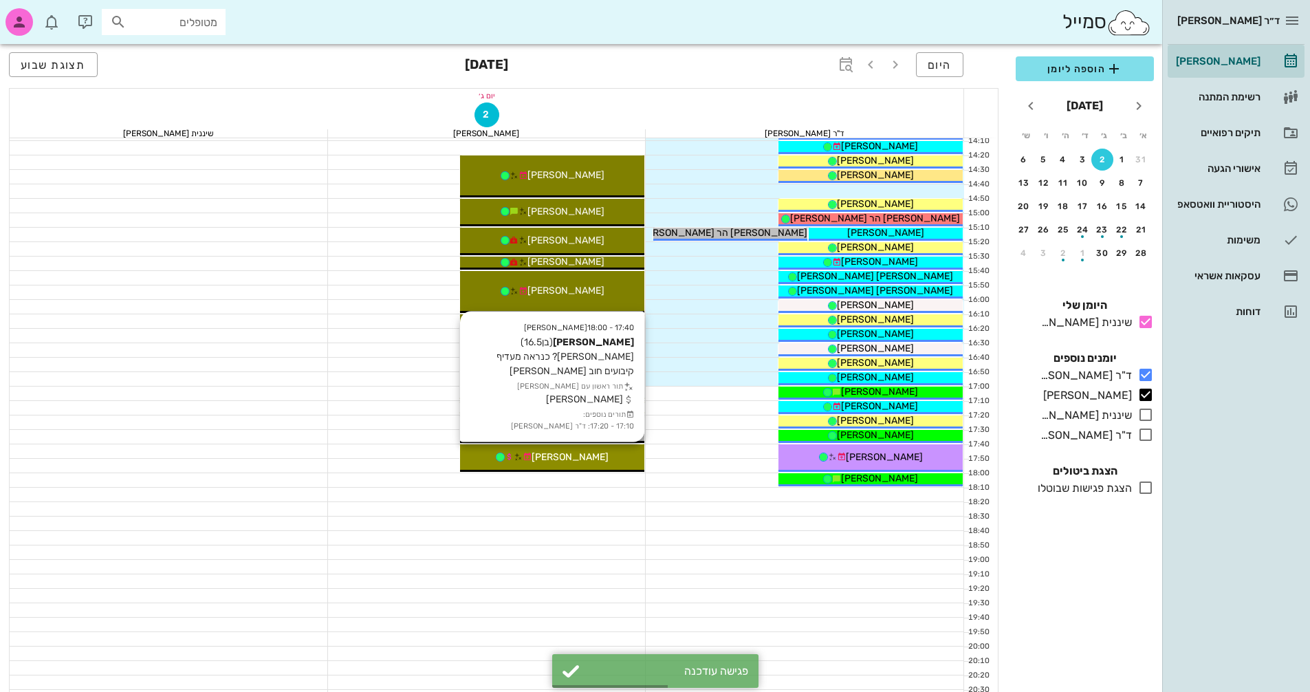
click at [558, 459] on span "[PERSON_NAME]" at bounding box center [570, 457] width 77 height 12
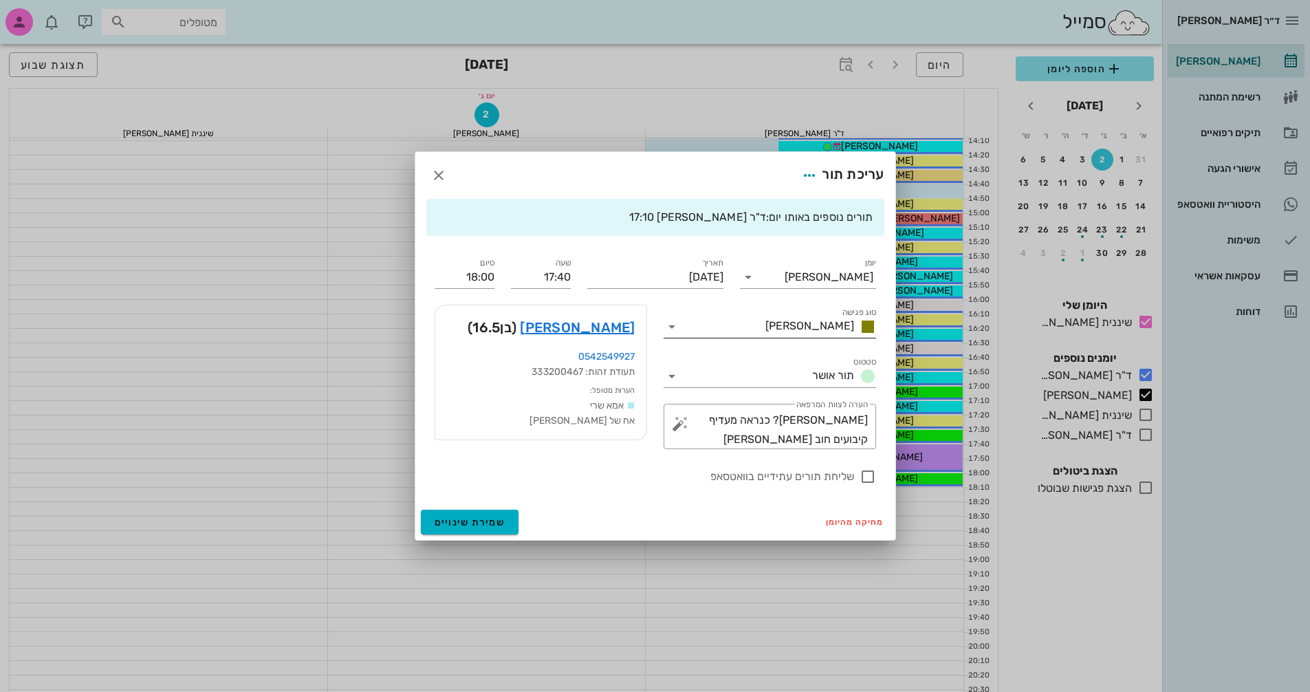
click at [670, 328] on icon at bounding box center [672, 326] width 17 height 17
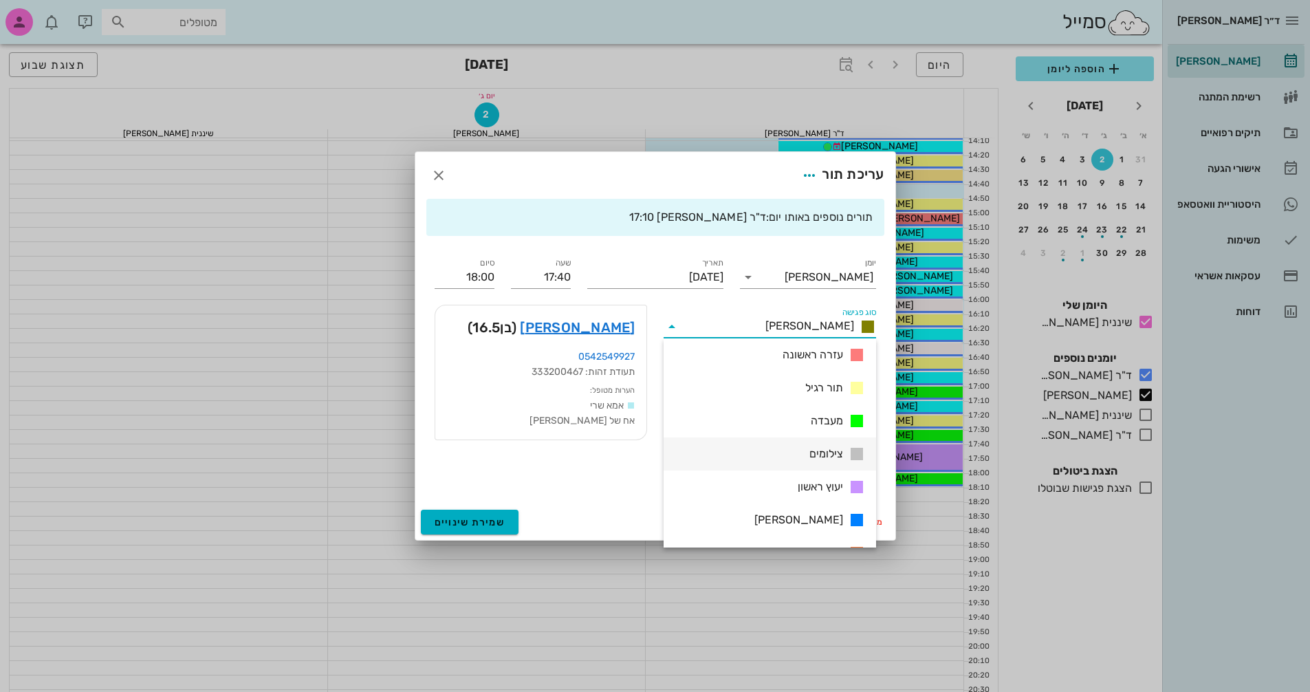
click at [811, 441] on div "צילומים" at bounding box center [770, 453] width 212 height 33
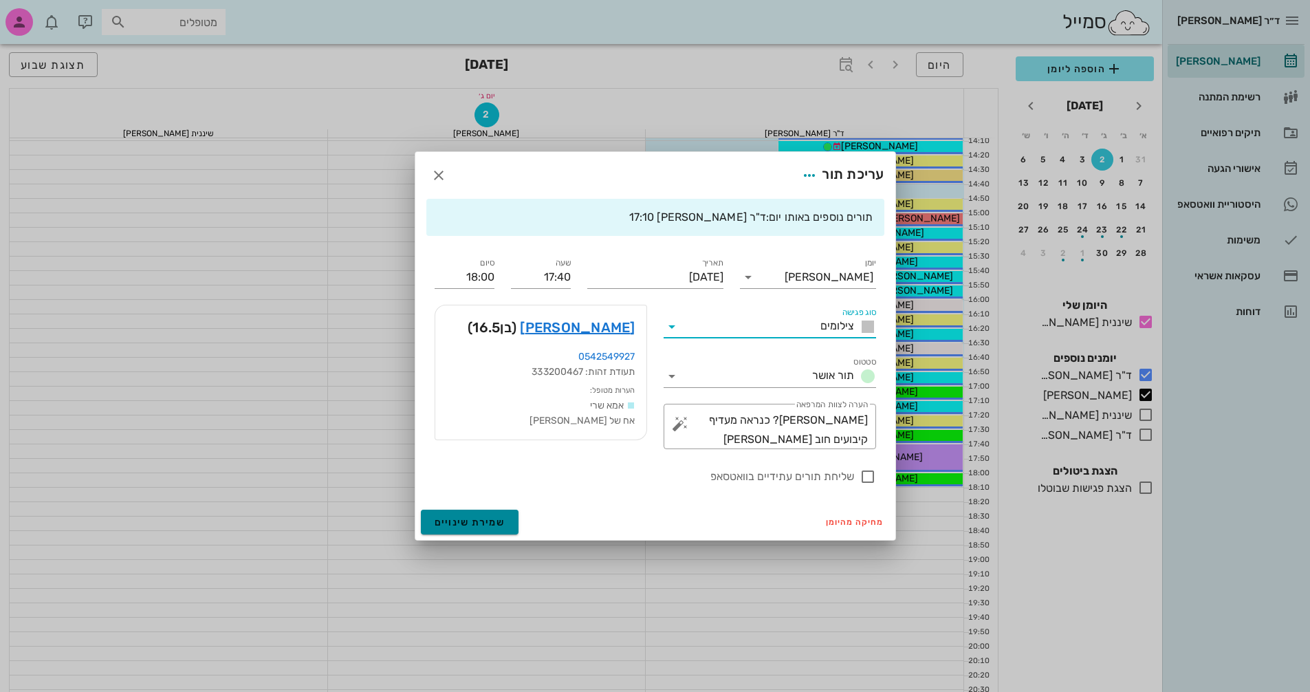
click at [471, 517] on span "שמירת שינויים" at bounding box center [470, 522] width 71 height 12
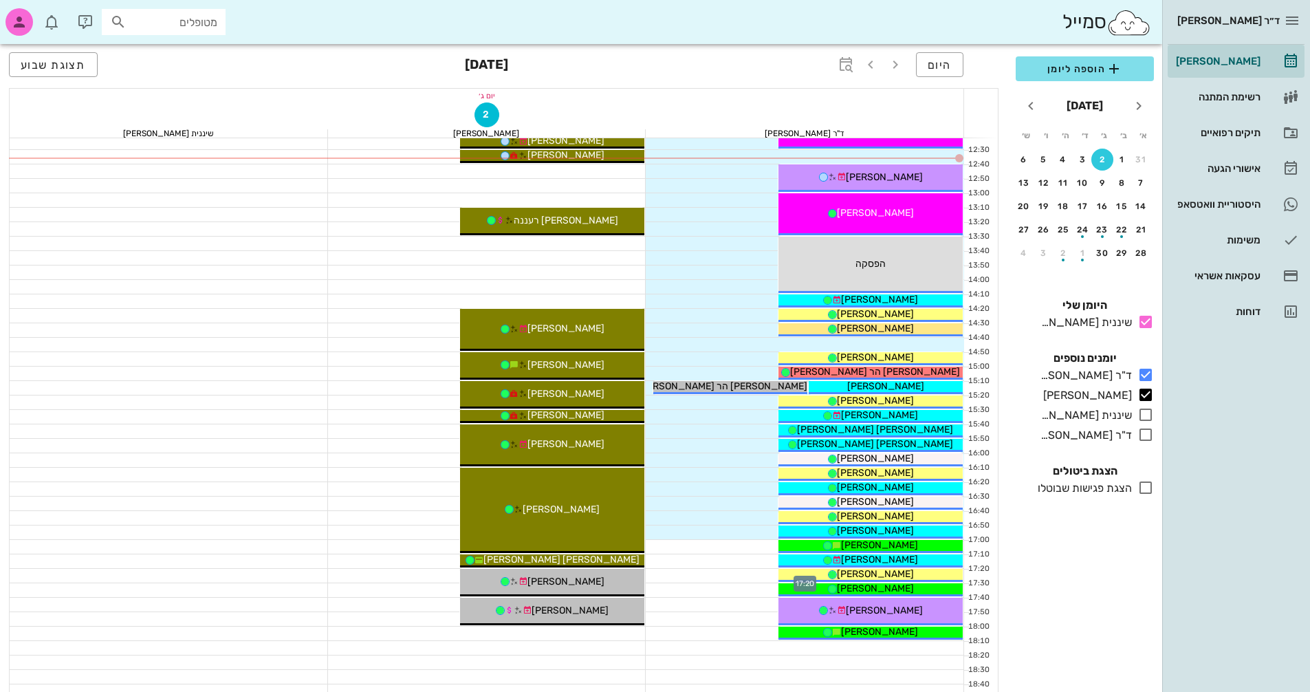
scroll to position [550, 0]
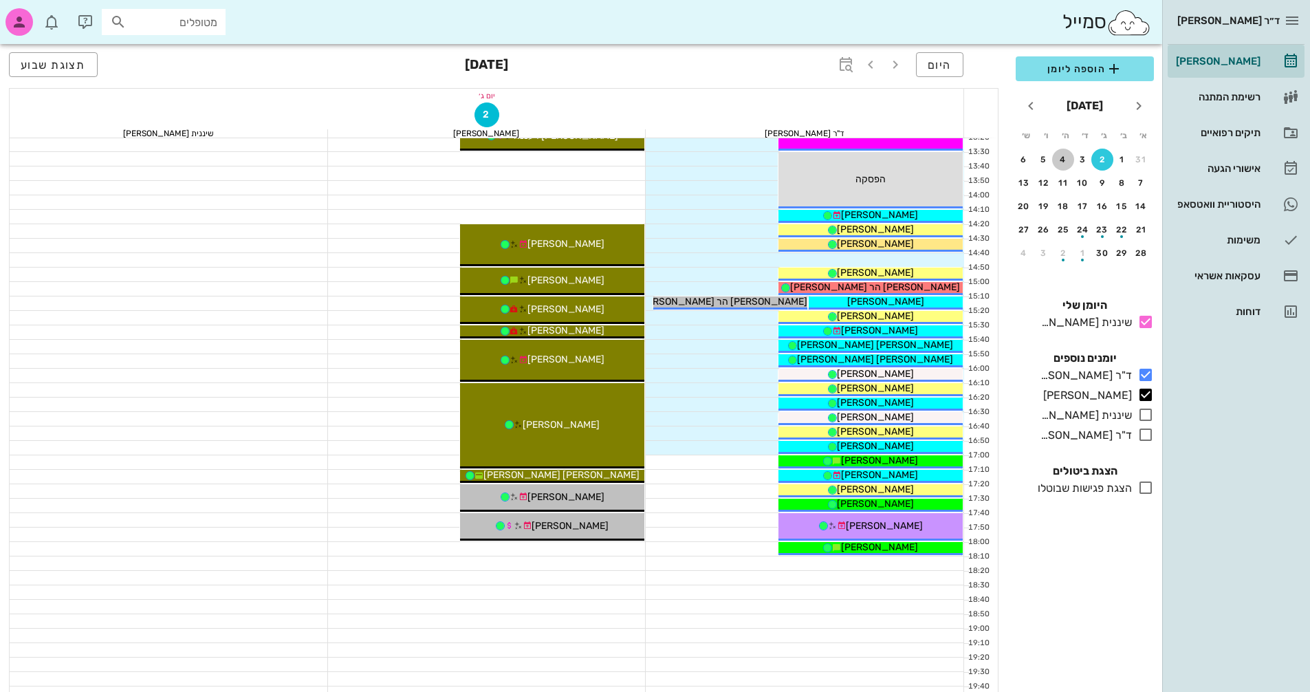
click at [1060, 157] on div "4" at bounding box center [1063, 160] width 22 height 10
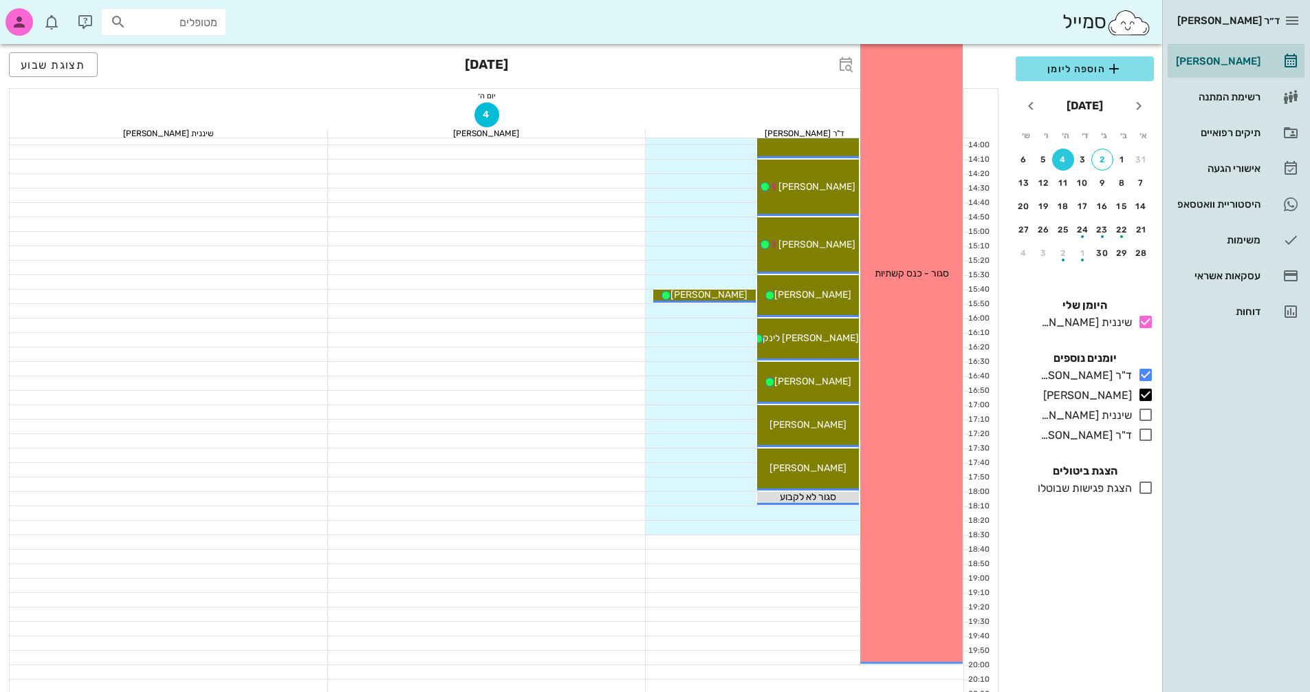
scroll to position [660, 0]
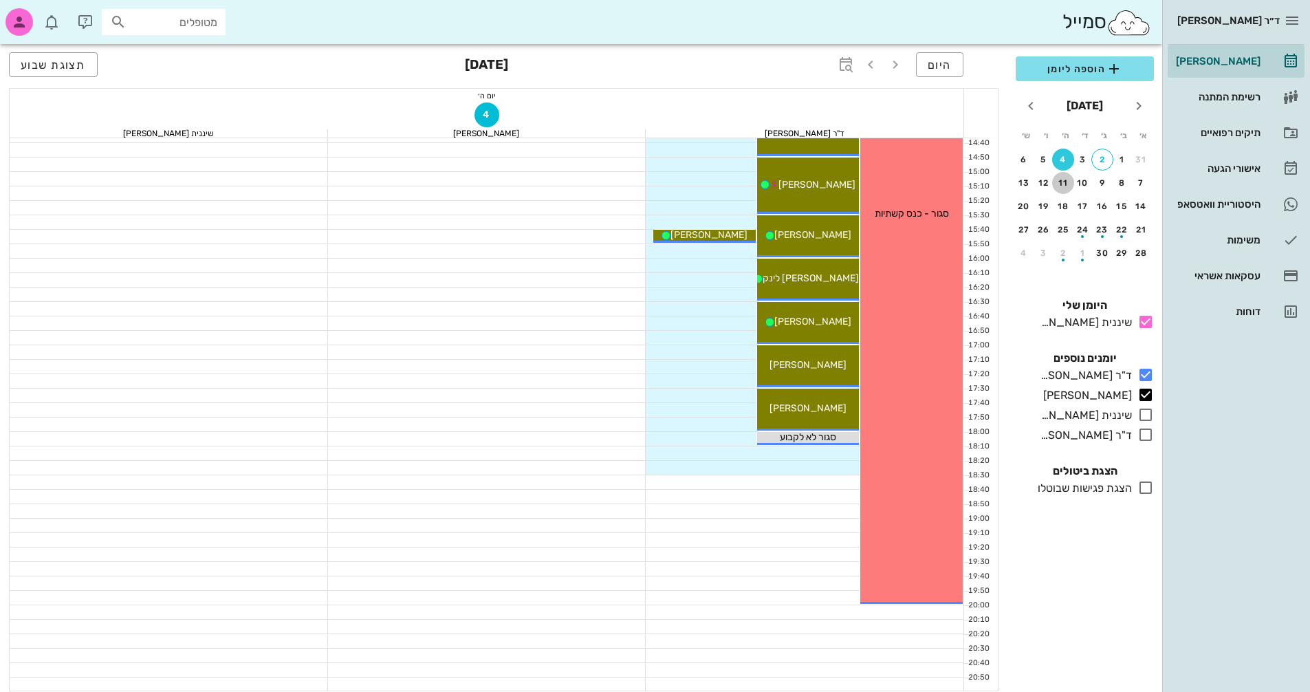
click at [1062, 182] on div "11" at bounding box center [1063, 183] width 22 height 10
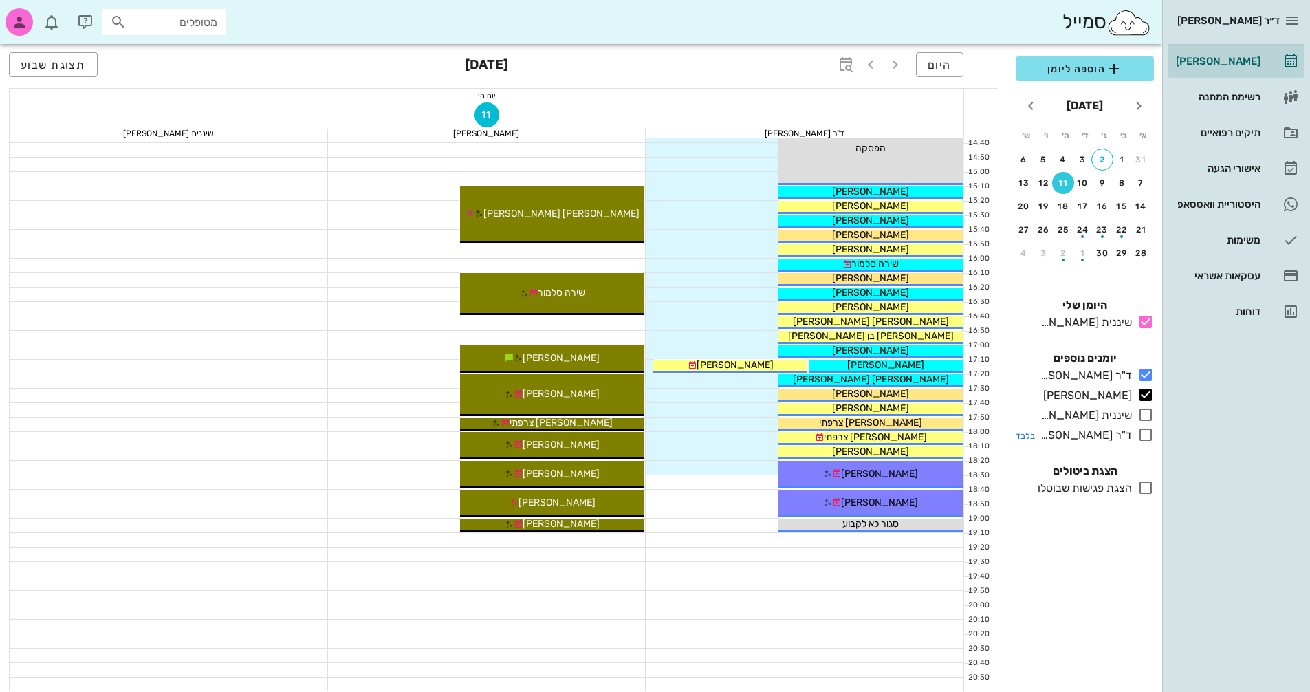
click at [1148, 435] on icon at bounding box center [1145, 434] width 17 height 17
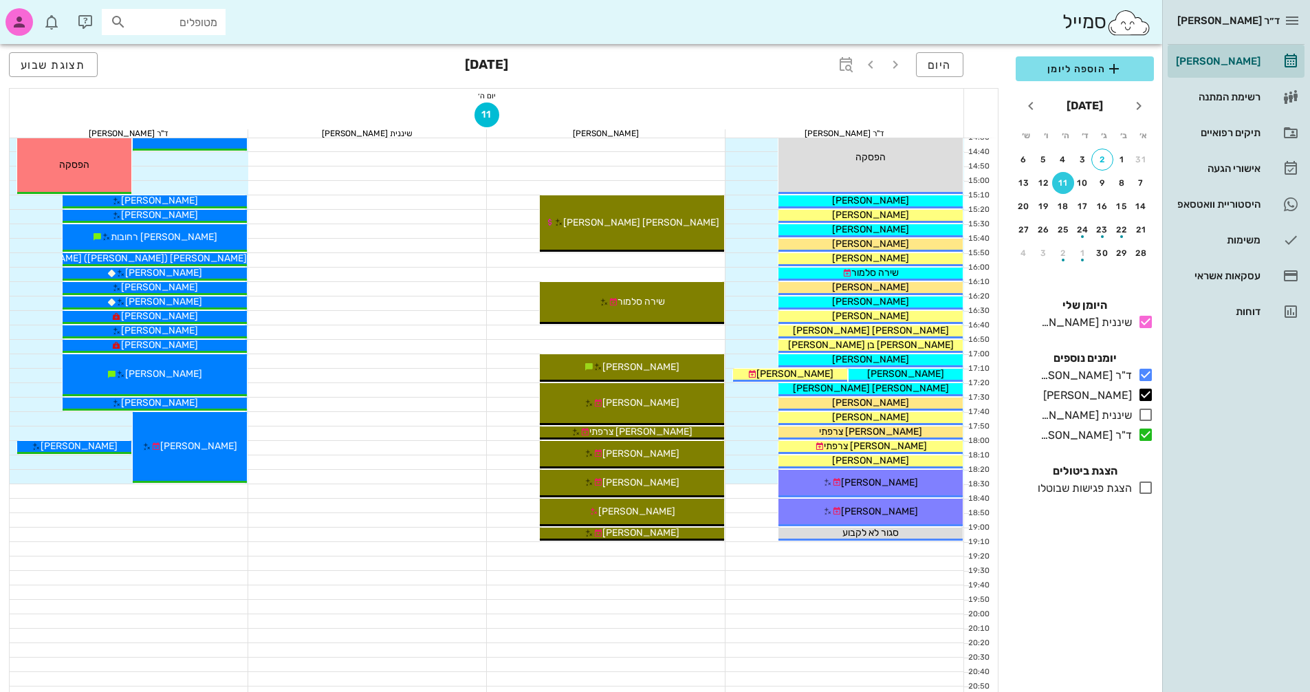
scroll to position [660, 0]
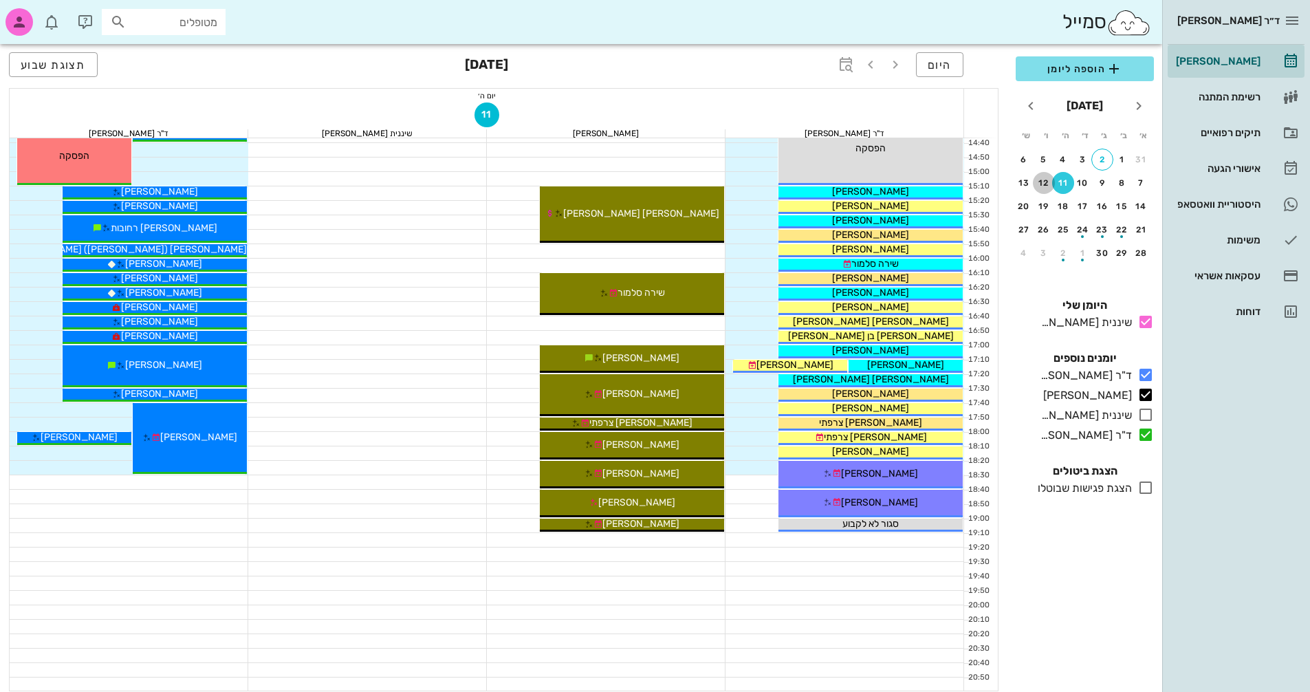
click at [1045, 182] on div "12" at bounding box center [1044, 183] width 22 height 10
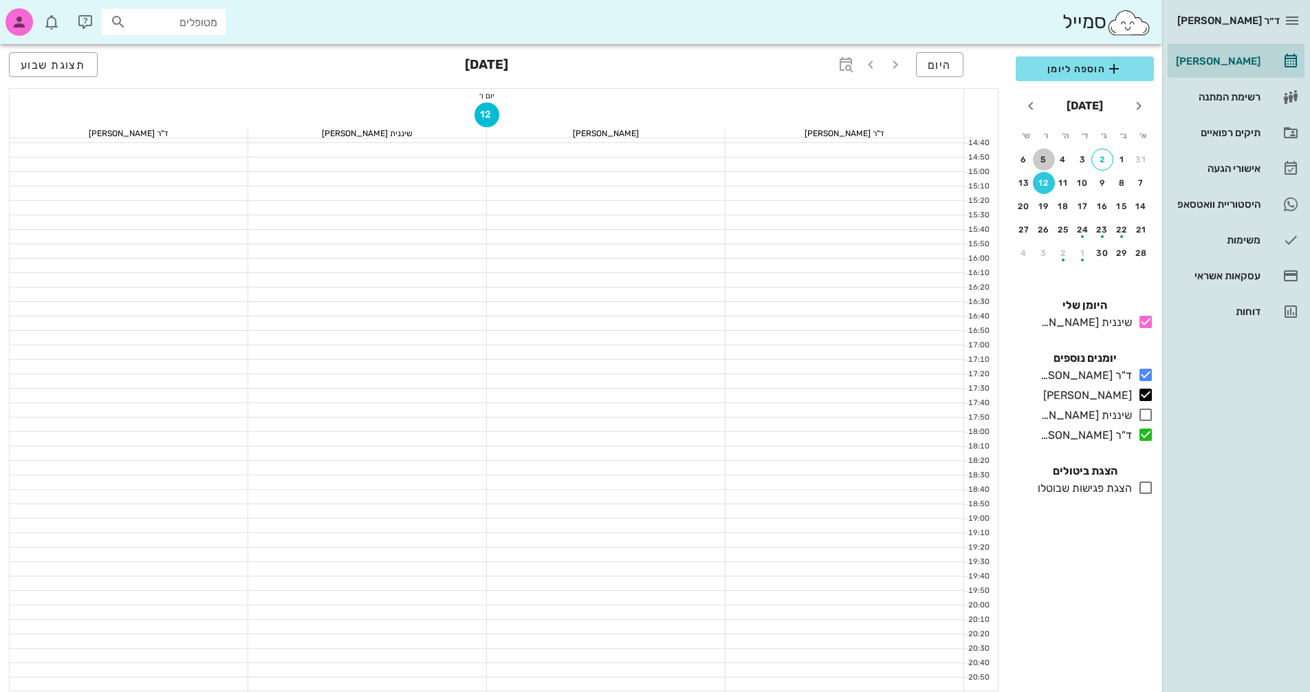
click at [1040, 156] on div "5" at bounding box center [1044, 160] width 22 height 10
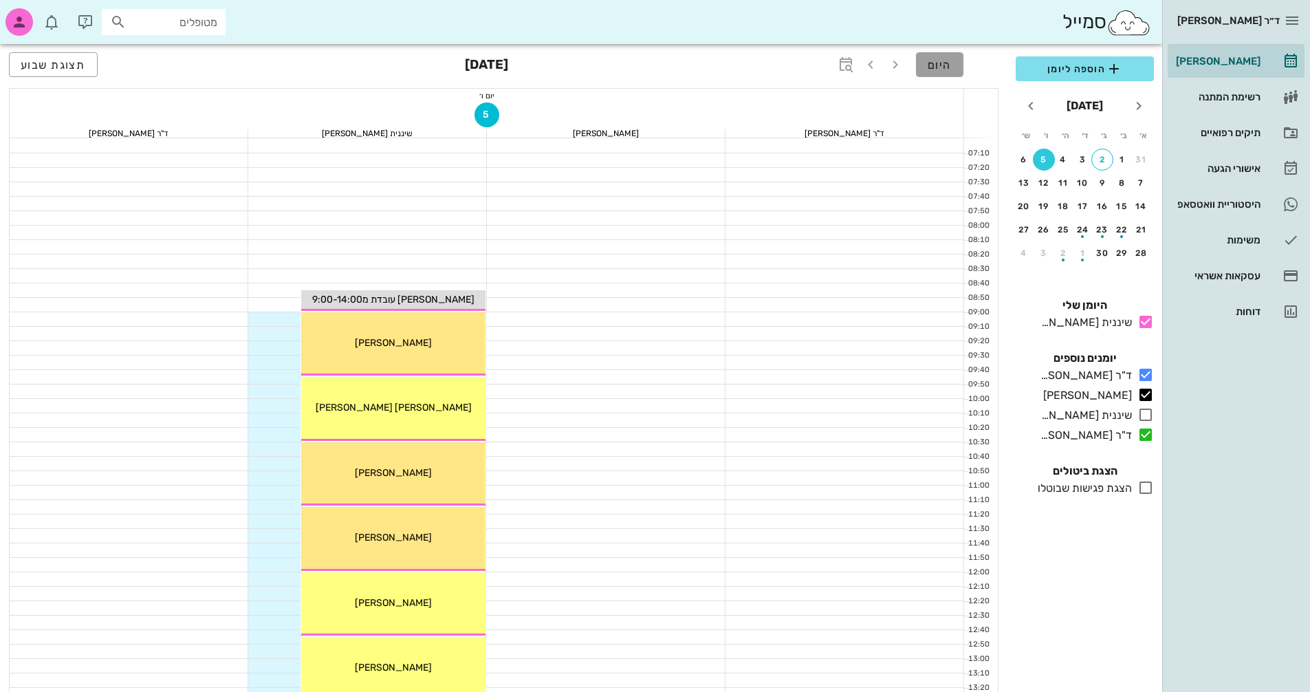
click at [939, 56] on button "היום" at bounding box center [939, 64] width 47 height 25
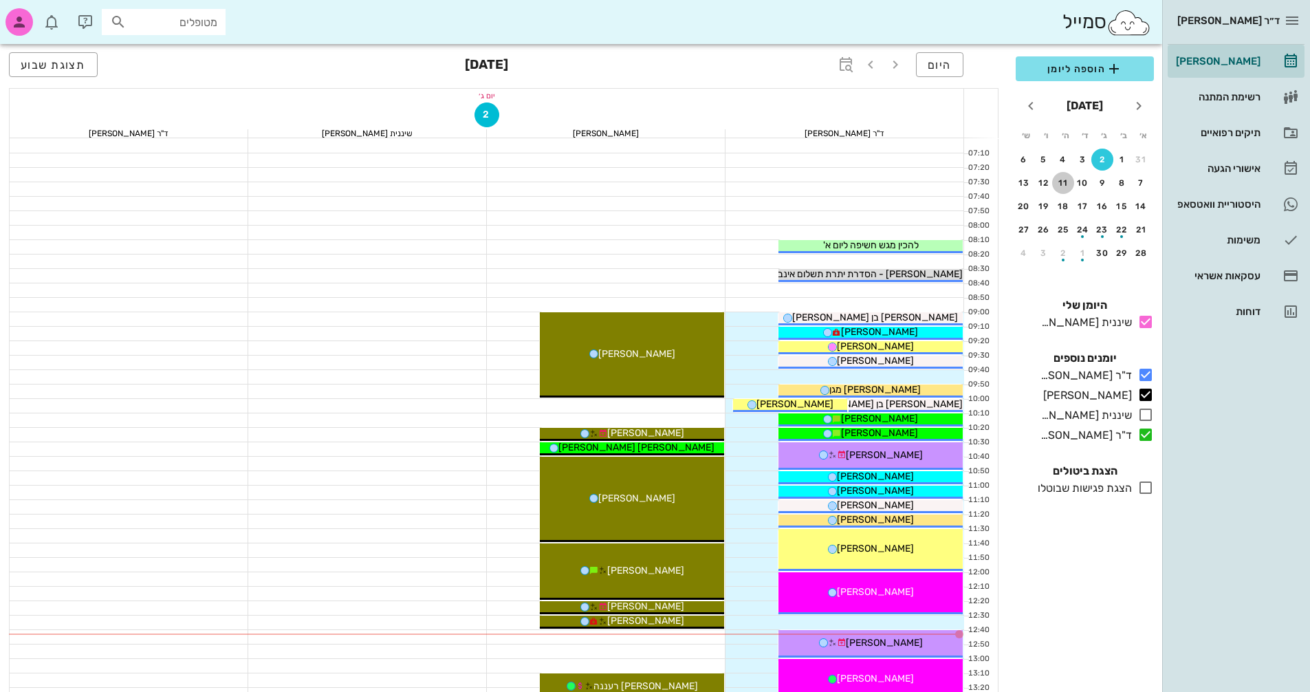
click at [1064, 184] on div "11" at bounding box center [1063, 183] width 22 height 10
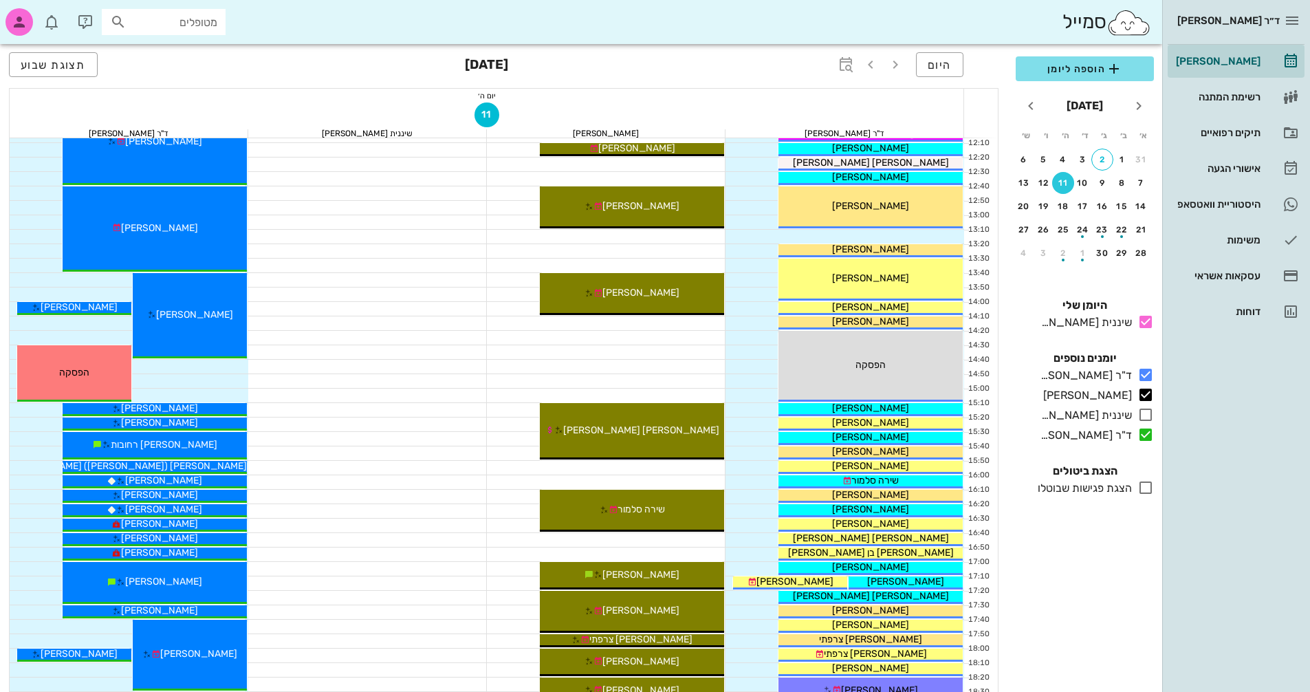
scroll to position [660, 0]
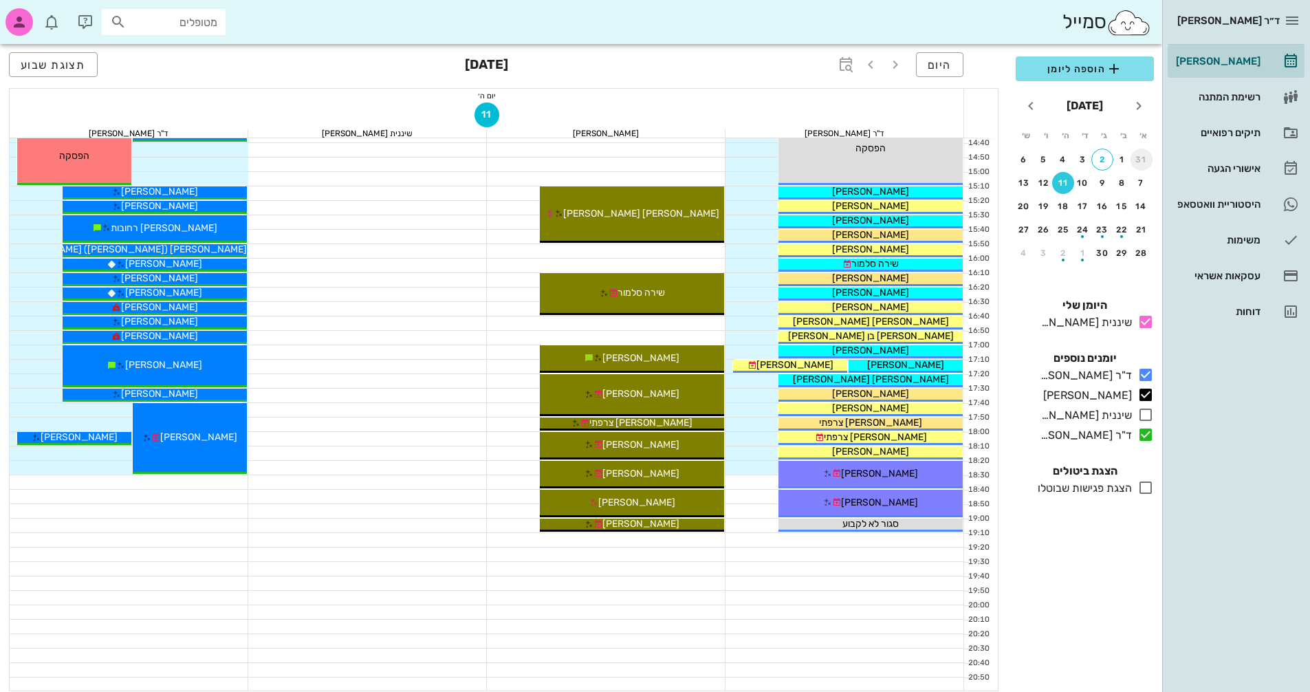
click at [1143, 157] on div "31" at bounding box center [1141, 160] width 22 height 10
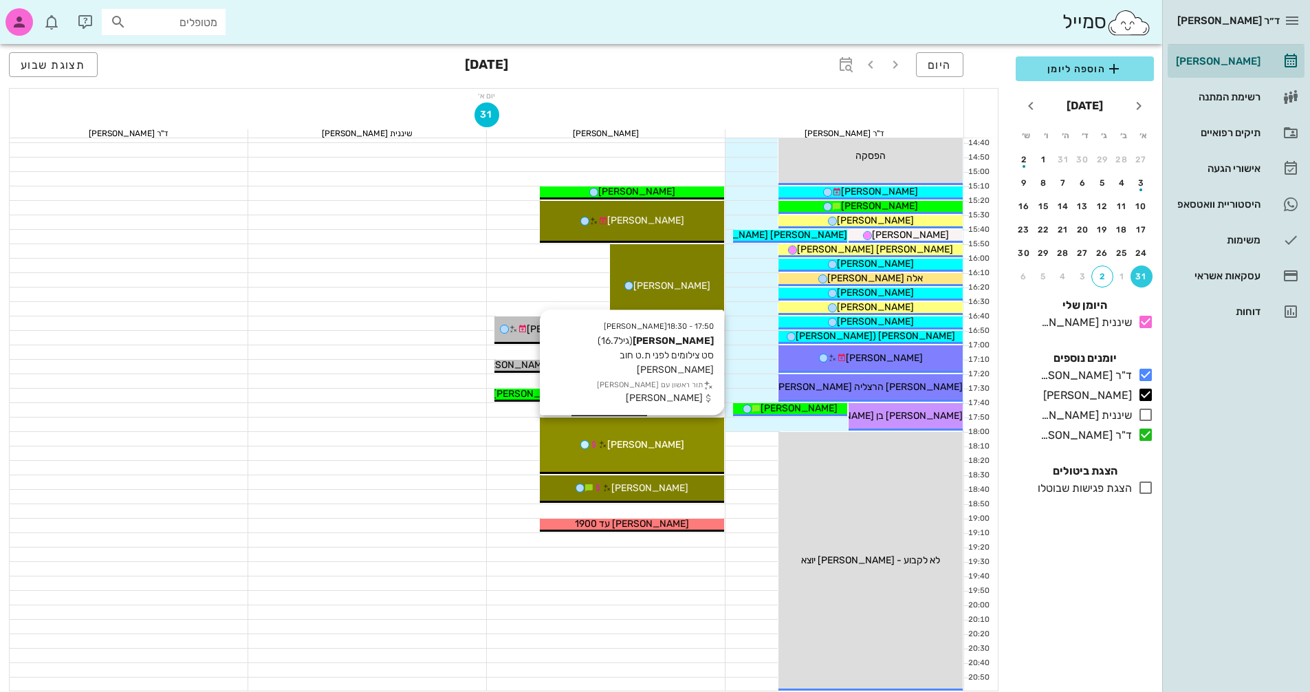
click at [648, 448] on span "[PERSON_NAME]" at bounding box center [645, 445] width 77 height 12
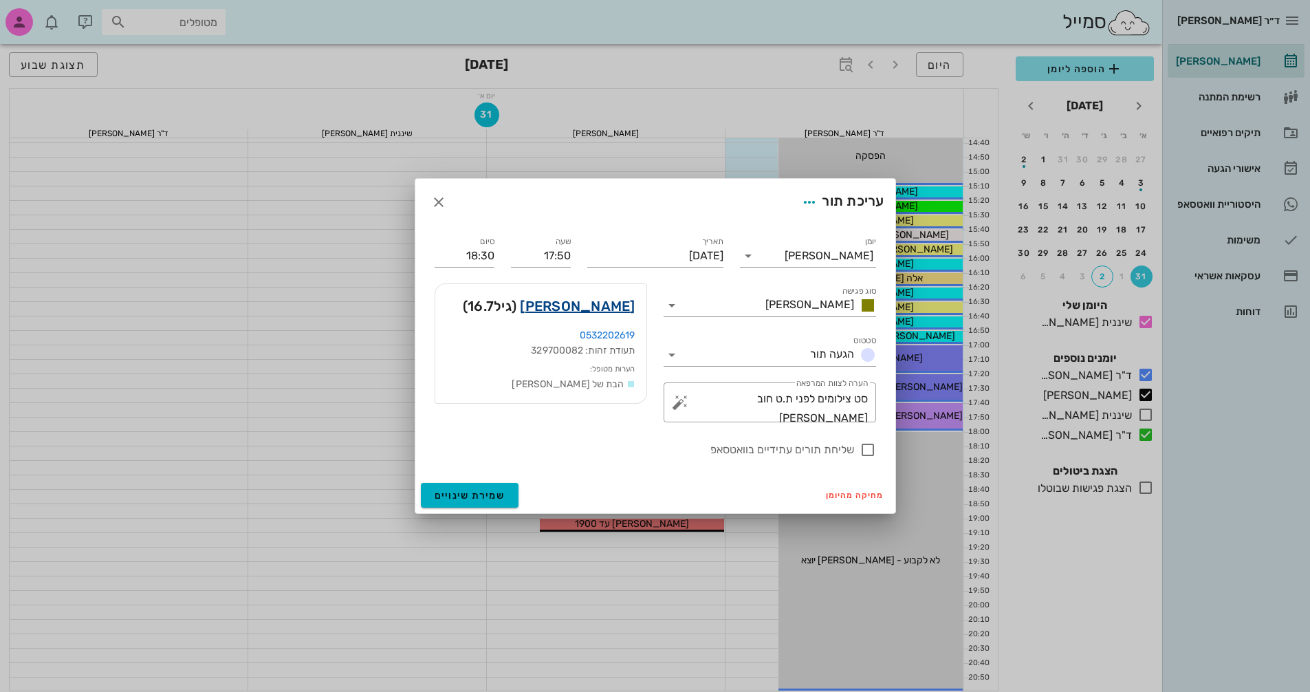
click at [624, 305] on link "[PERSON_NAME]" at bounding box center [577, 306] width 115 height 22
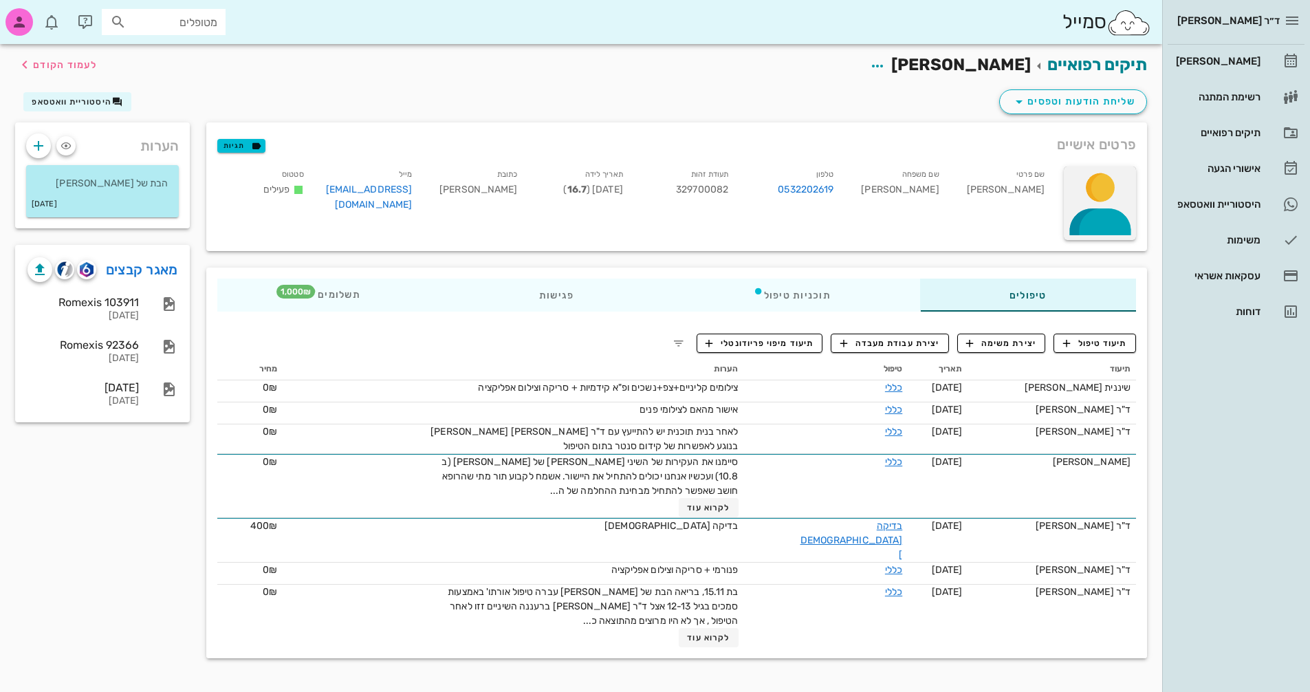
click at [1107, 198] on div at bounding box center [1100, 203] width 72 height 74
click at [1107, 198] on div "העלאת תמונה" at bounding box center [1094, 199] width 64 height 13
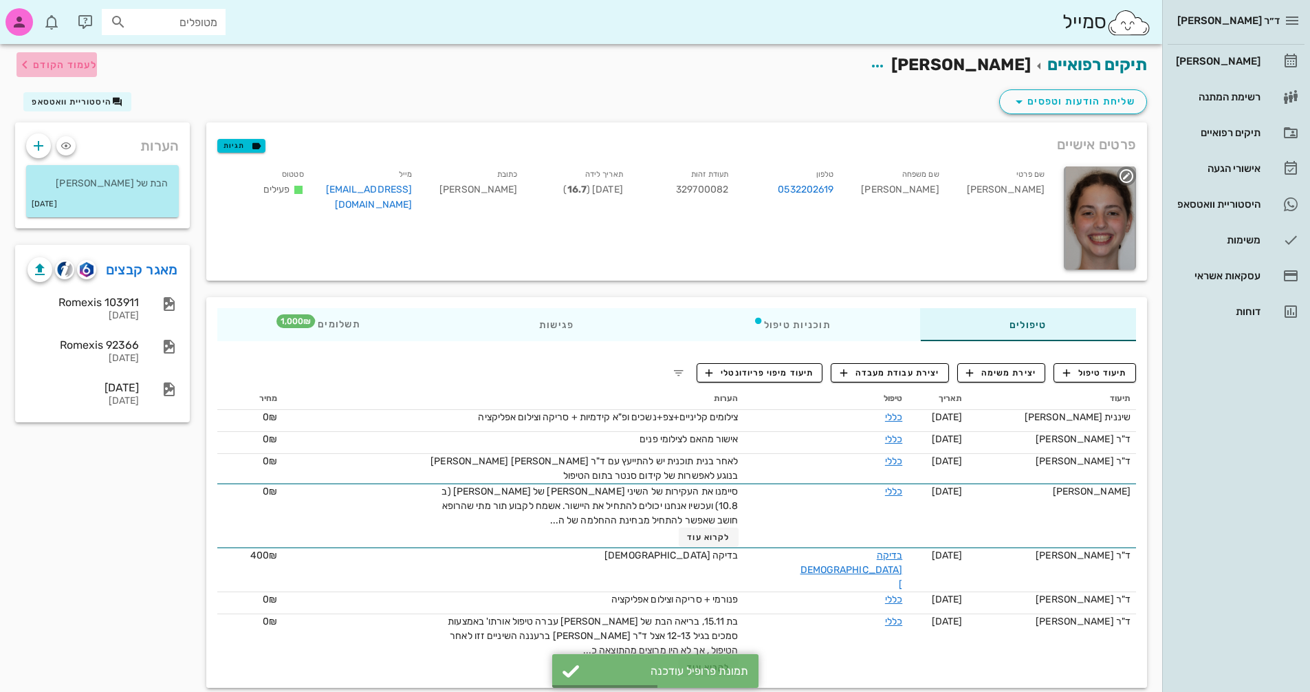
click at [68, 65] on span "לעמוד הקודם" at bounding box center [65, 65] width 64 height 12
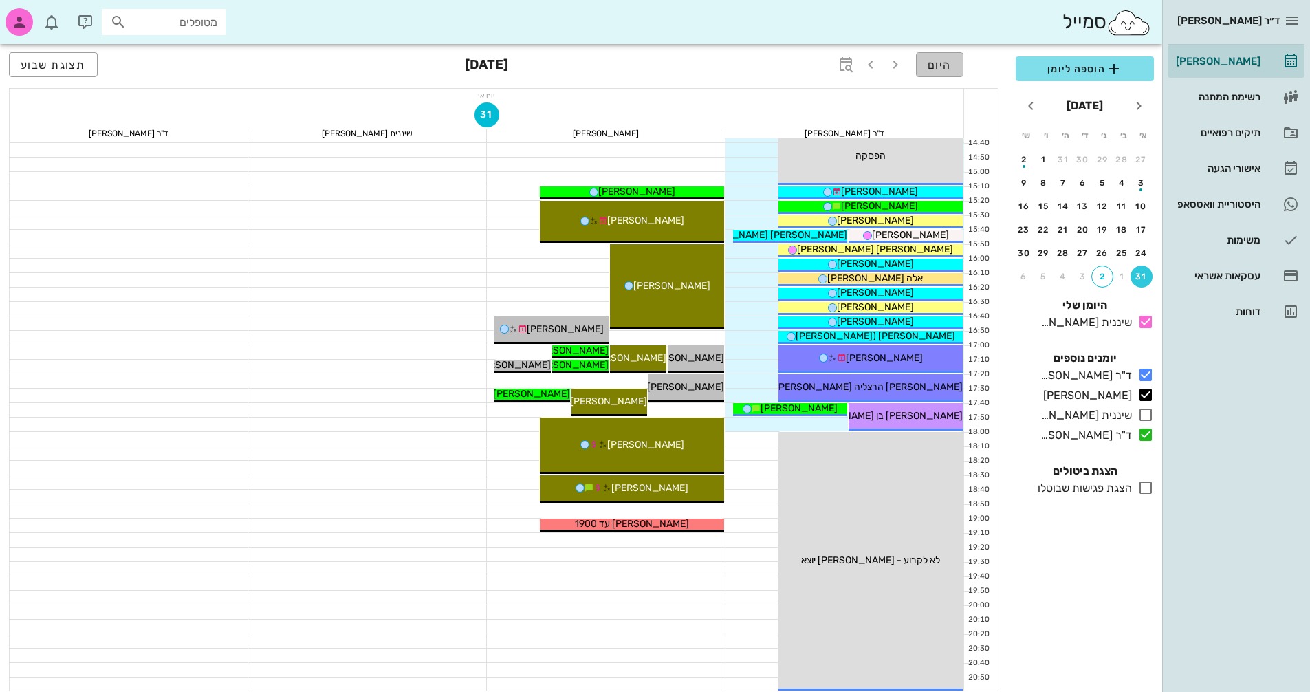
click at [945, 65] on span "היום" at bounding box center [940, 64] width 24 height 13
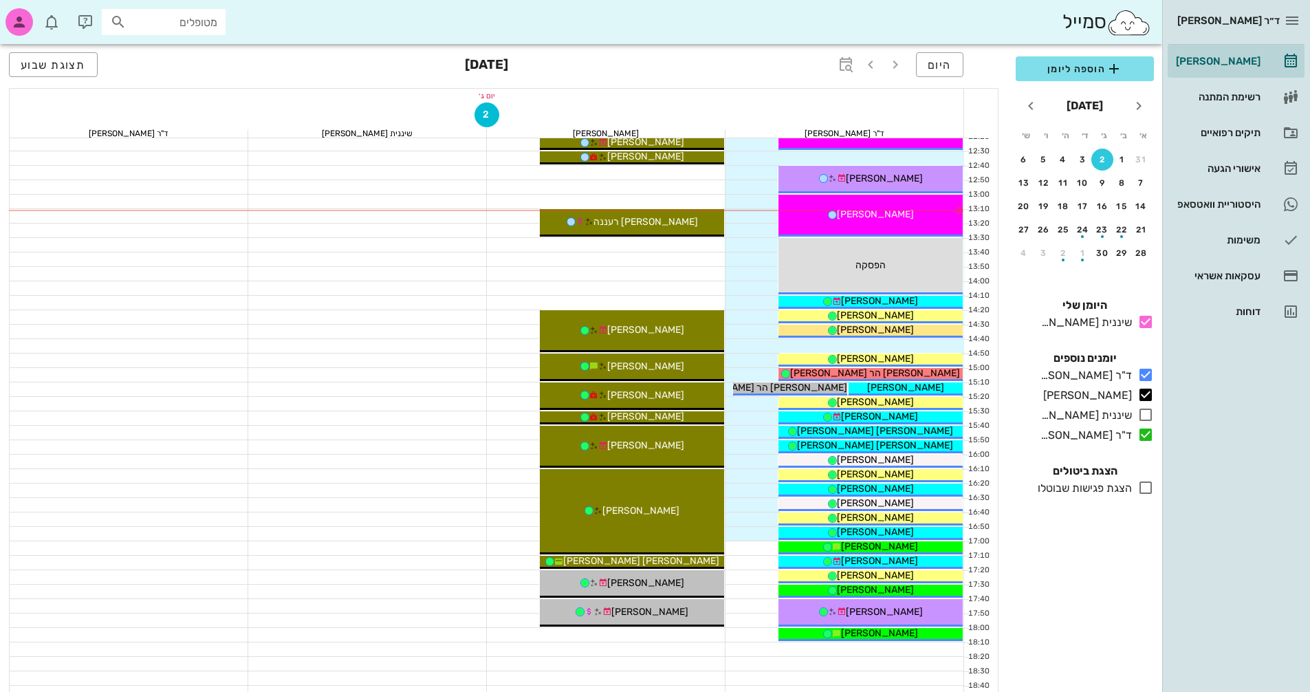
scroll to position [454, 0]
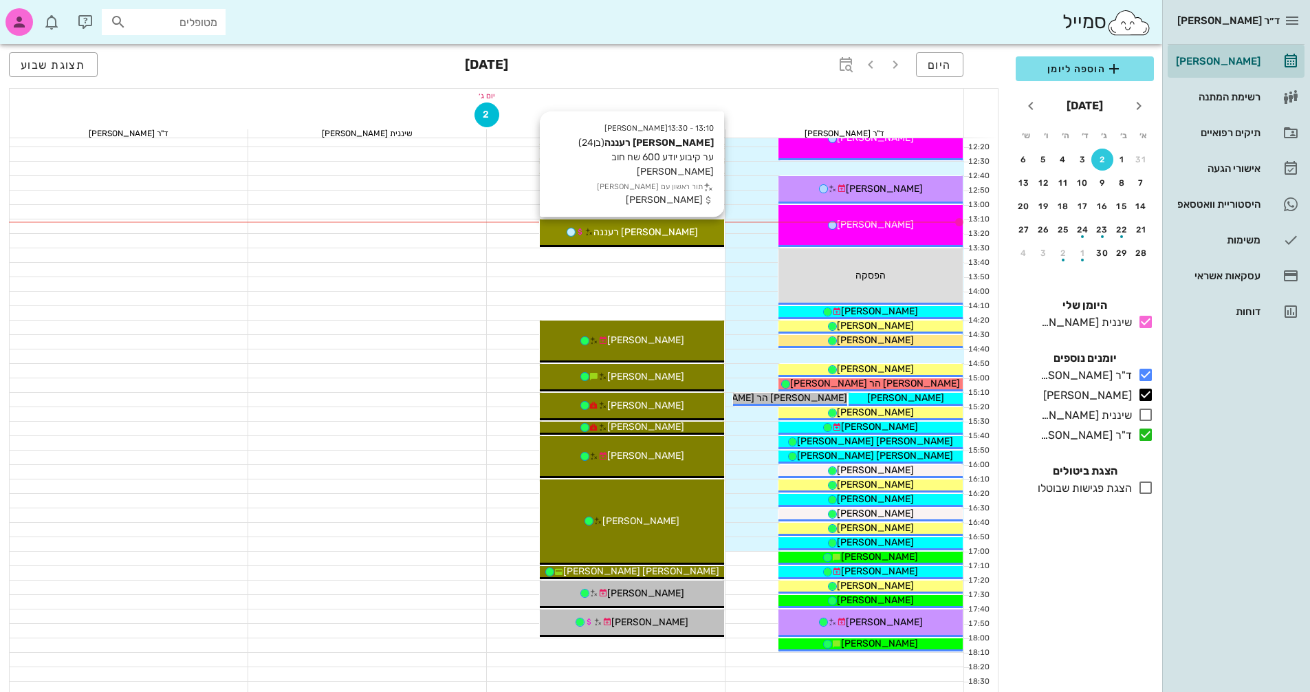
click at [695, 237] on div "[PERSON_NAME] רעננה" at bounding box center [632, 232] width 184 height 14
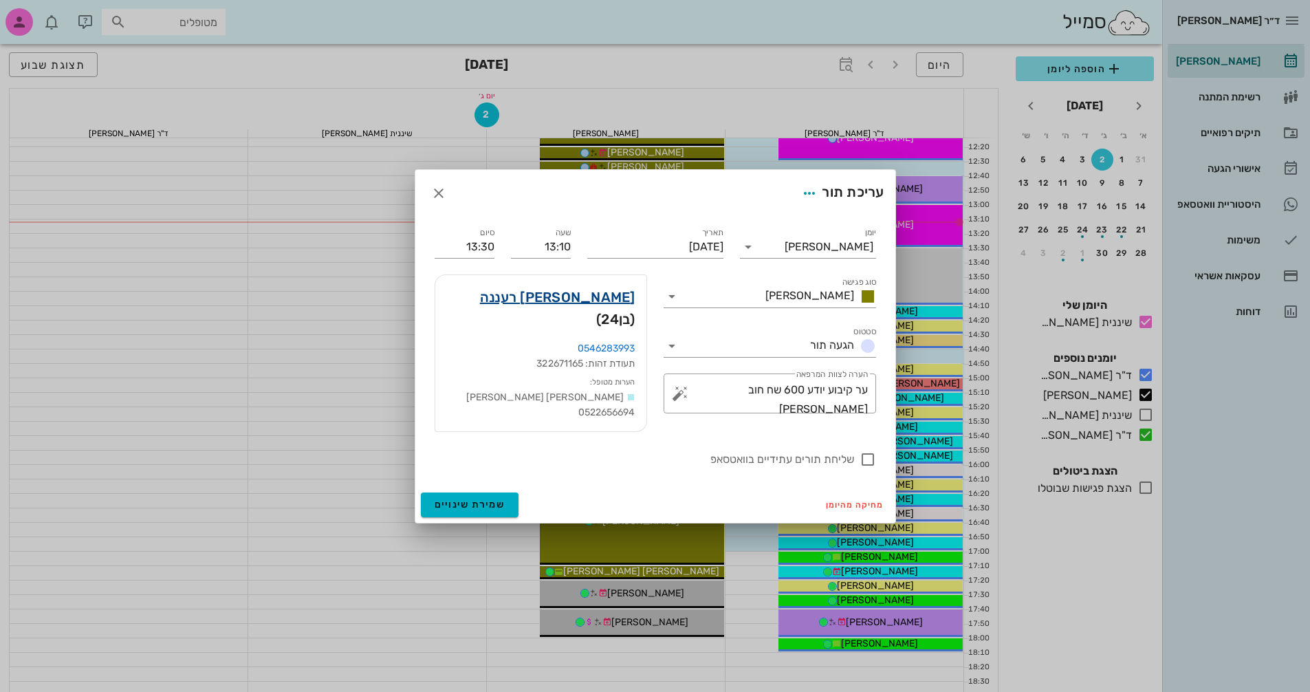
click at [612, 300] on link "[PERSON_NAME] רעננה" at bounding box center [557, 297] width 155 height 22
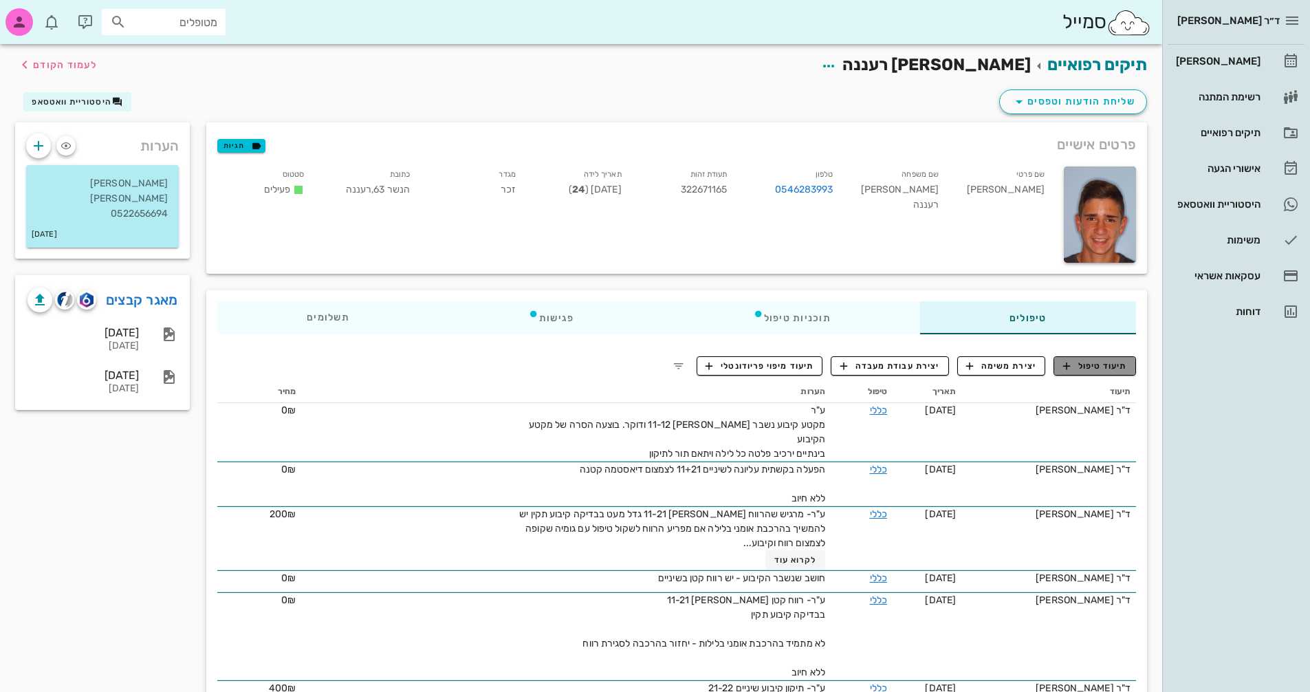
click at [1097, 366] on span "תיעוד טיפול" at bounding box center [1095, 366] width 64 height 12
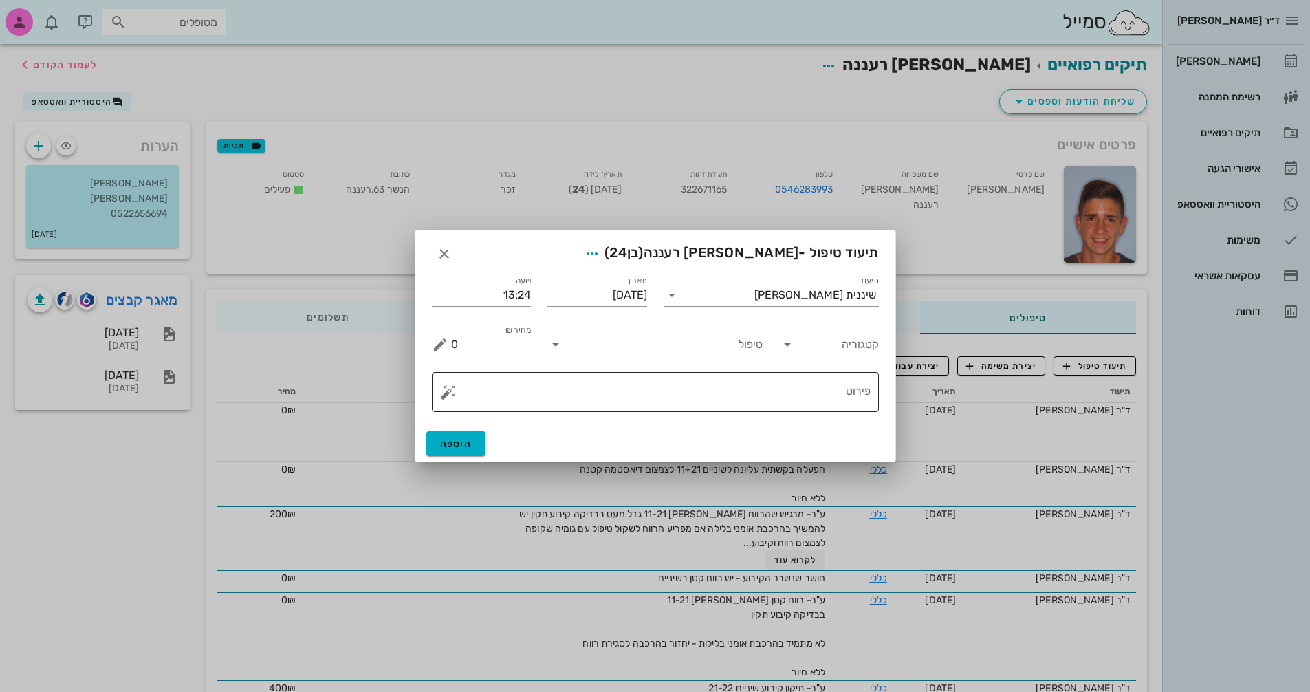
click at [802, 395] on textarea "פירוט" at bounding box center [660, 395] width 419 height 33
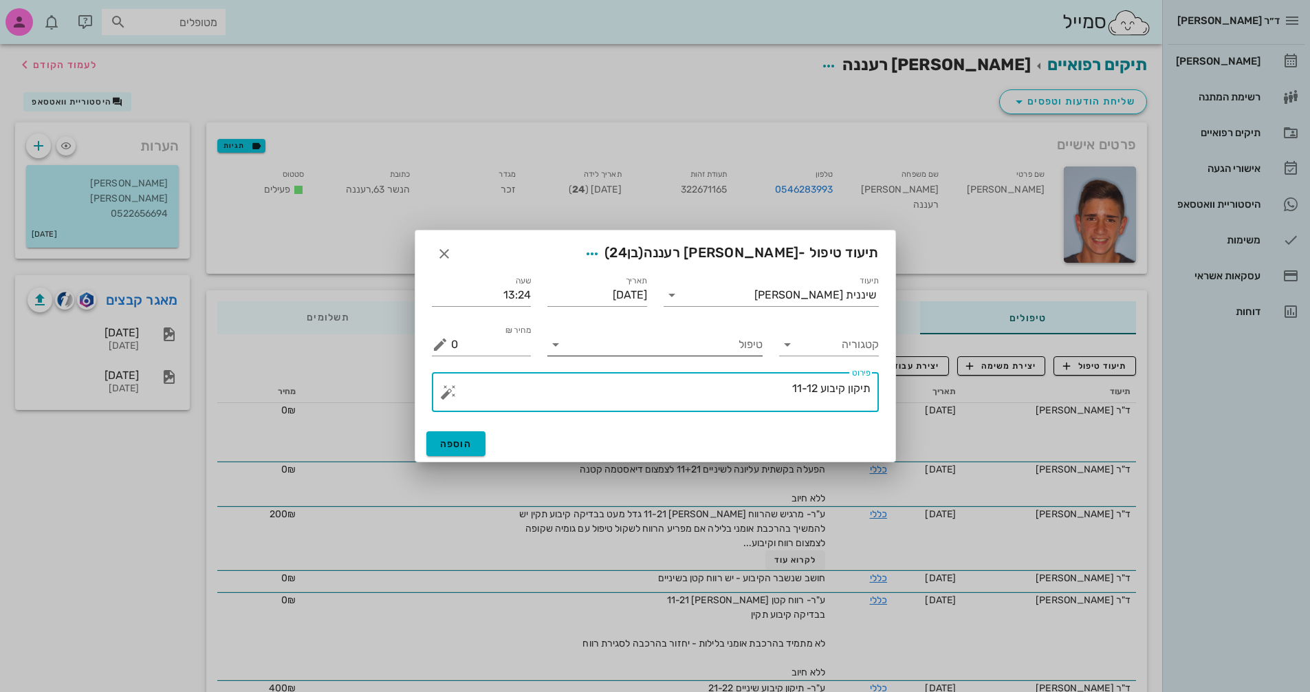
type textarea "תיקון קיבוע 11-12"
click at [552, 347] on icon at bounding box center [555, 344] width 17 height 17
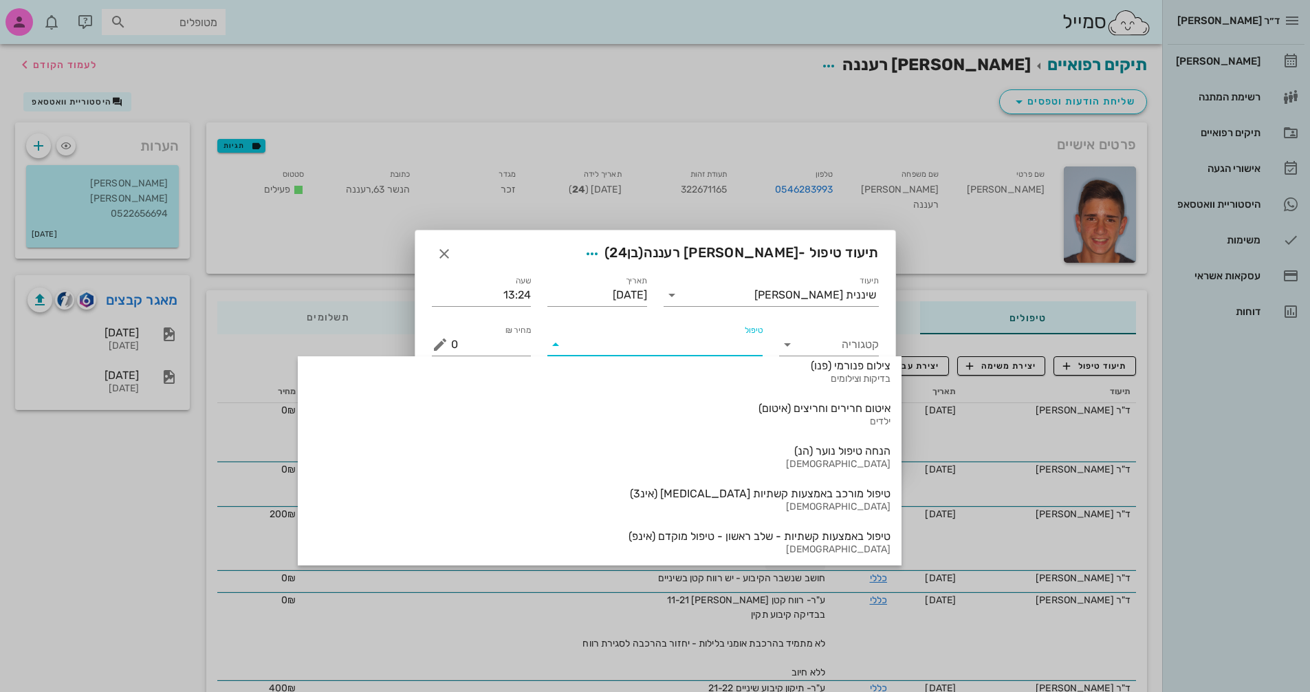
scroll to position [1478, 0]
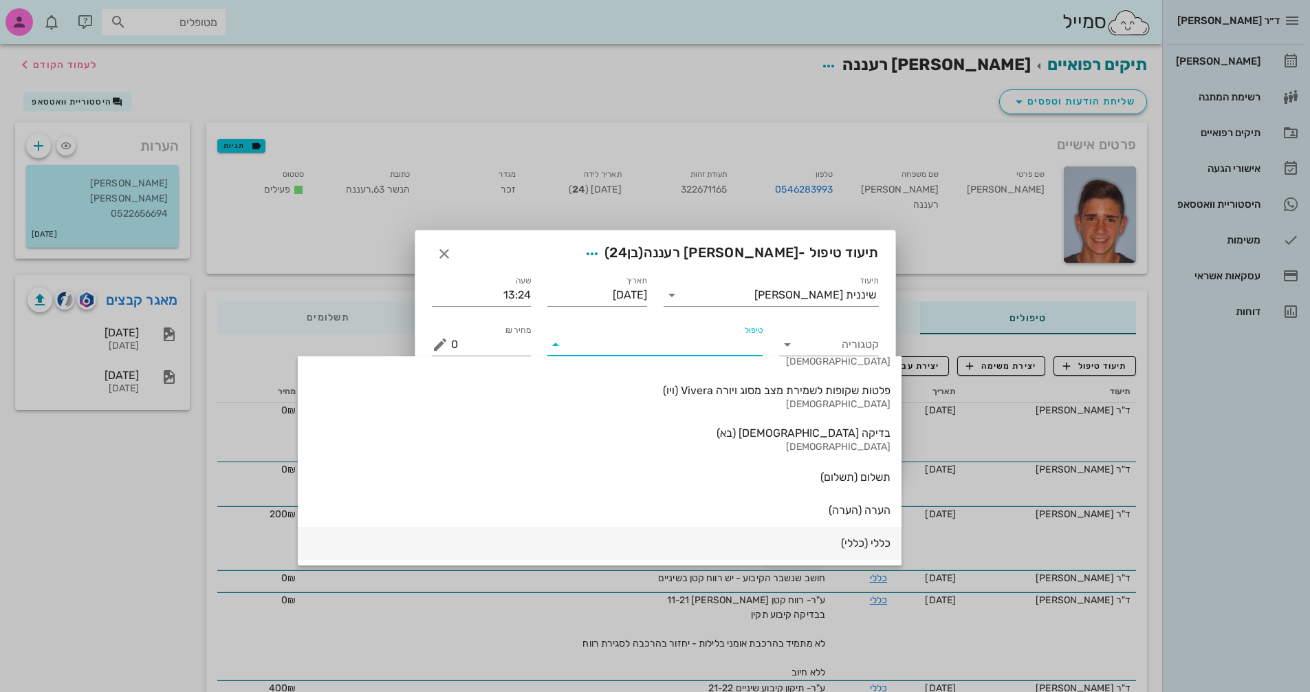
click at [721, 540] on div "כללי (כללי)" at bounding box center [600, 542] width 582 height 13
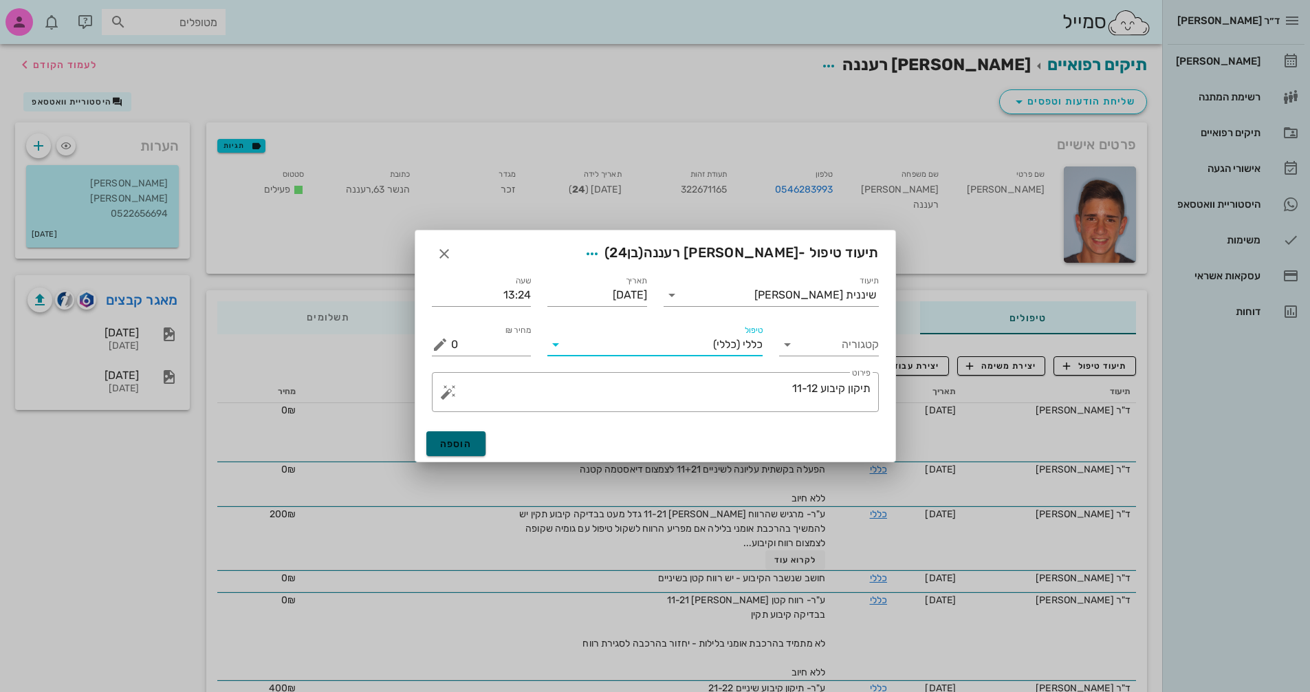
click at [463, 438] on span "הוספה" at bounding box center [456, 444] width 32 height 12
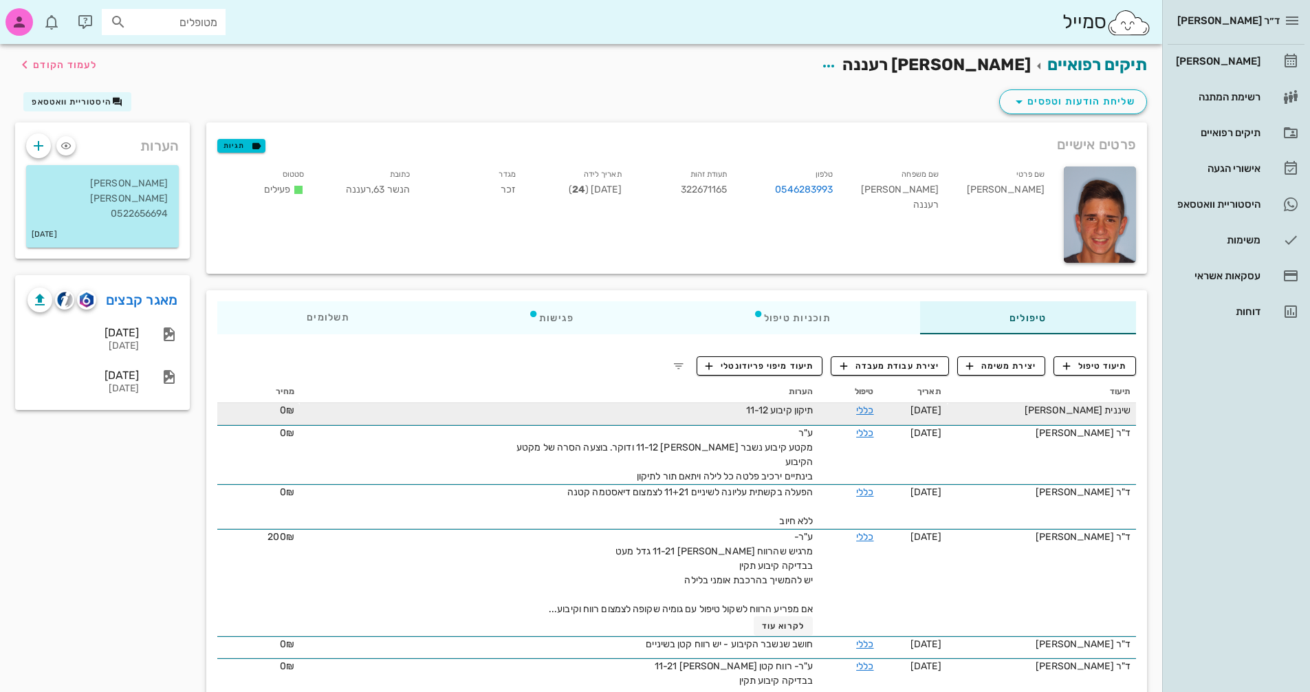
click at [764, 416] on div "תיקון קיבוע 11-12" at bounding box center [657, 410] width 309 height 14
click at [866, 410] on link "כללי" at bounding box center [864, 410] width 17 height 12
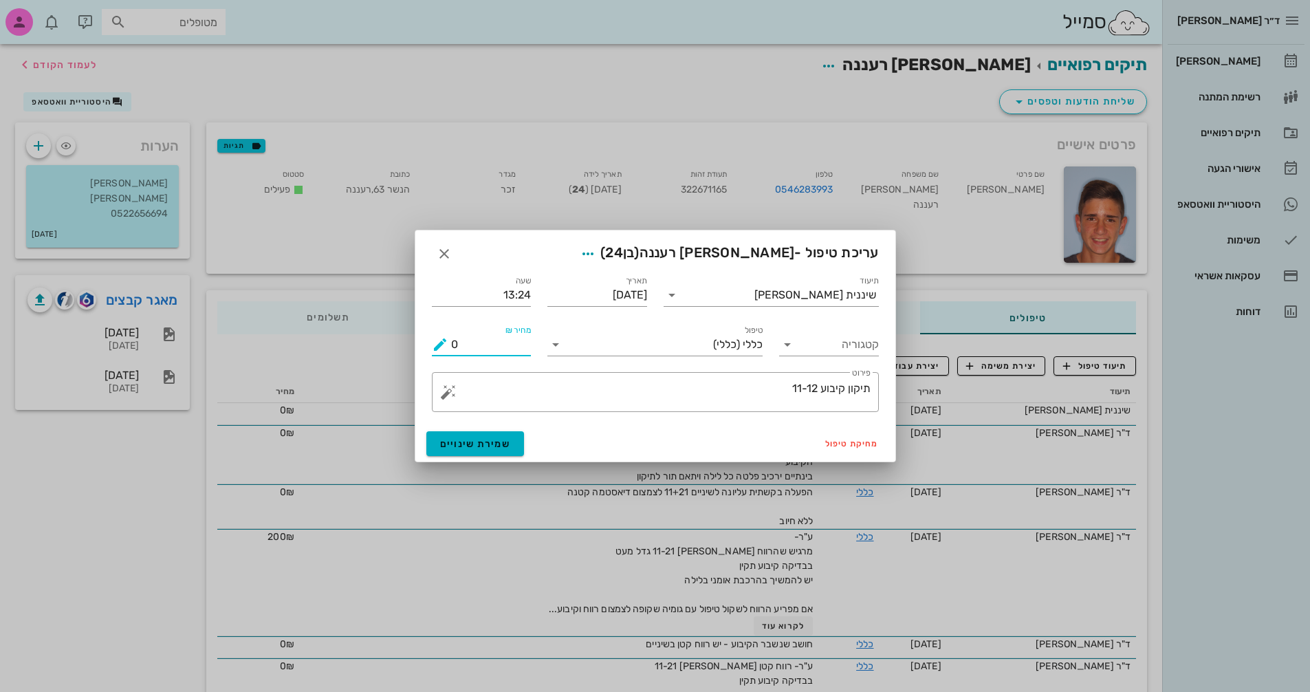
click at [451, 345] on input "0" at bounding box center [491, 344] width 80 height 22
type input "600"
click at [500, 447] on span "שמירת שינויים" at bounding box center [475, 444] width 71 height 12
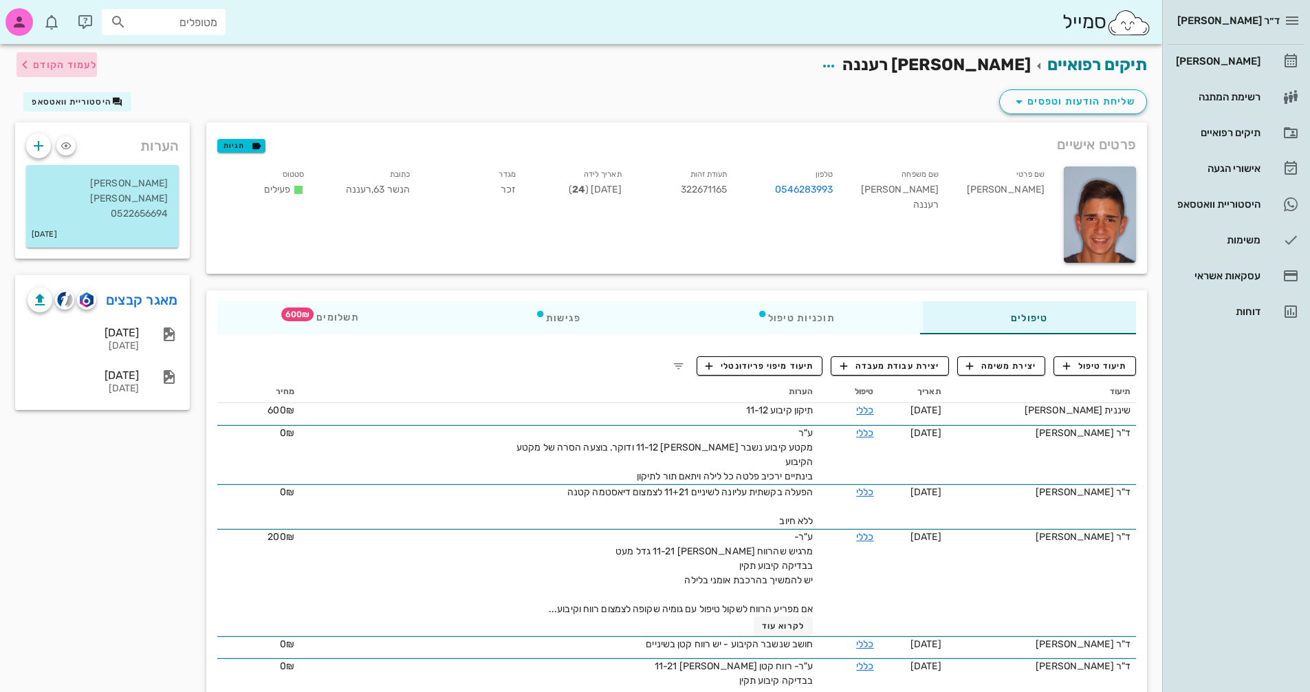
click at [63, 59] on span "לעמוד הקודם" at bounding box center [65, 65] width 64 height 12
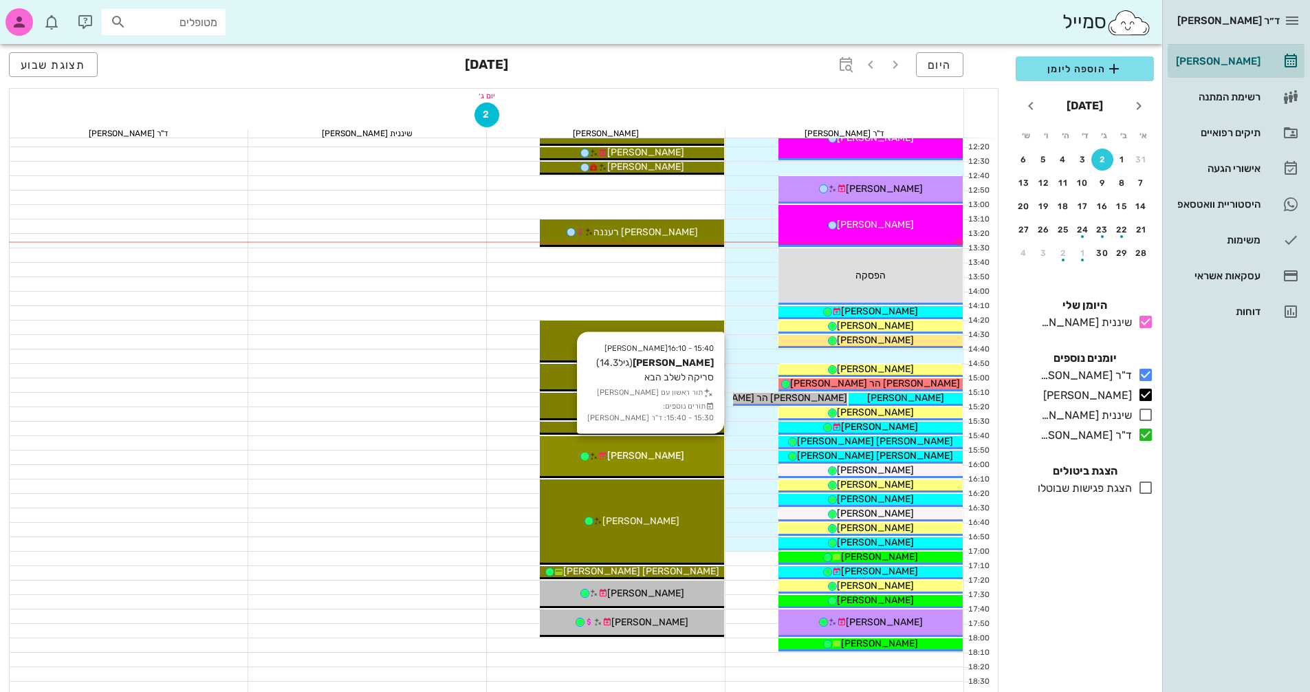
scroll to position [385, 0]
